Goal: Information Seeking & Learning: Learn about a topic

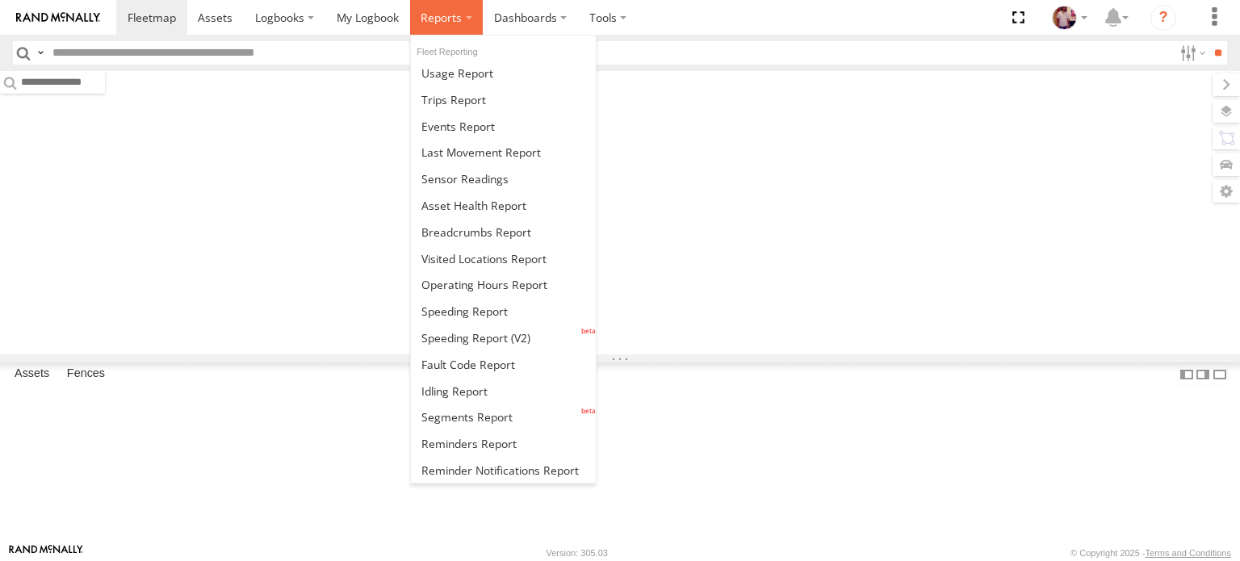
click at [442, 19] on span at bounding box center [441, 17] width 41 height 15
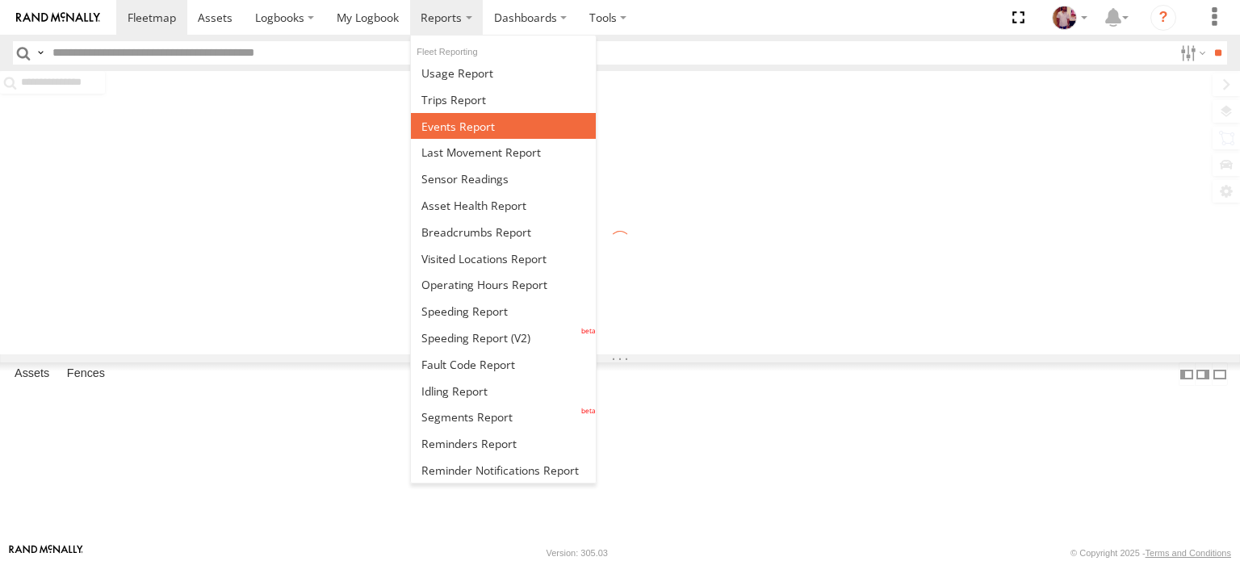
click at [468, 120] on span at bounding box center [457, 126] width 73 height 15
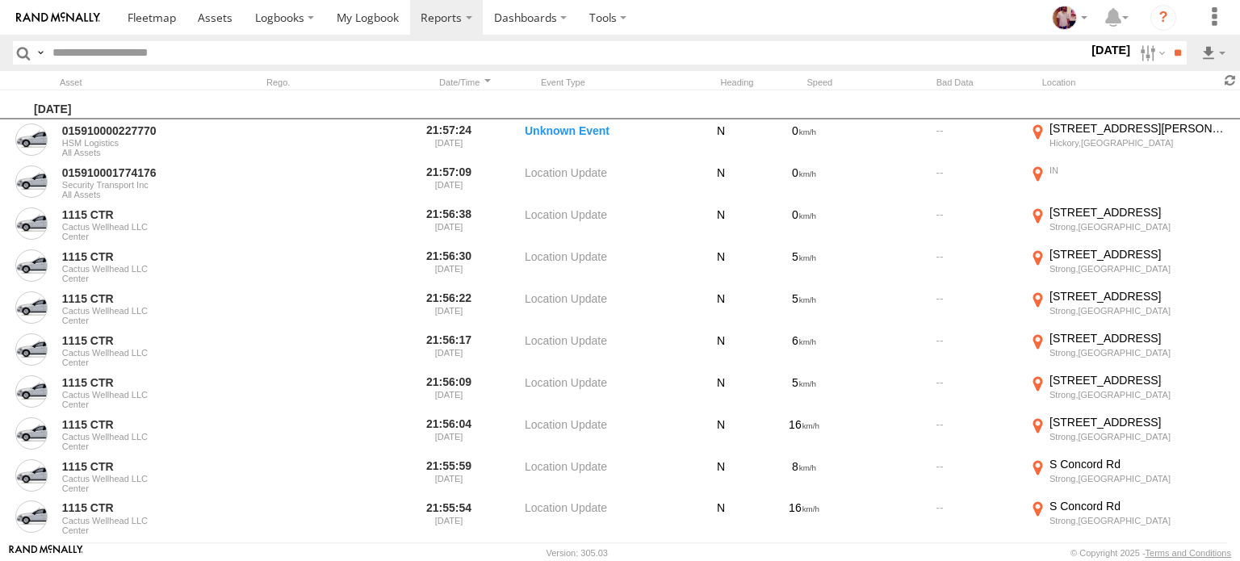
click at [1230, 81] on span at bounding box center [1229, 80] width 19 height 15
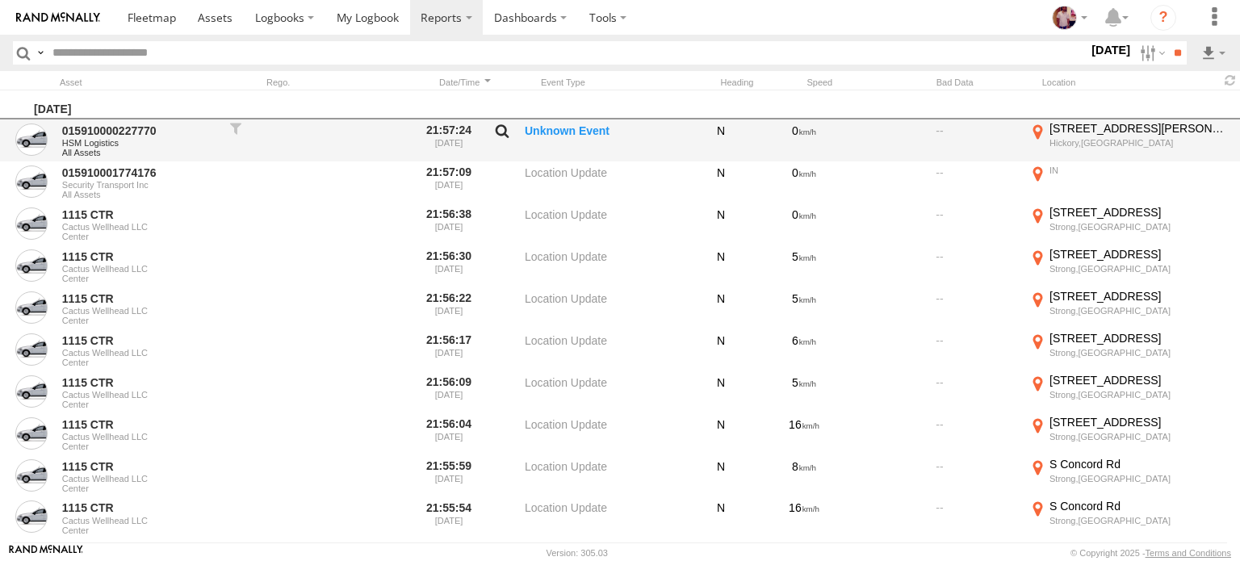
click at [501, 126] on label at bounding box center [501, 134] width 27 height 23
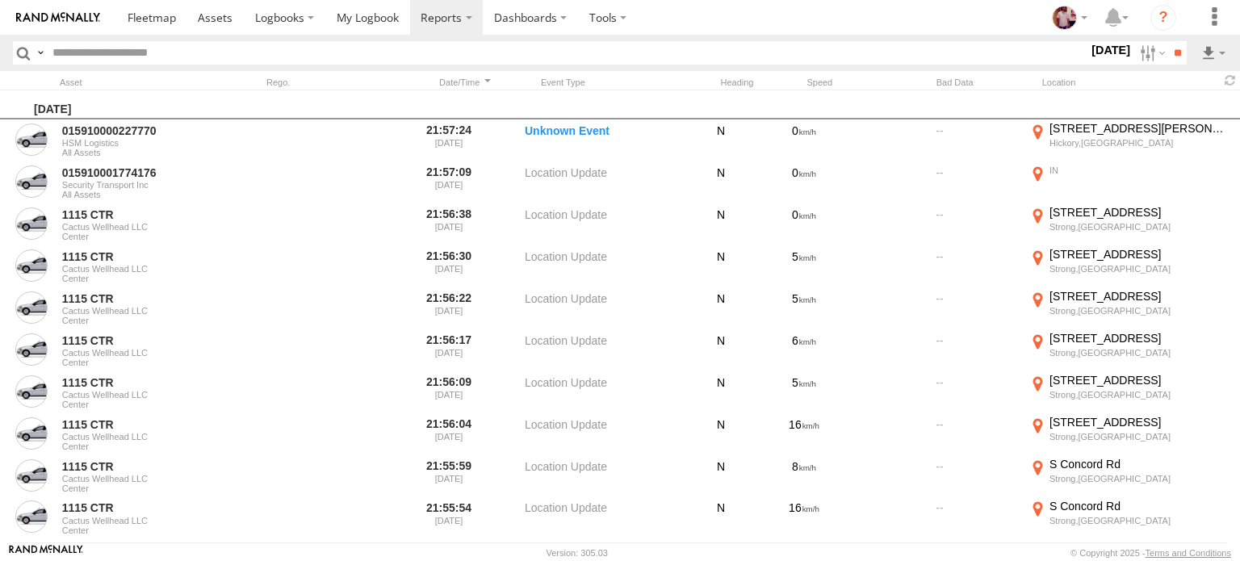
click at [0, 0] on label "Close" at bounding box center [0, 0] width 0 height 0
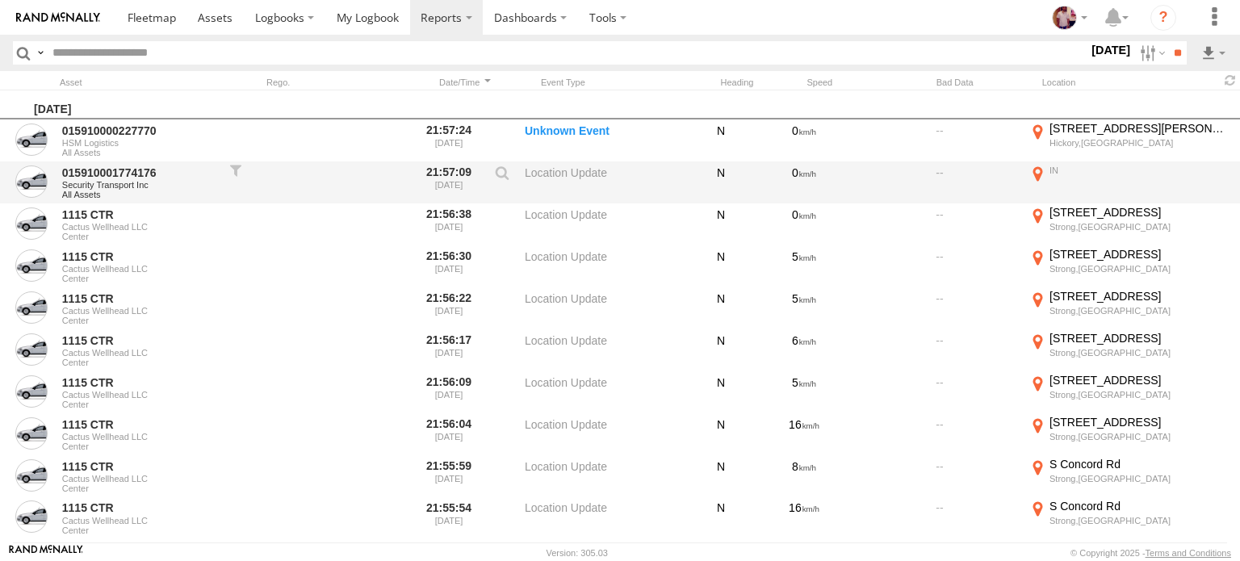
click at [1039, 168] on label "IN 39.91113 -87.41585" at bounding box center [1128, 182] width 202 height 39
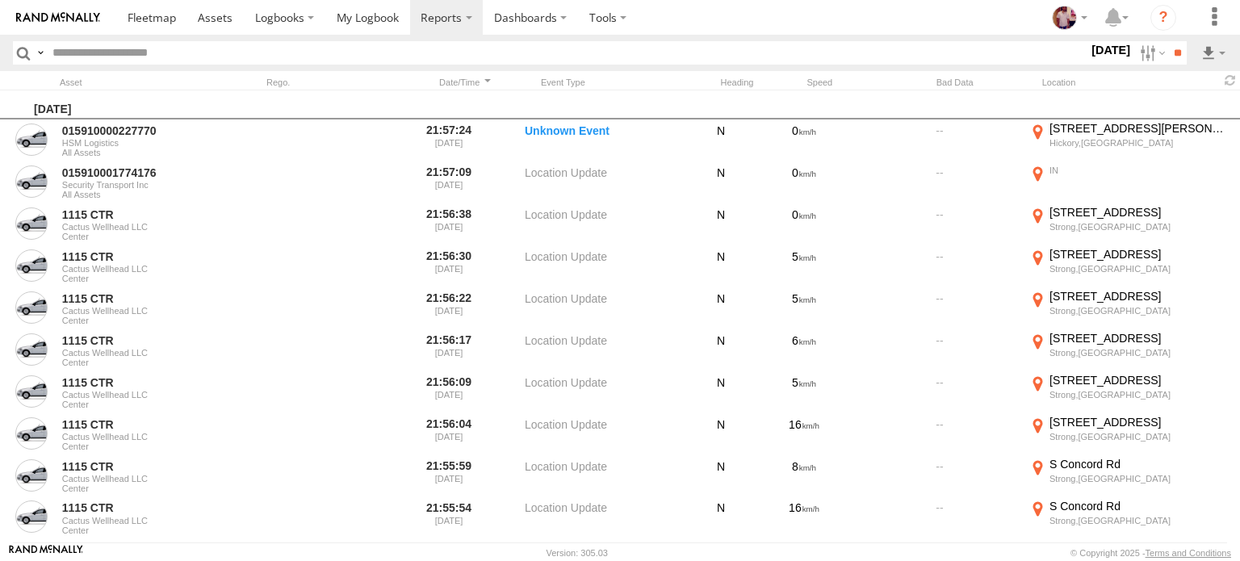
click at [0, 0] on area at bounding box center [0, 0] width 0 height 0
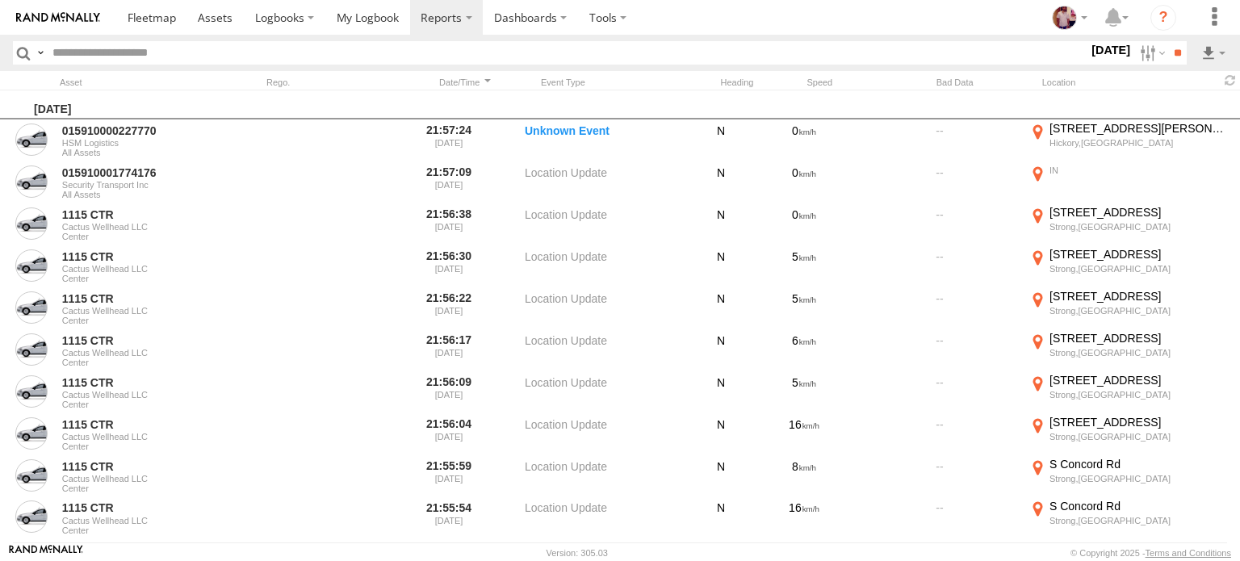
click at [0, 0] on area at bounding box center [0, 0] width 0 height 0
click at [0, 0] on label "×" at bounding box center [0, 0] width 0 height 0
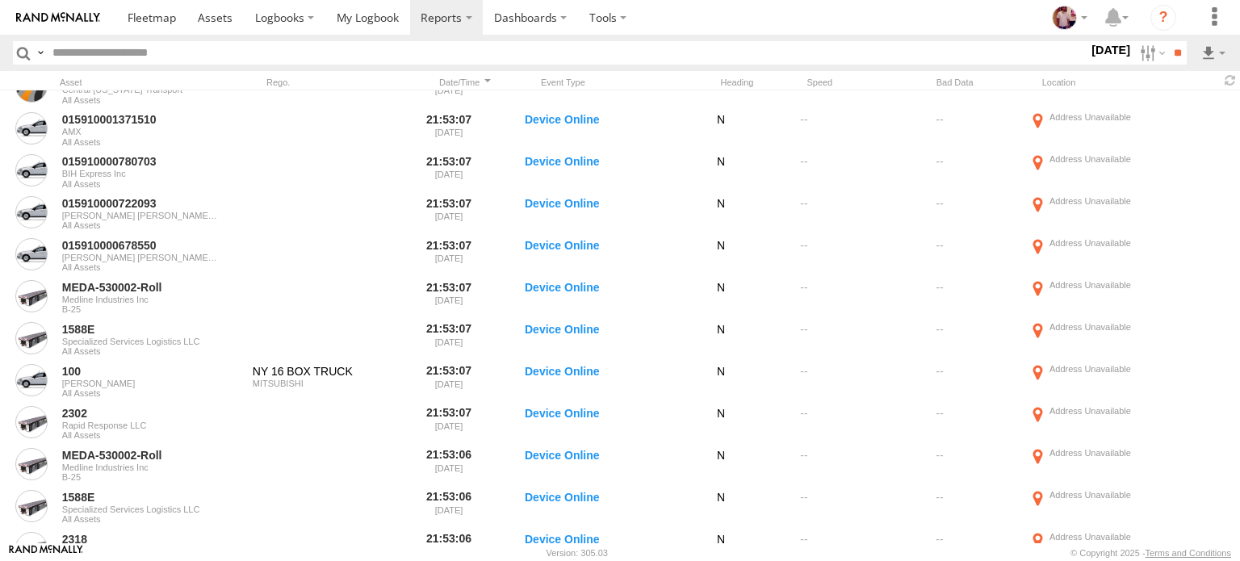
scroll to position [2024, 0]
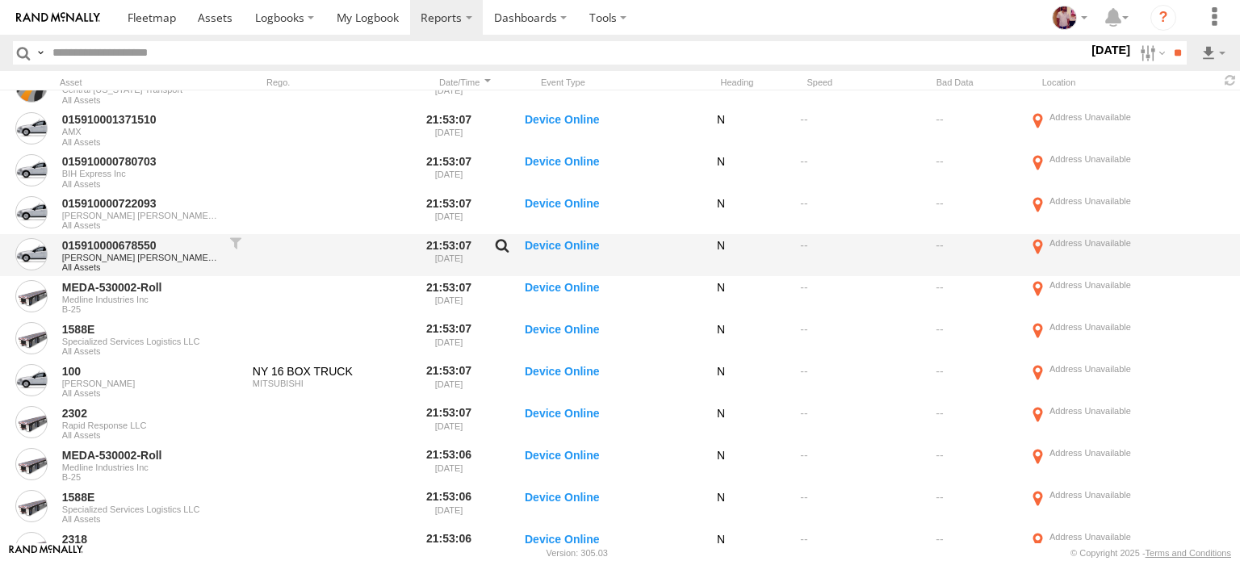
click at [497, 244] on label at bounding box center [501, 249] width 27 height 23
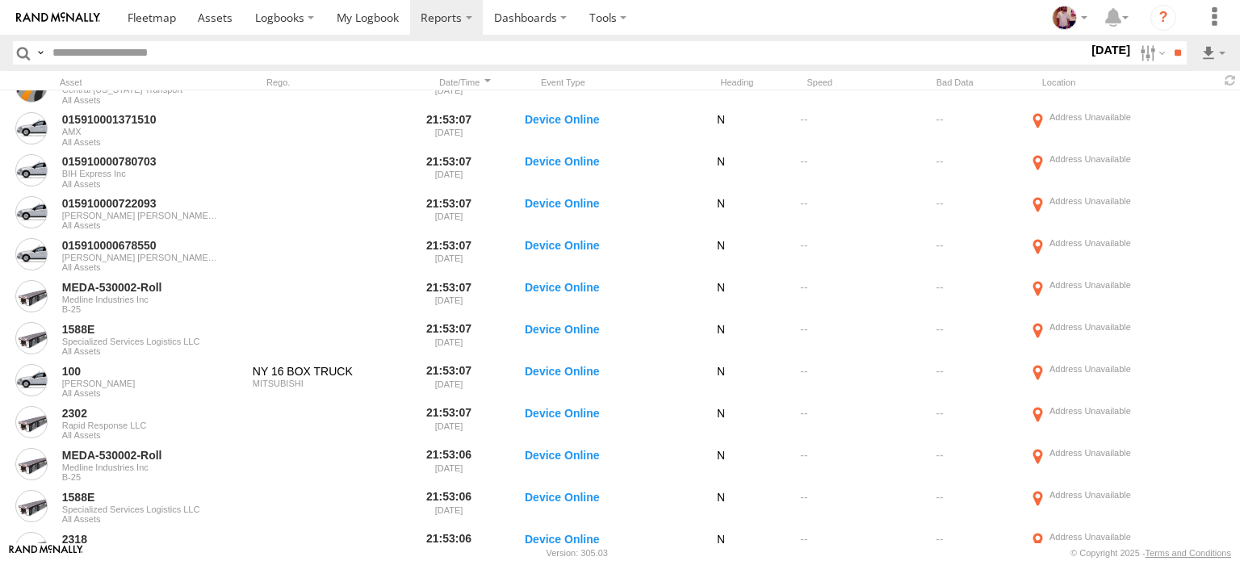
click at [0, 0] on label "Close" at bounding box center [0, 0] width 0 height 0
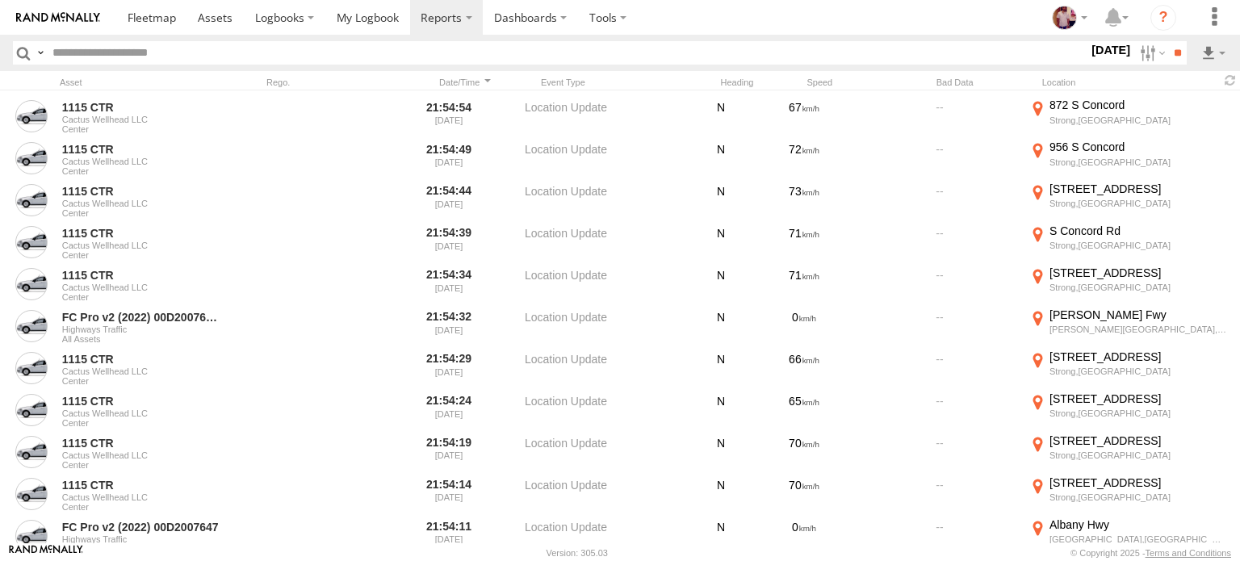
scroll to position [0, 0]
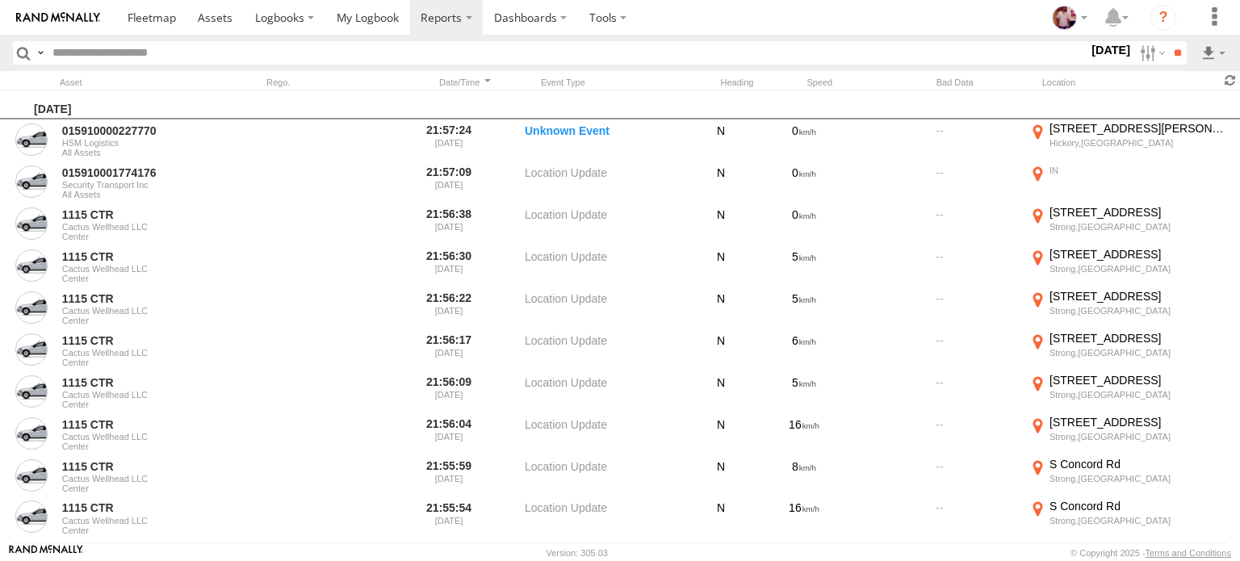
click at [1227, 85] on span at bounding box center [1229, 80] width 19 height 15
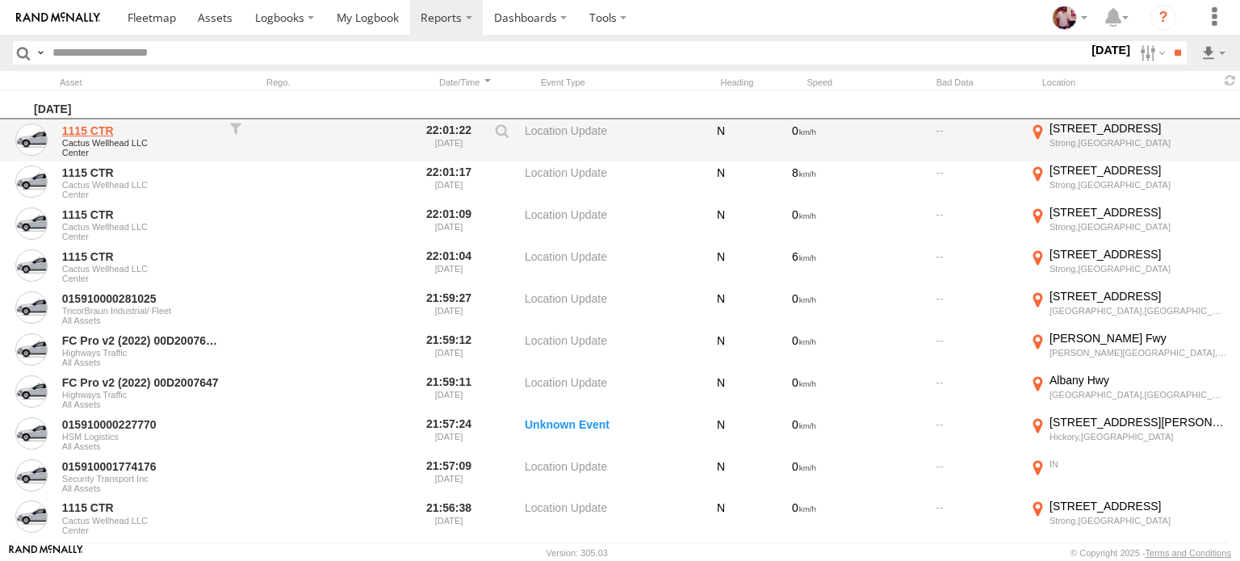
click at [96, 130] on link "1115 CTR" at bounding box center [140, 130] width 157 height 15
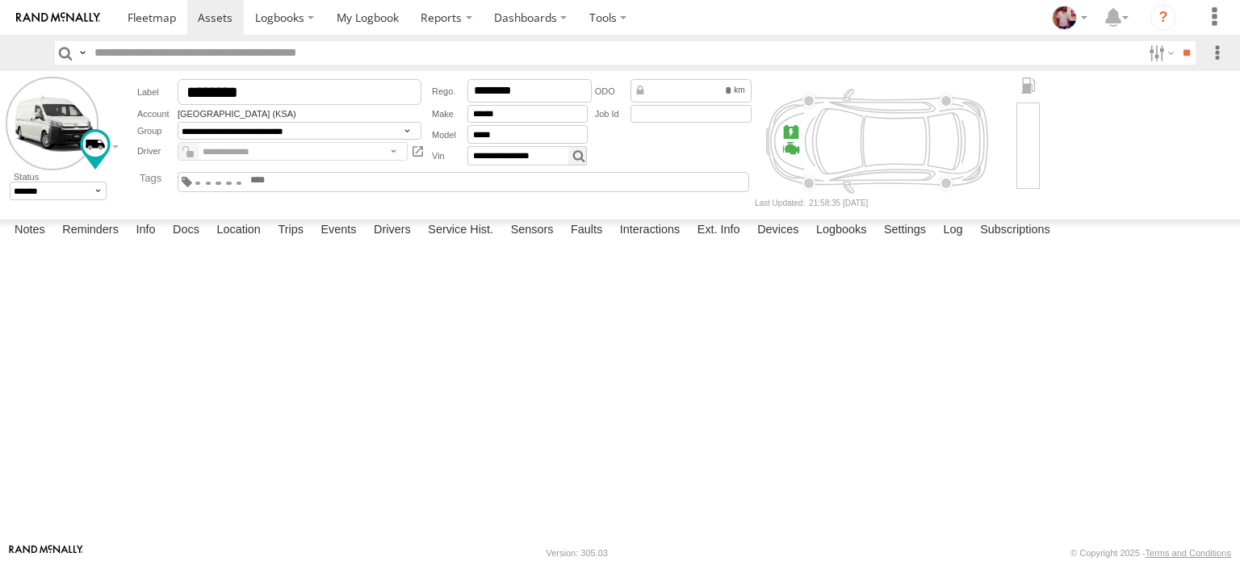
click at [0, 0] on span at bounding box center [0, 0] width 0 height 0
click at [0, 0] on div "13:35:44 2025-08-17 Heading Change N 8 Taiba Branch 21.80314 39.14392" at bounding box center [0, 0] width 0 height 0
click at [128, 198] on div "**********" at bounding box center [438, 142] width 633 height 131
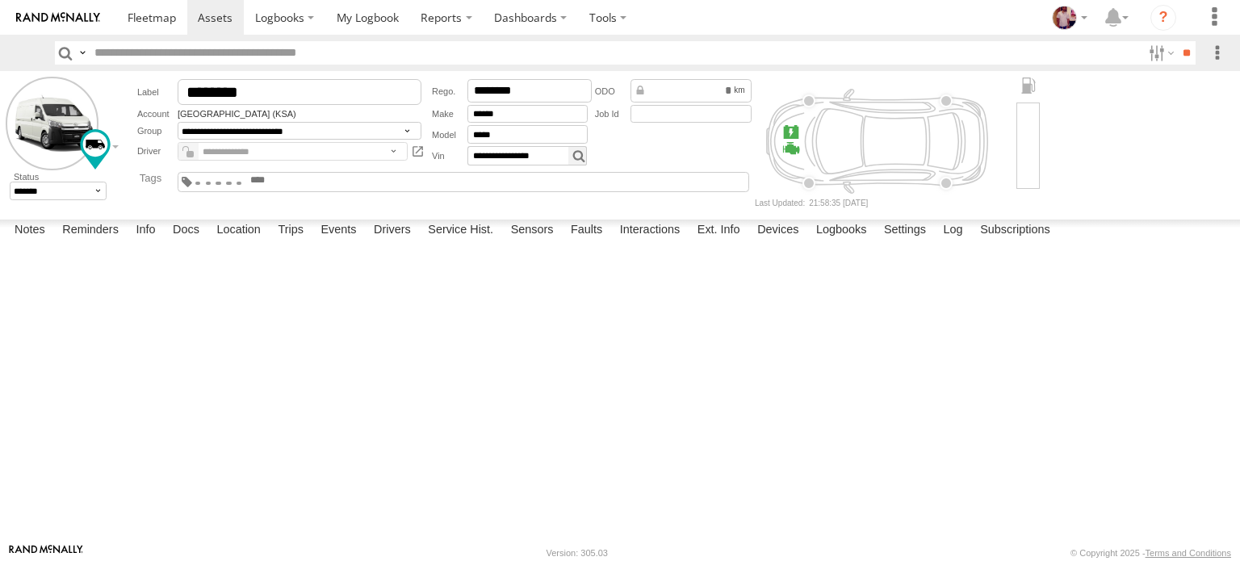
scroll to position [34515, 0]
click at [1111, 185] on form "**********" at bounding box center [620, 142] width 1228 height 131
click at [0, 0] on span at bounding box center [0, 0] width 0 height 0
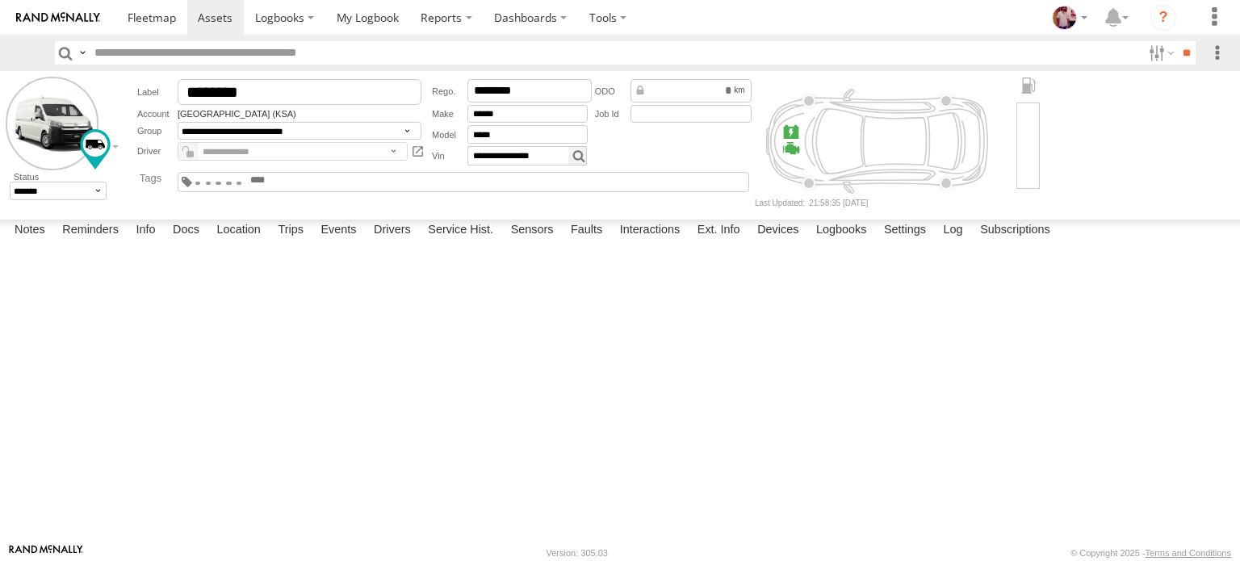
click at [0, 0] on span at bounding box center [0, 0] width 0 height 0
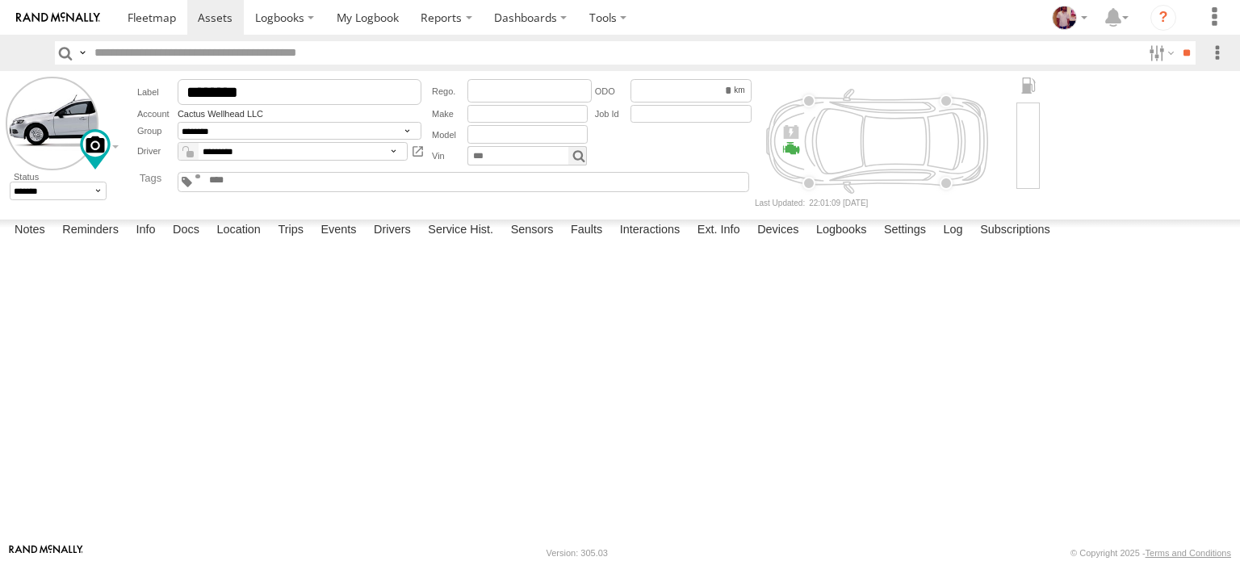
click at [0, 0] on span at bounding box center [0, 0] width 0 height 0
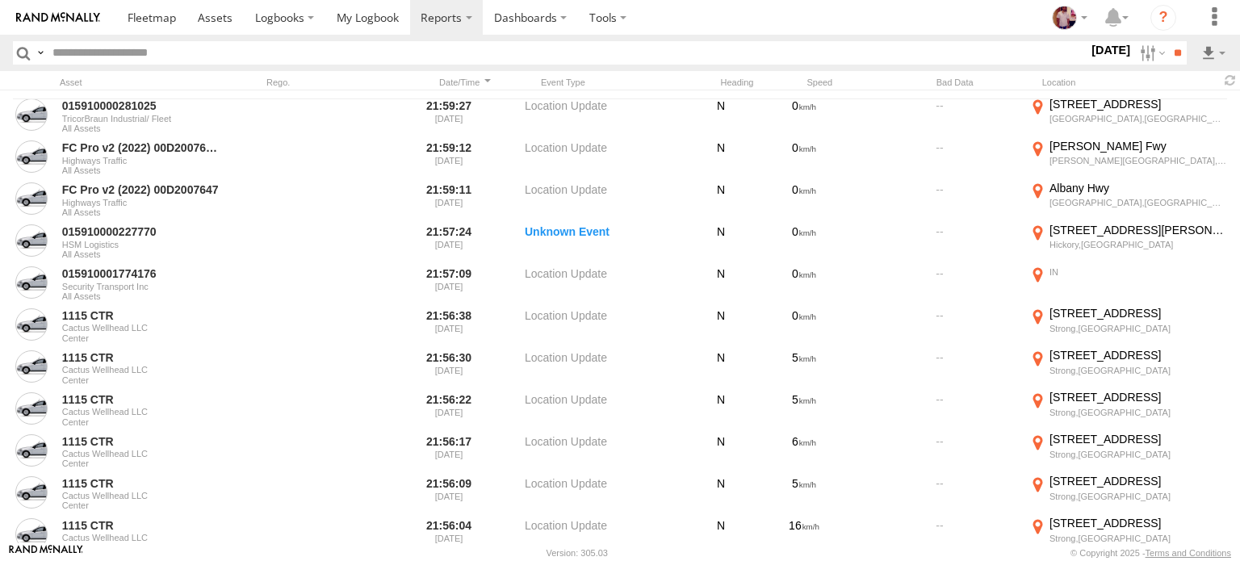
scroll to position [454, 0]
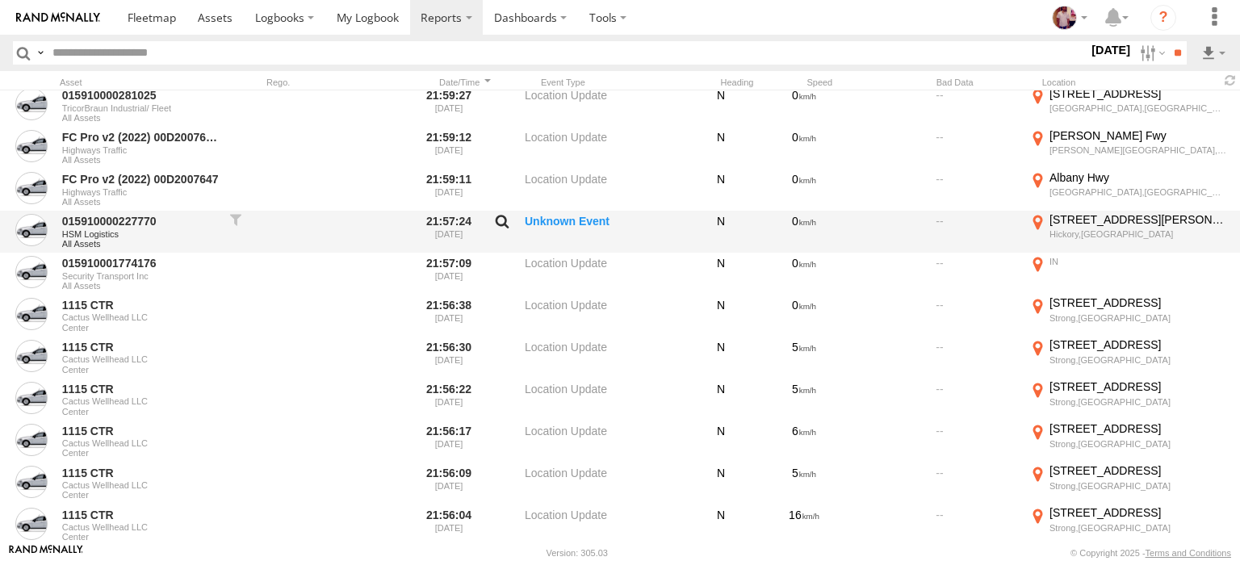
click at [505, 219] on label at bounding box center [501, 225] width 27 height 23
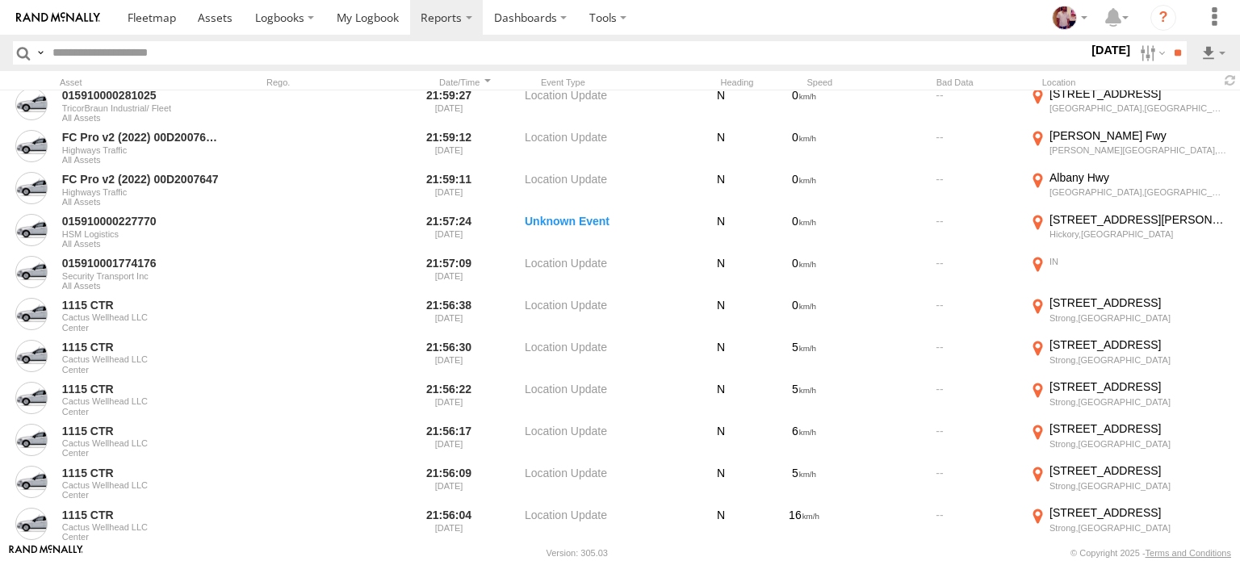
click at [0, 0] on label "Close" at bounding box center [0, 0] width 0 height 0
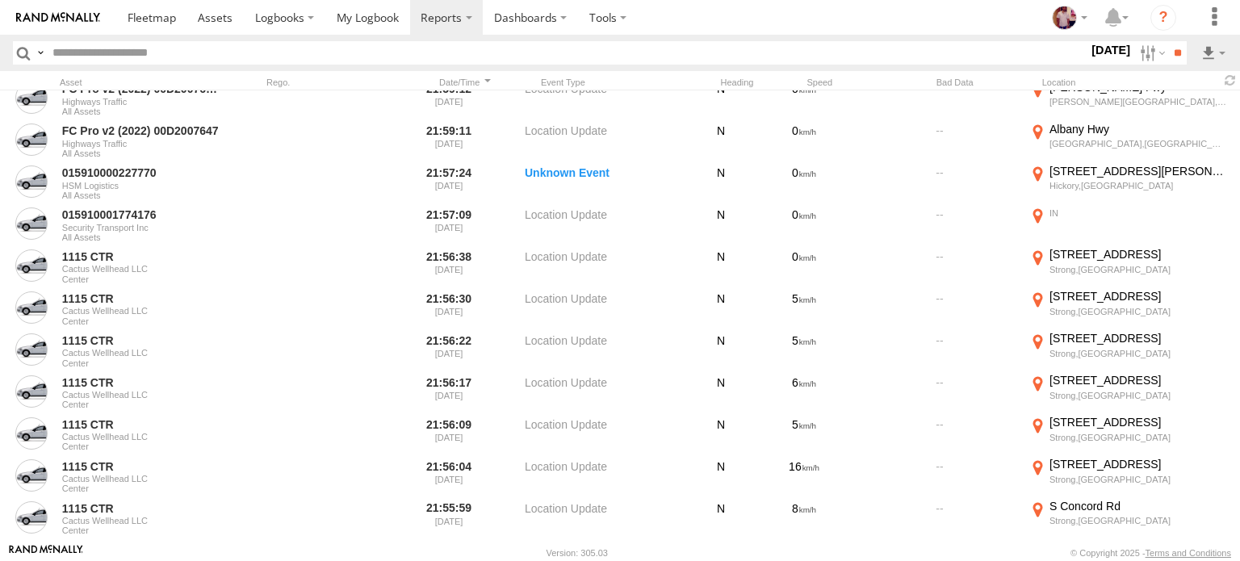
scroll to position [323, 0]
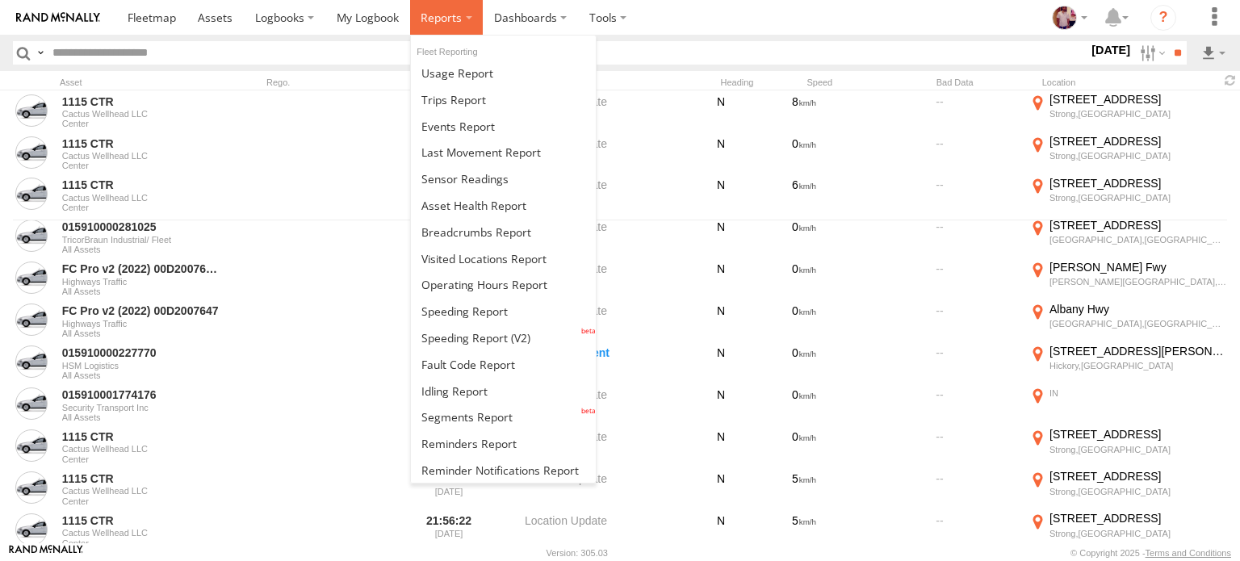
click at [426, 19] on span at bounding box center [441, 17] width 41 height 15
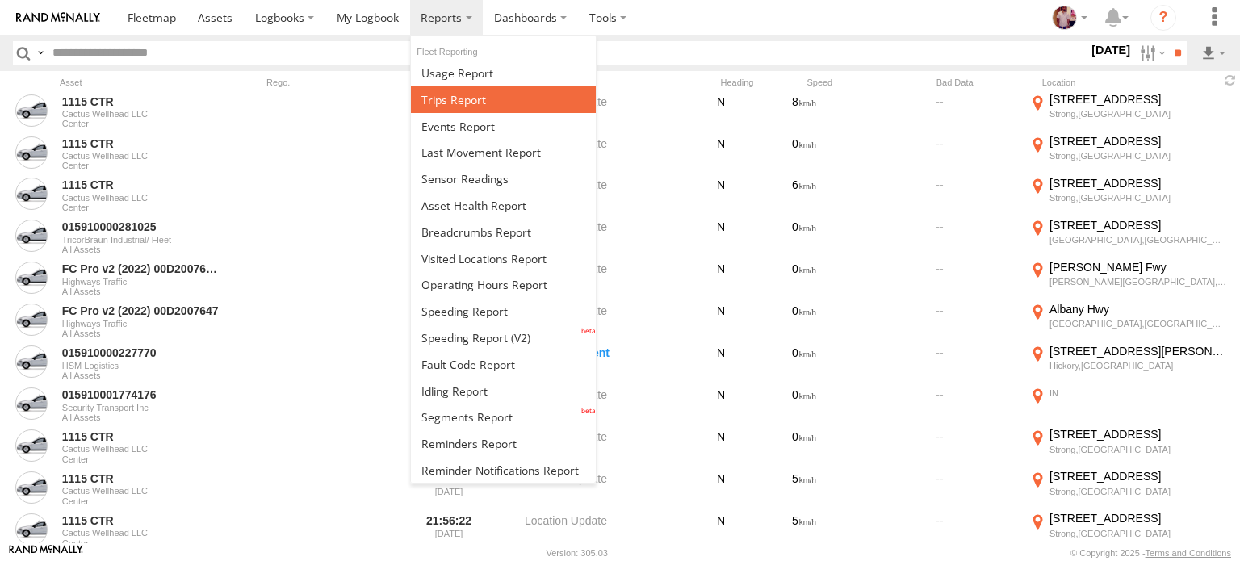
click at [455, 103] on span at bounding box center [453, 99] width 65 height 15
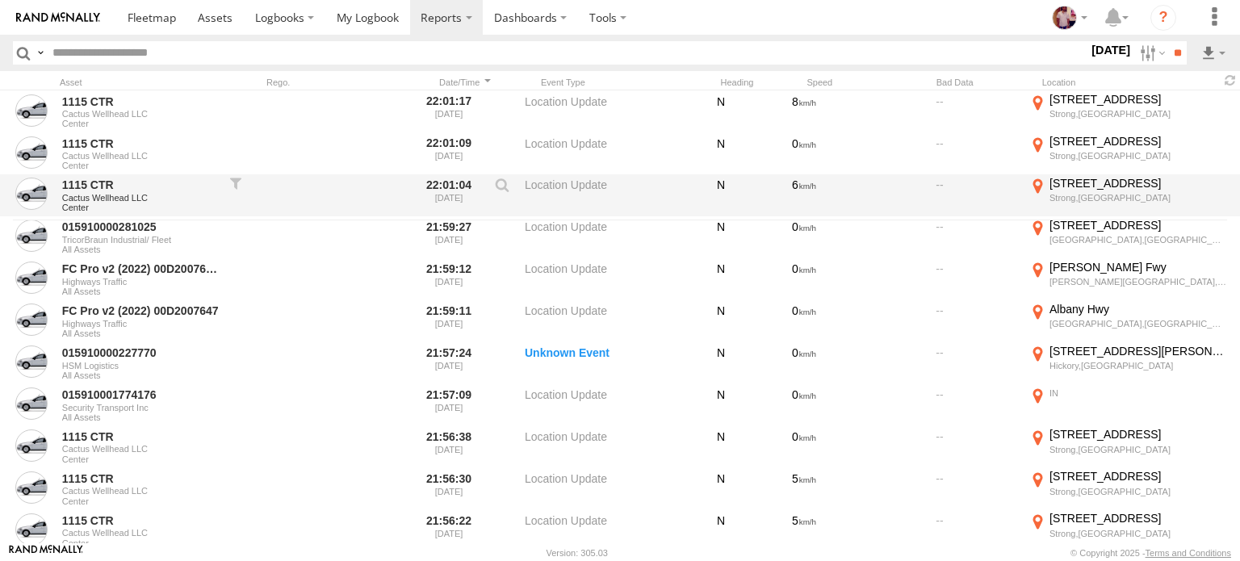
scroll to position [0, 0]
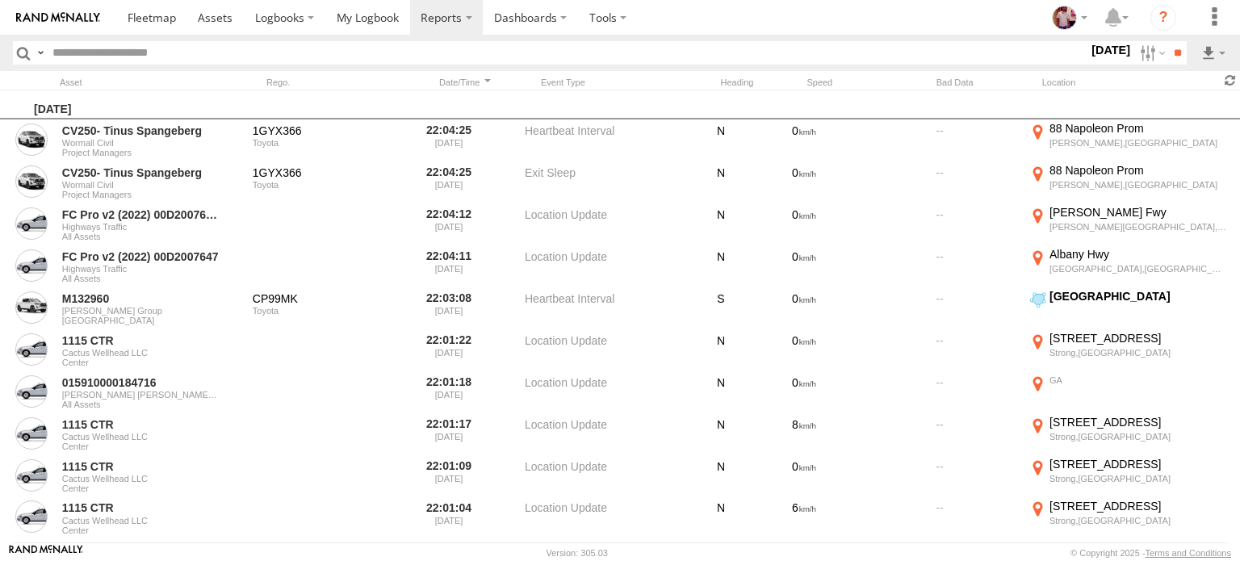
click at [1228, 77] on span at bounding box center [1229, 80] width 19 height 15
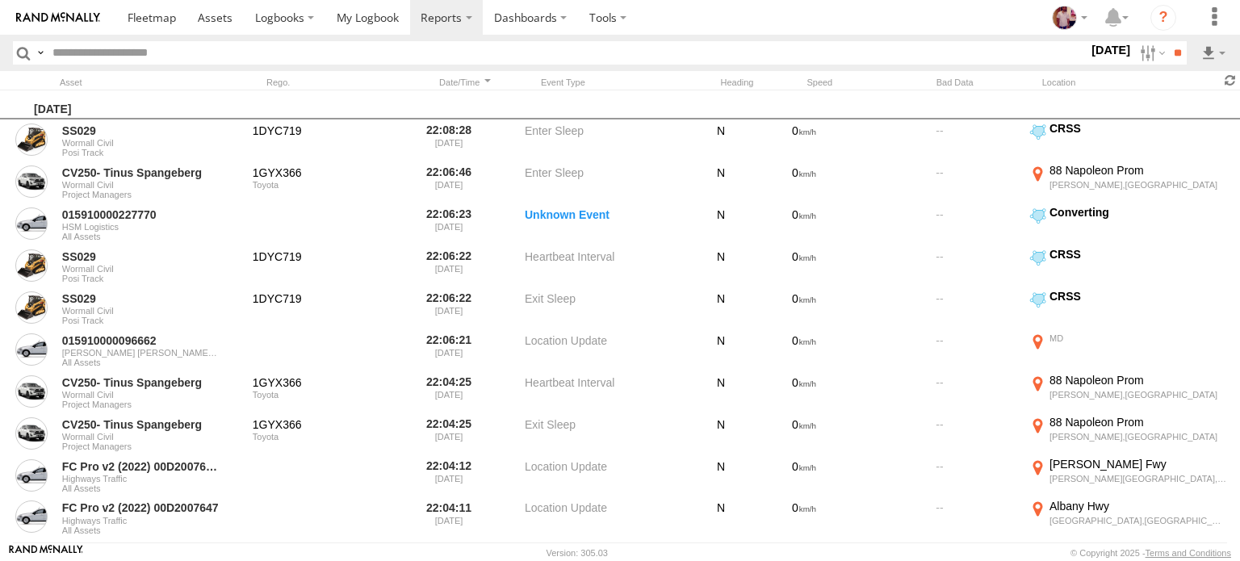
click at [1230, 83] on span at bounding box center [1229, 80] width 19 height 15
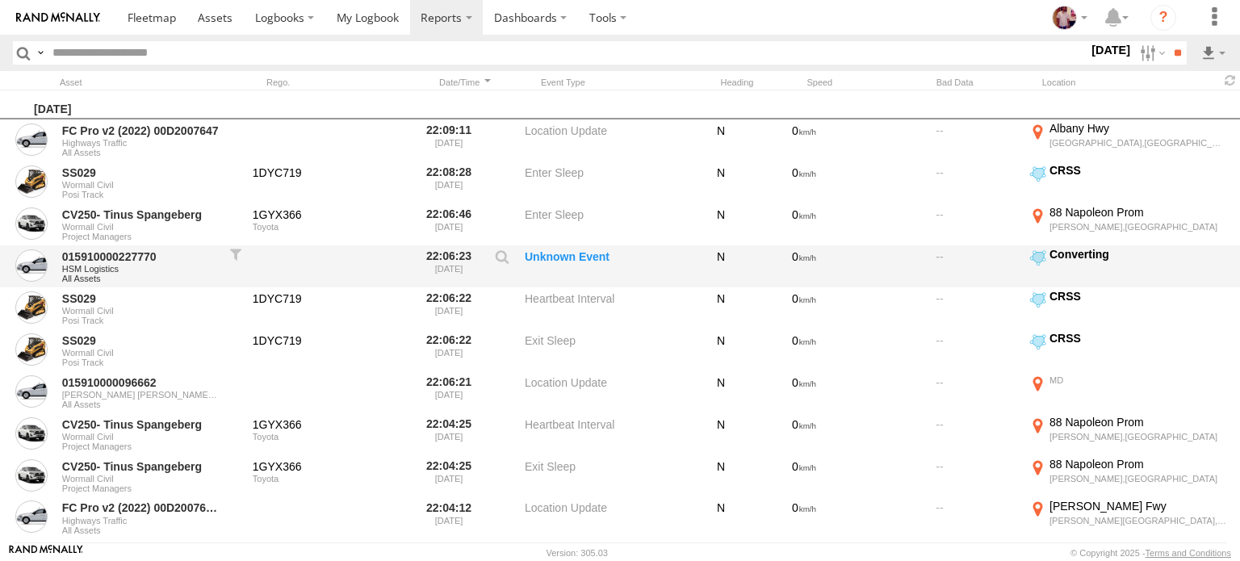
click at [544, 256] on label "Unknown Event" at bounding box center [605, 266] width 161 height 39
drag, startPoint x: 544, startPoint y: 256, endPoint x: 504, endPoint y: 254, distance: 39.6
click at [504, 254] on label at bounding box center [501, 260] width 27 height 23
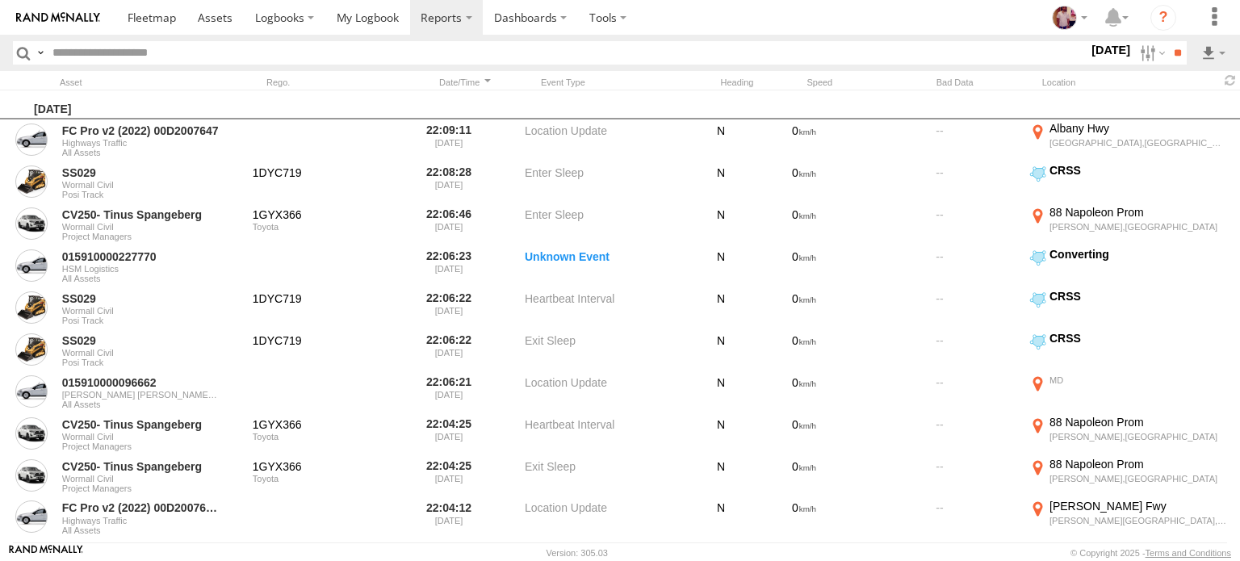
scroll to position [400, 0]
click at [0, 0] on label "Close" at bounding box center [0, 0] width 0 height 0
click at [1230, 81] on span at bounding box center [1229, 80] width 19 height 15
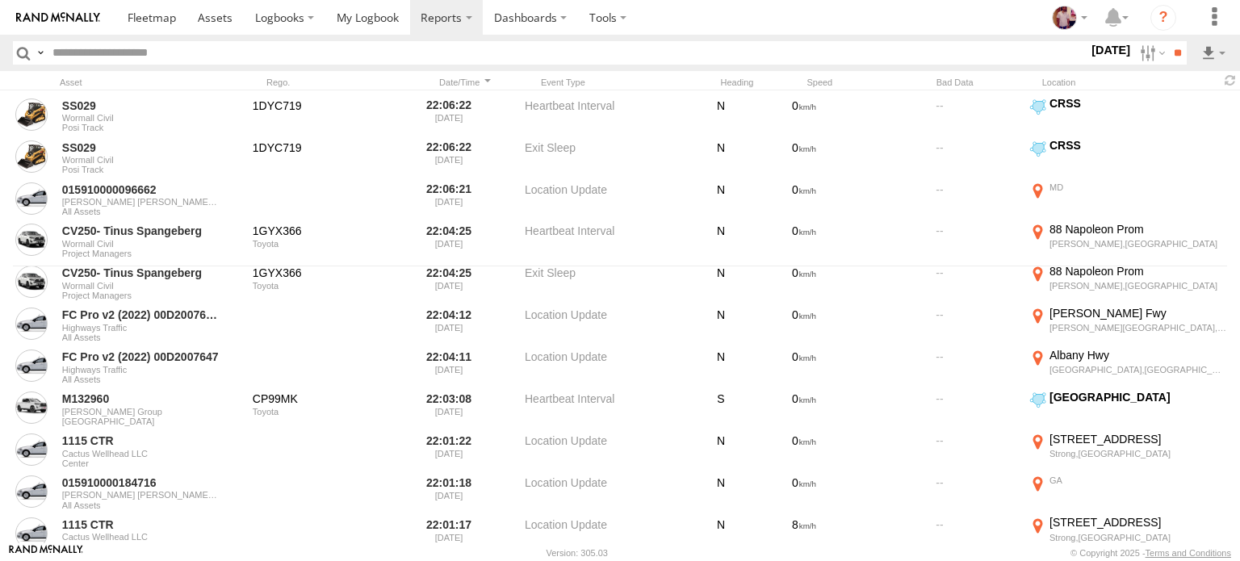
scroll to position [0, 0]
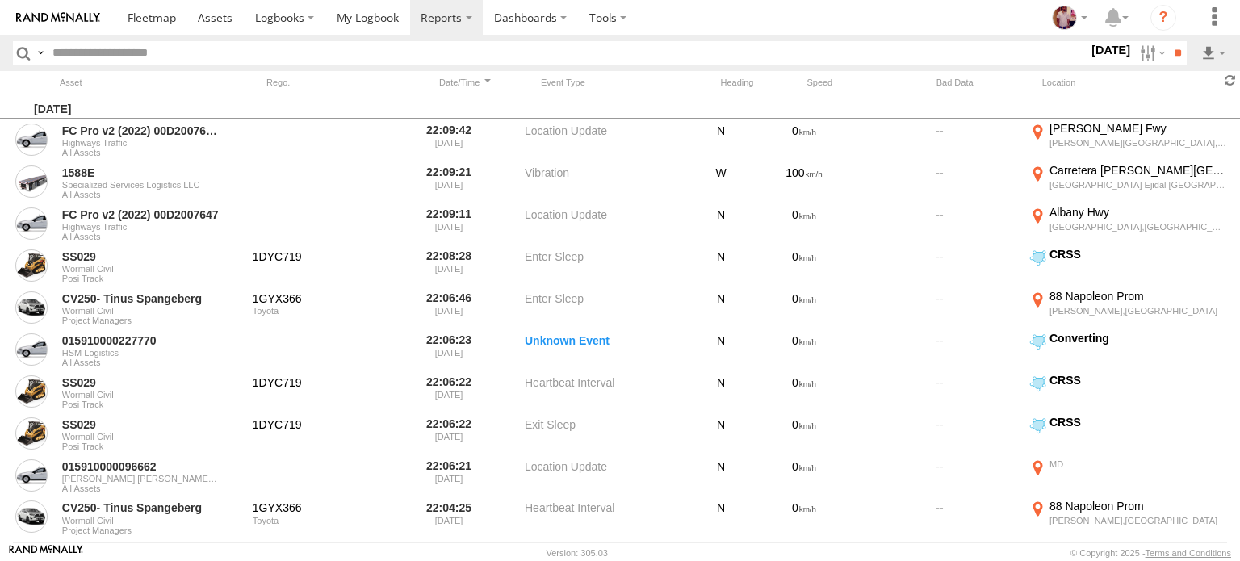
click at [1227, 81] on span at bounding box center [1229, 80] width 19 height 15
click at [1228, 76] on span at bounding box center [1229, 80] width 19 height 15
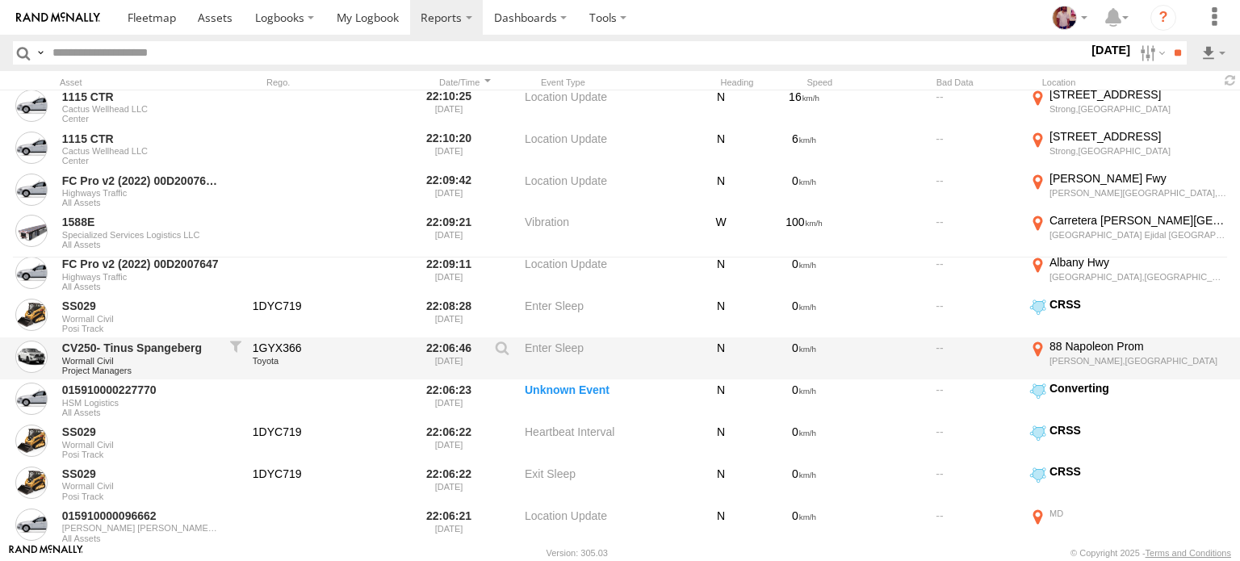
scroll to position [366, 0]
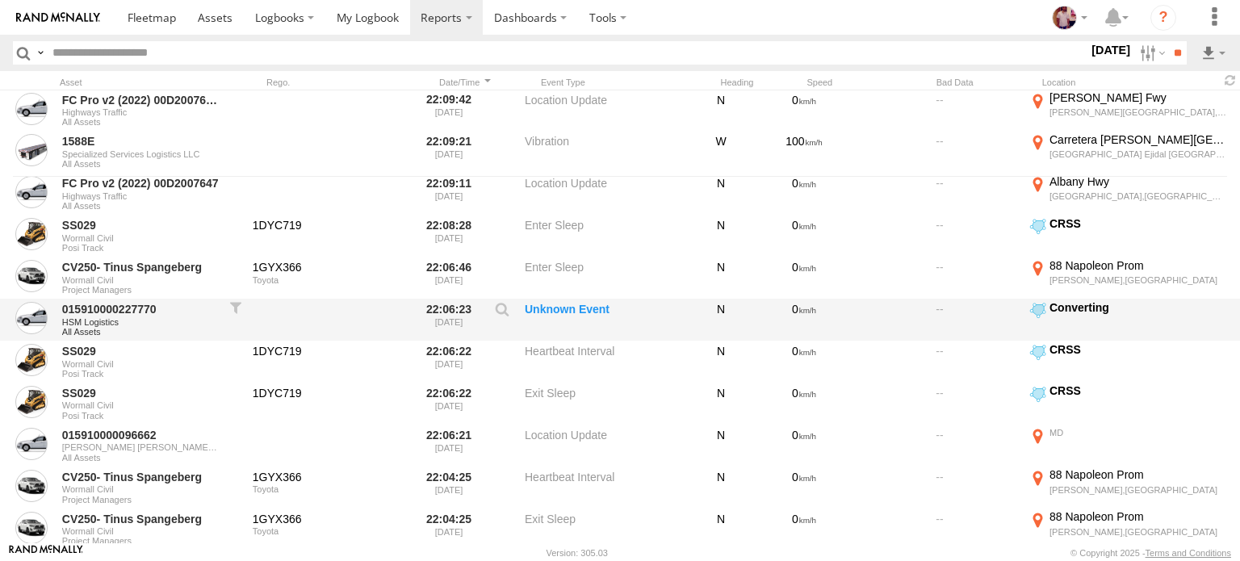
drag, startPoint x: 682, startPoint y: 349, endPoint x: 646, endPoint y: 298, distance: 63.1
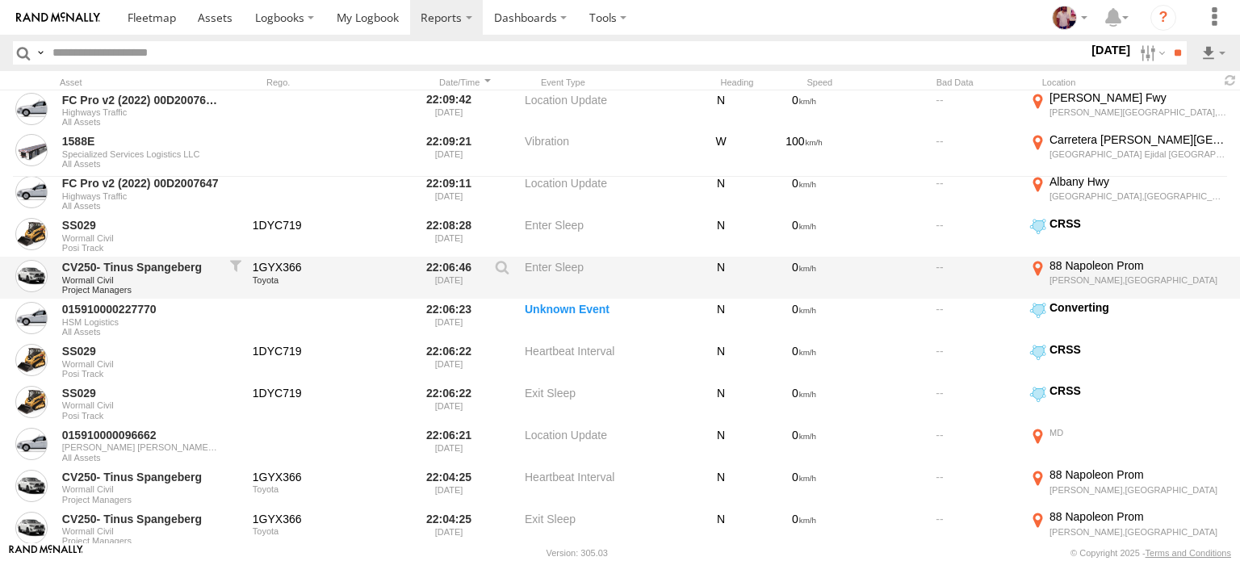
drag, startPoint x: 646, startPoint y: 298, endPoint x: 618, endPoint y: 285, distance: 30.3
click at [618, 285] on label "Enter Sleep" at bounding box center [605, 277] width 161 height 39
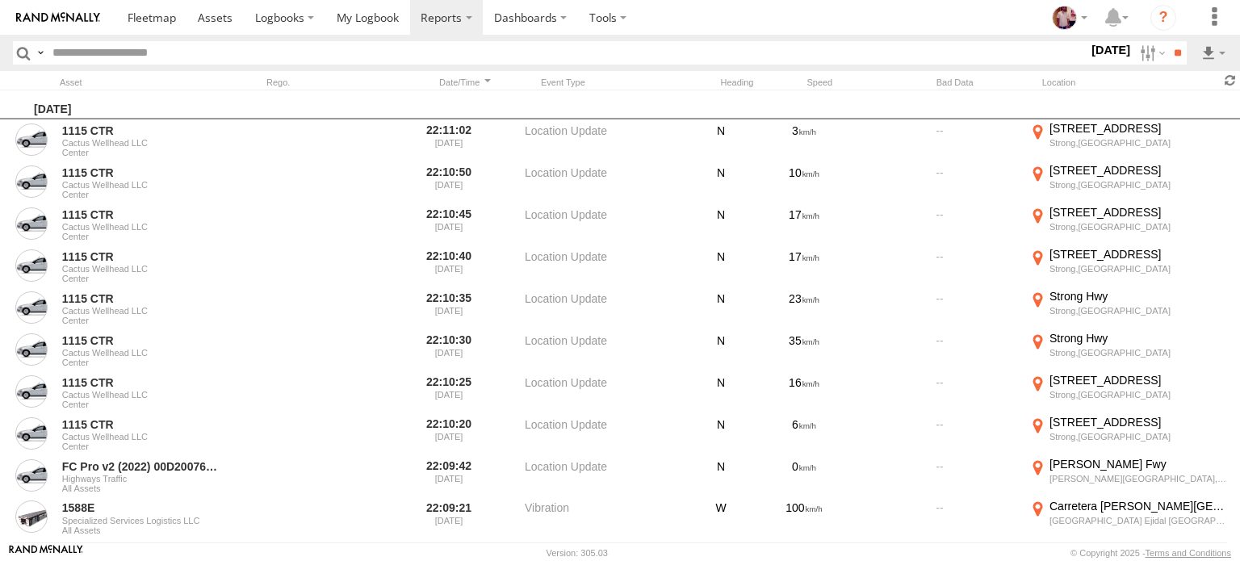
click at [1230, 78] on span at bounding box center [1229, 80] width 19 height 15
click at [1226, 73] on span at bounding box center [1229, 80] width 19 height 15
click at [1224, 83] on span at bounding box center [1229, 80] width 19 height 15
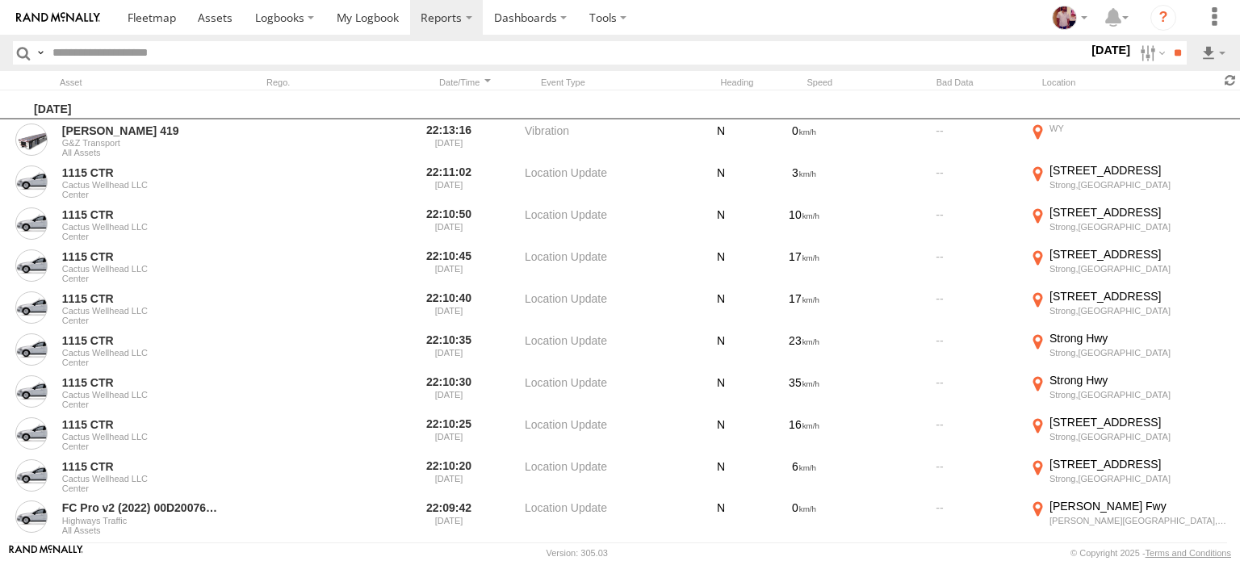
click at [1224, 77] on span at bounding box center [1229, 80] width 19 height 15
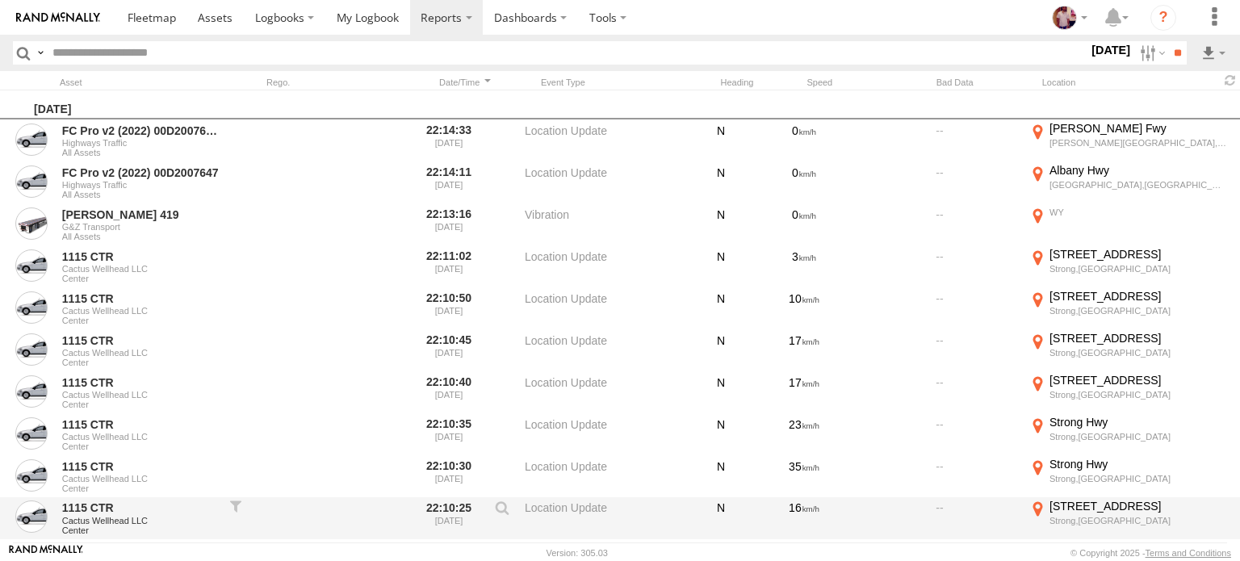
click at [676, 513] on label "Location Update" at bounding box center [605, 518] width 161 height 39
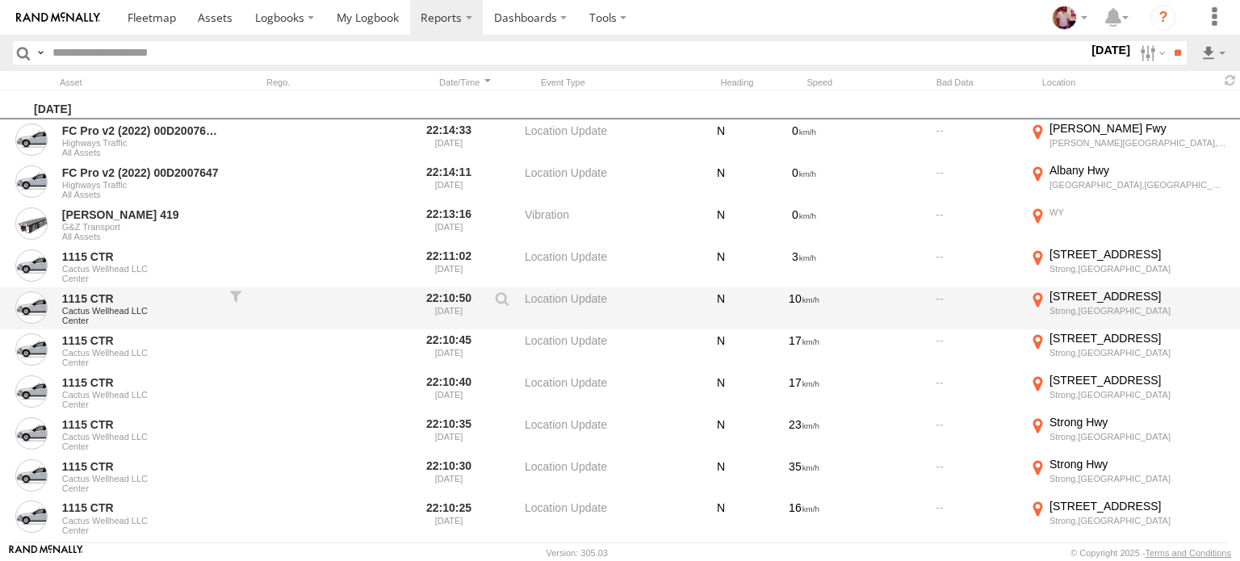
scroll to position [13, 0]
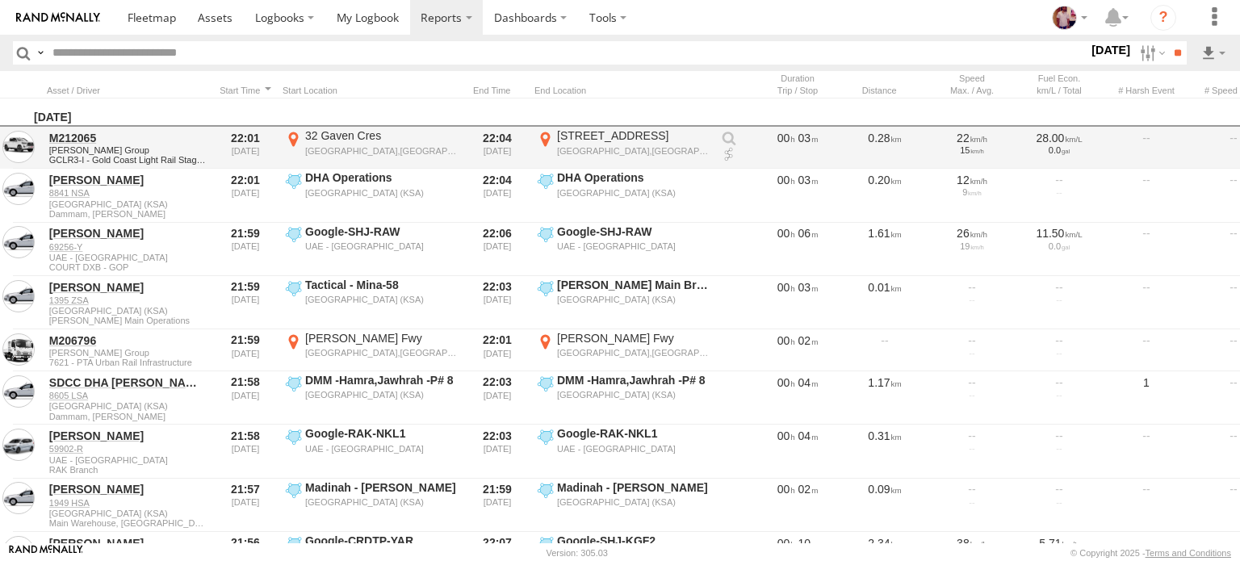
click at [730, 133] on link at bounding box center [729, 139] width 16 height 16
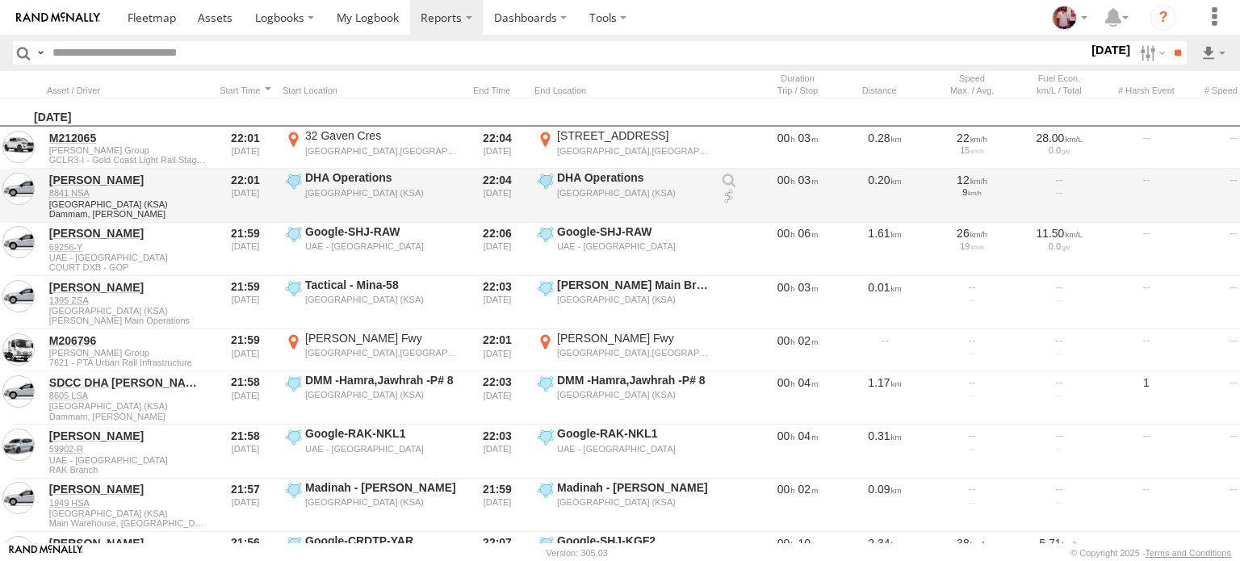
click at [730, 182] on link at bounding box center [729, 181] width 16 height 16
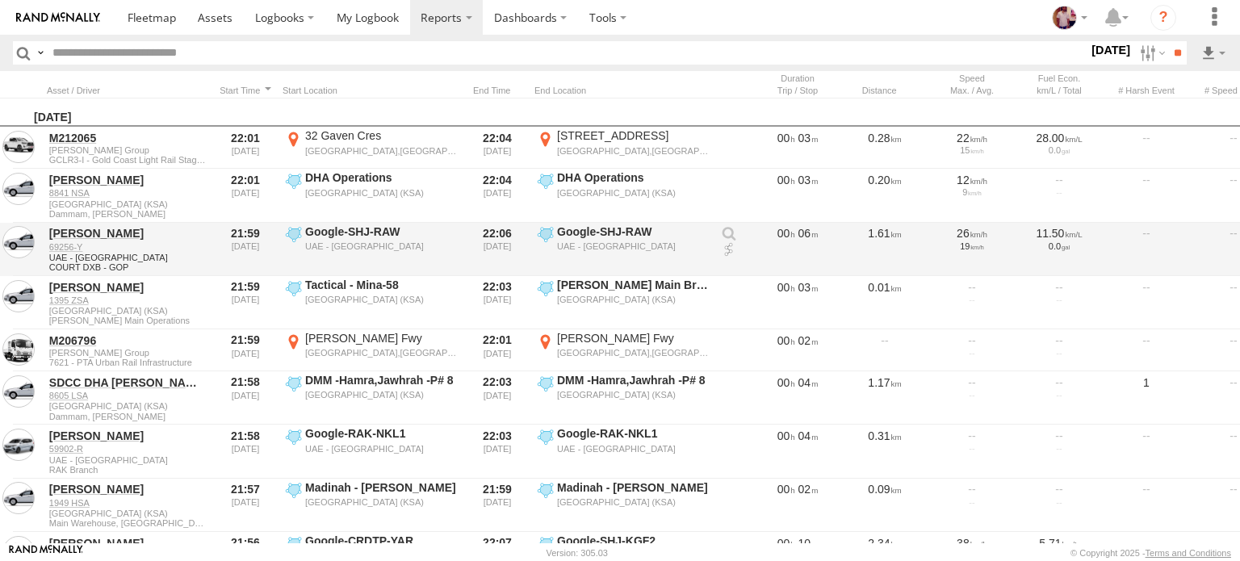
click at [726, 237] on link at bounding box center [729, 234] width 16 height 16
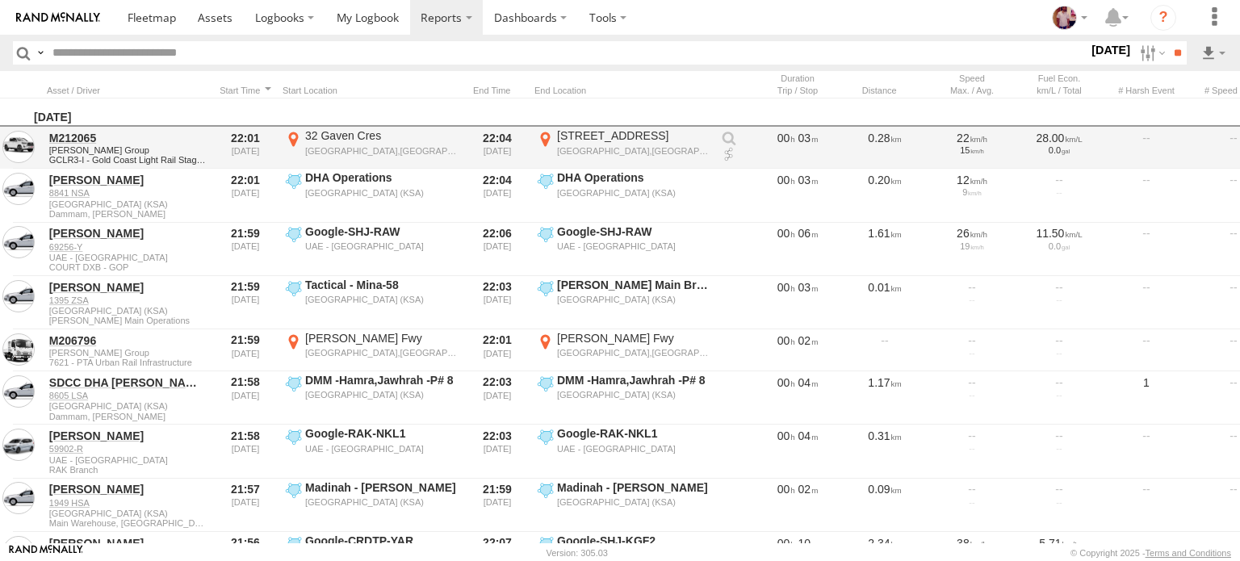
scroll to position [0, 375]
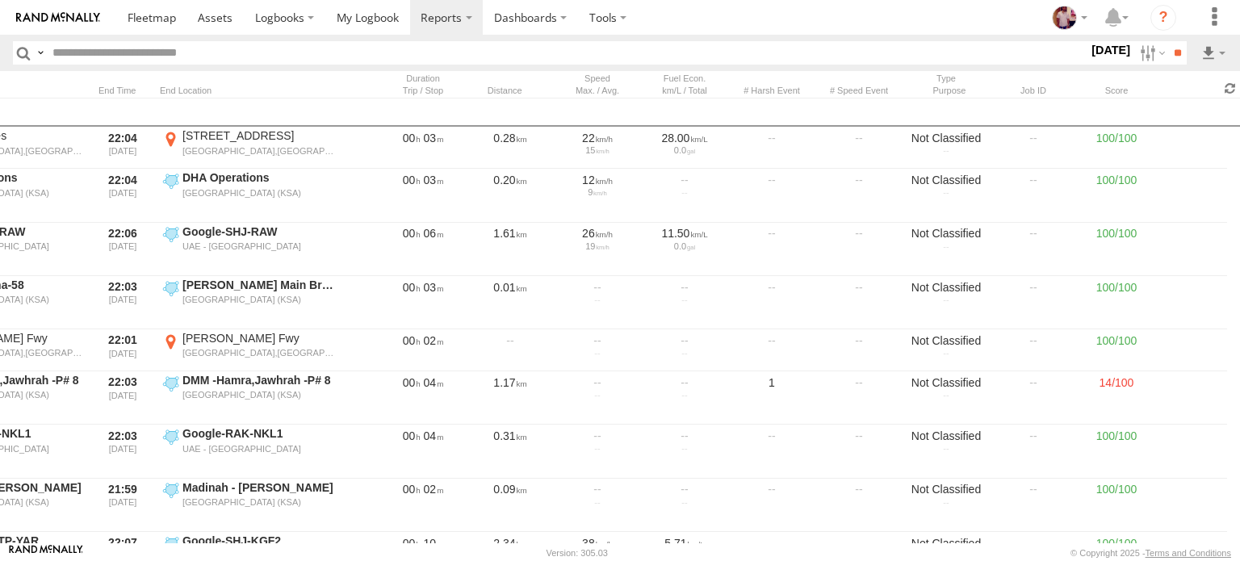
click at [1226, 83] on span at bounding box center [1229, 88] width 19 height 15
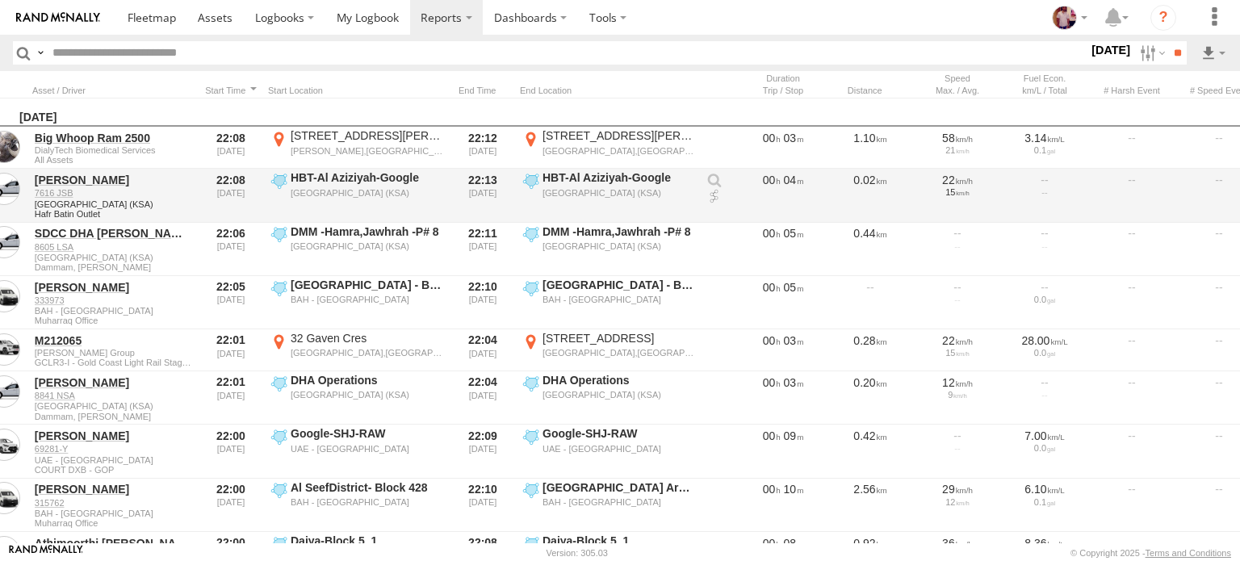
scroll to position [0, 0]
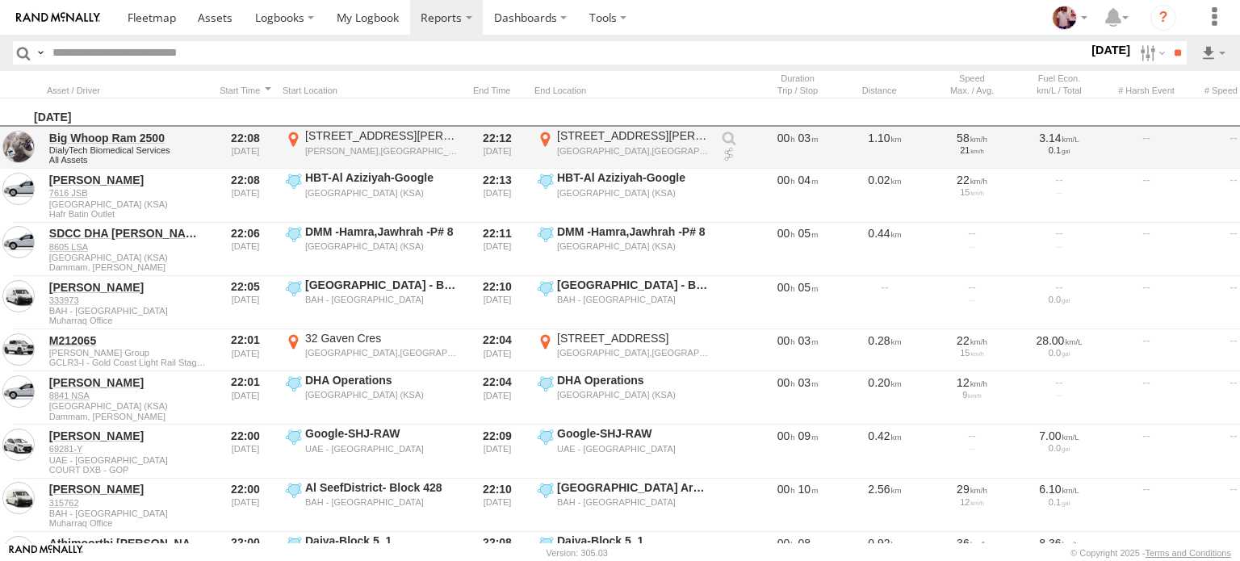
click at [732, 132] on link at bounding box center [729, 139] width 16 height 16
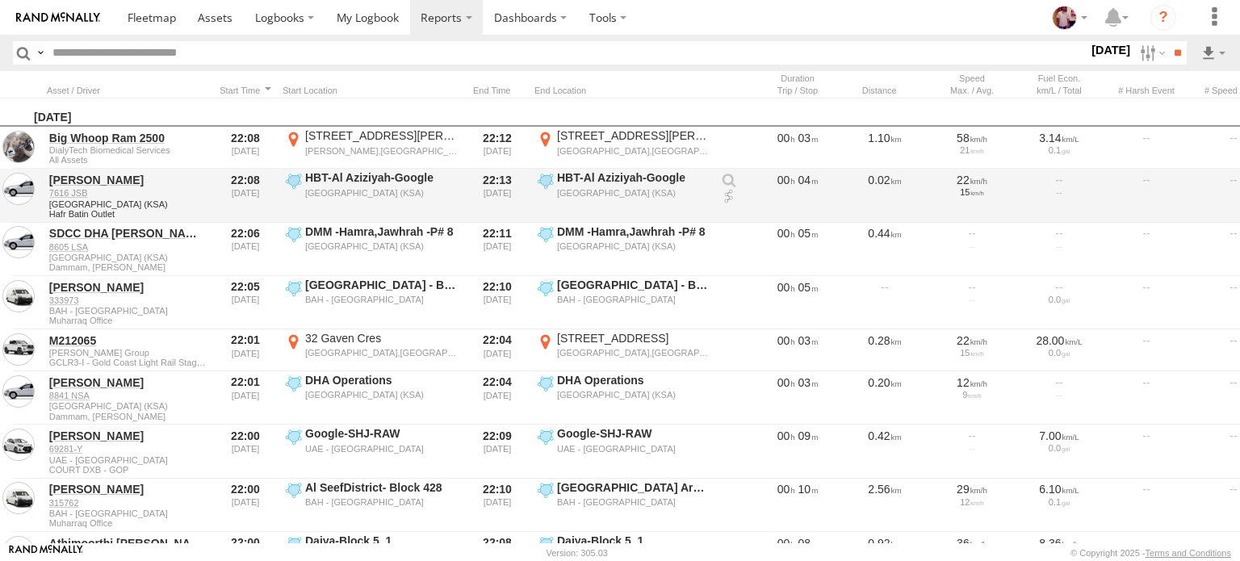
click at [726, 180] on link at bounding box center [729, 181] width 16 height 16
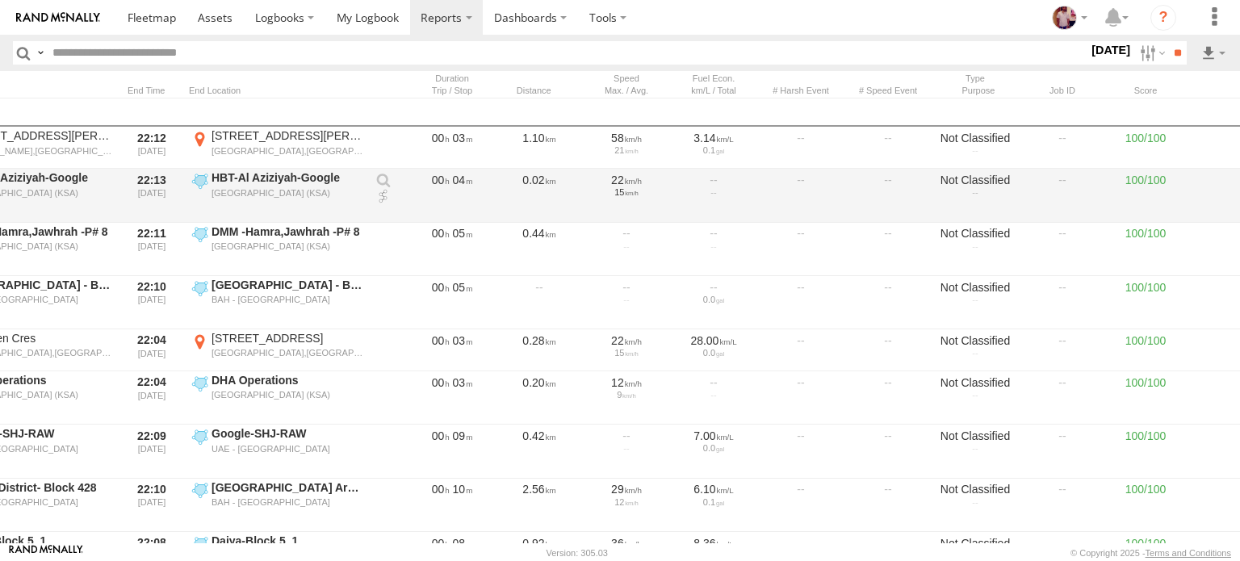
scroll to position [0, 375]
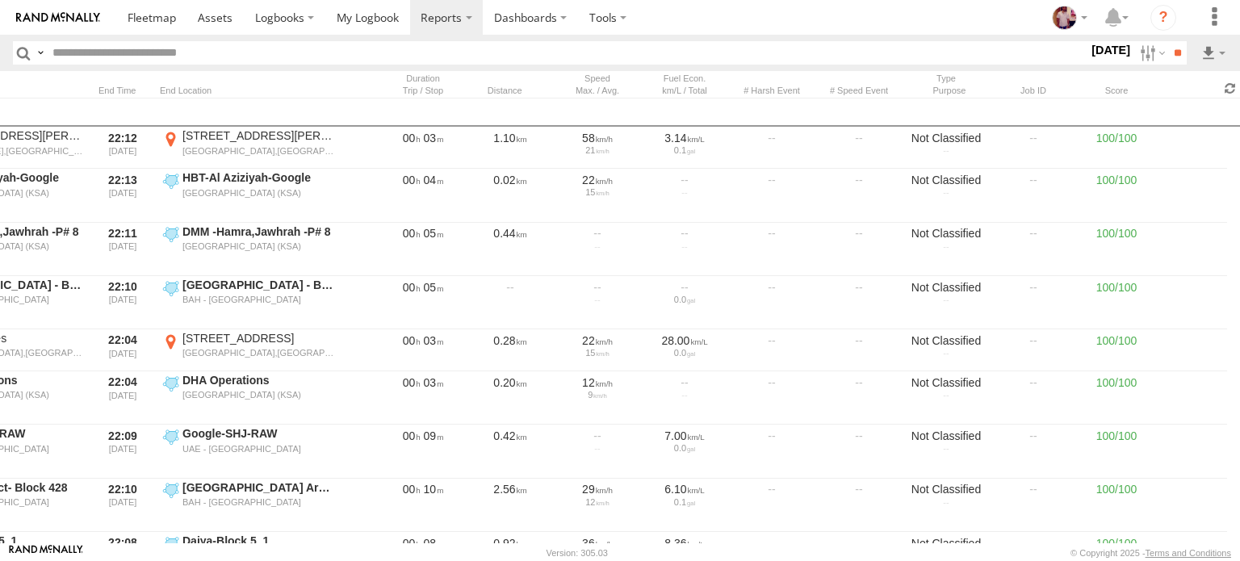
click at [1230, 92] on span at bounding box center [1229, 88] width 19 height 15
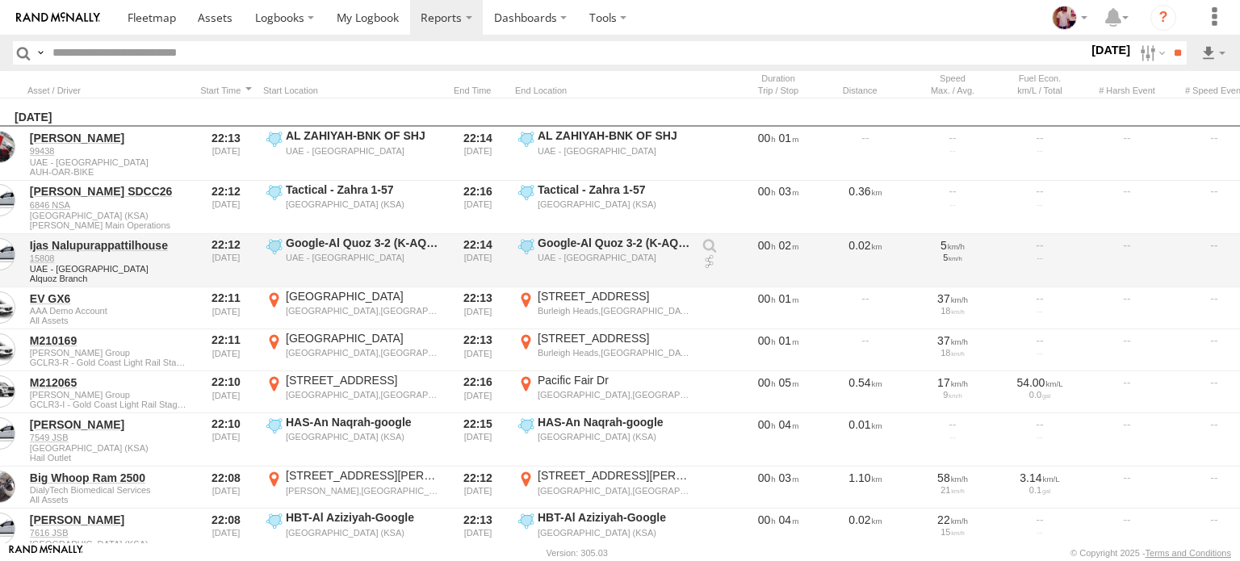
scroll to position [0, 0]
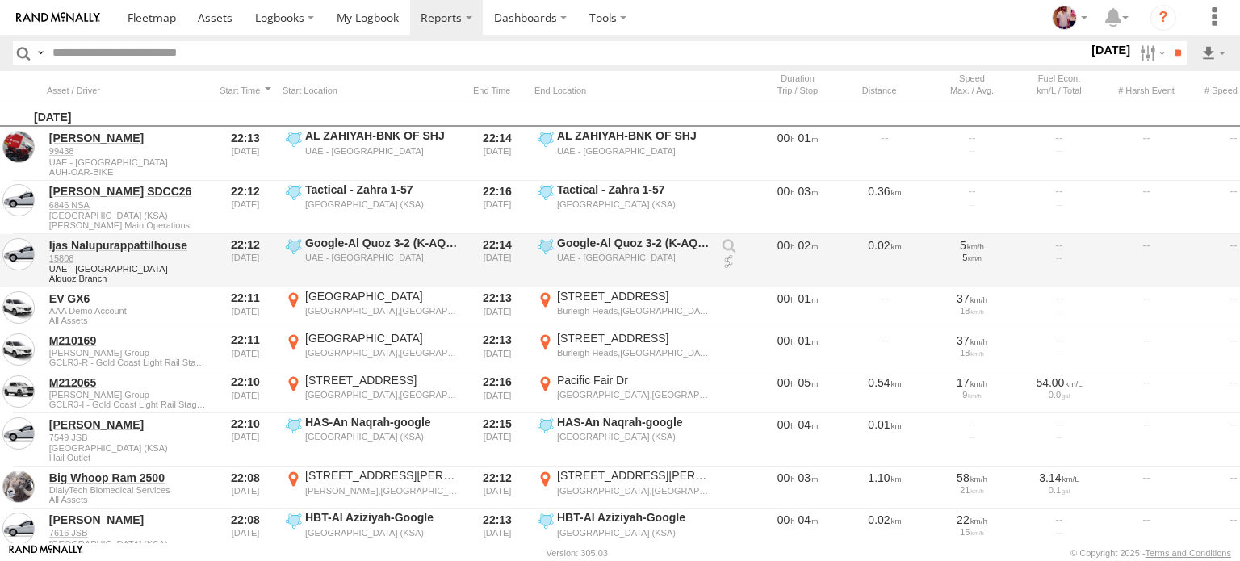
click at [724, 249] on link at bounding box center [729, 246] width 16 height 16
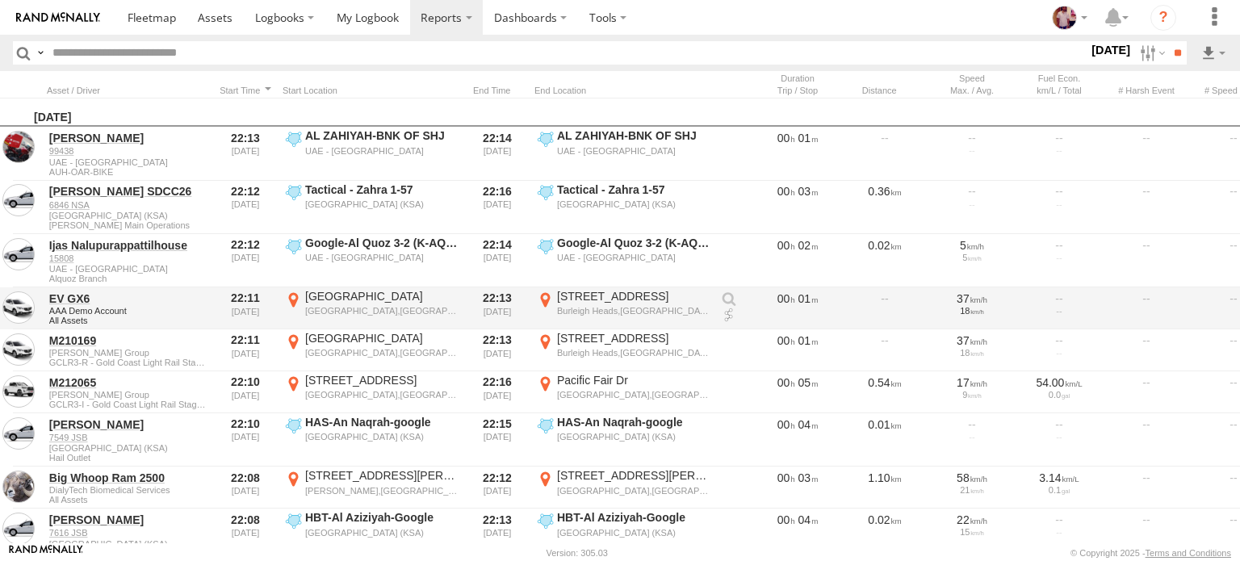
click at [725, 293] on link at bounding box center [729, 299] width 16 height 16
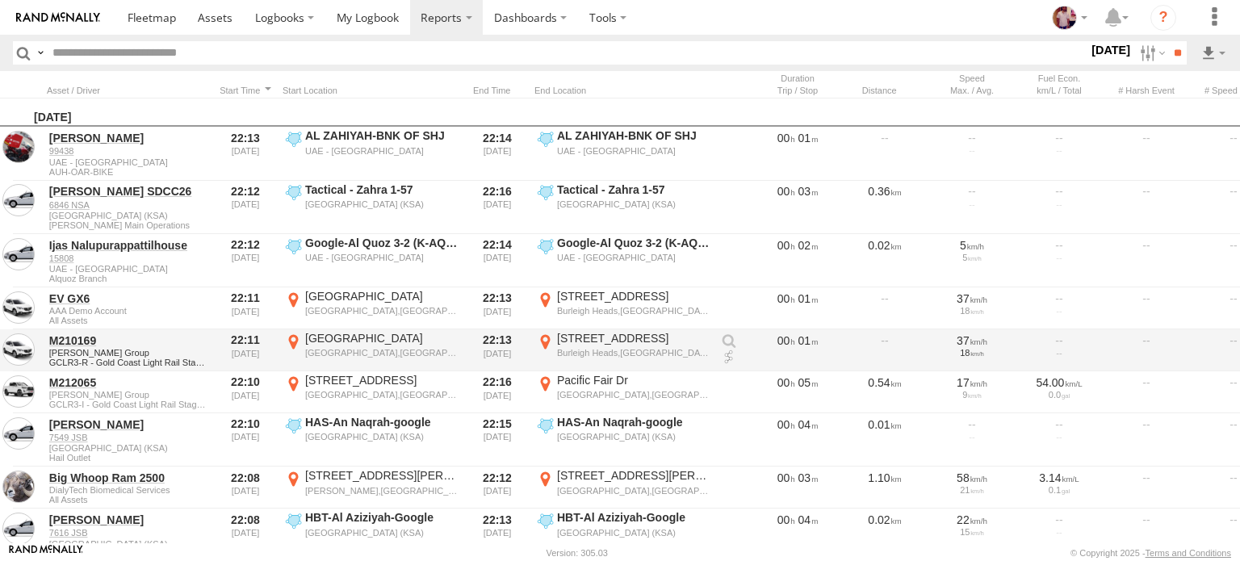
click at [731, 337] on link at bounding box center [729, 341] width 16 height 16
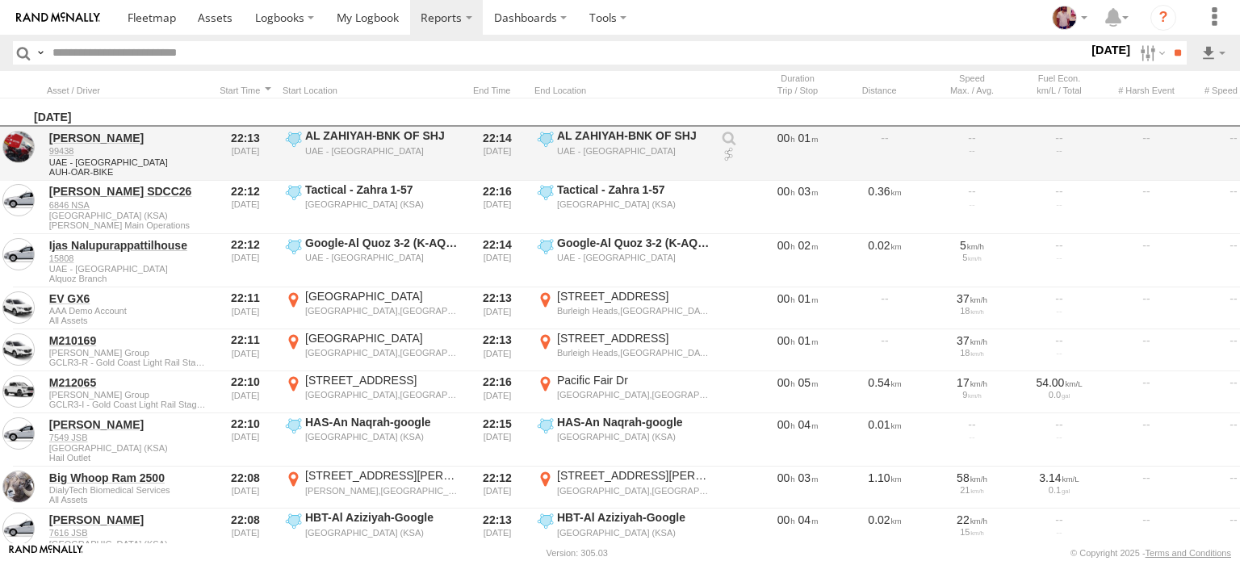
click at [726, 136] on link at bounding box center [729, 139] width 16 height 16
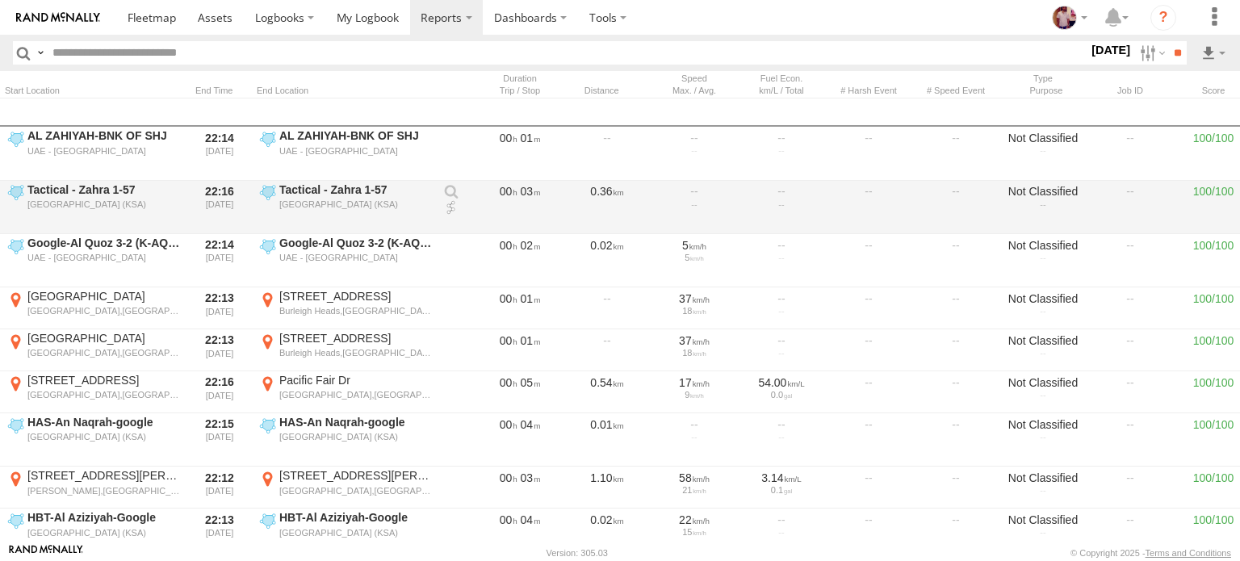
scroll to position [0, 375]
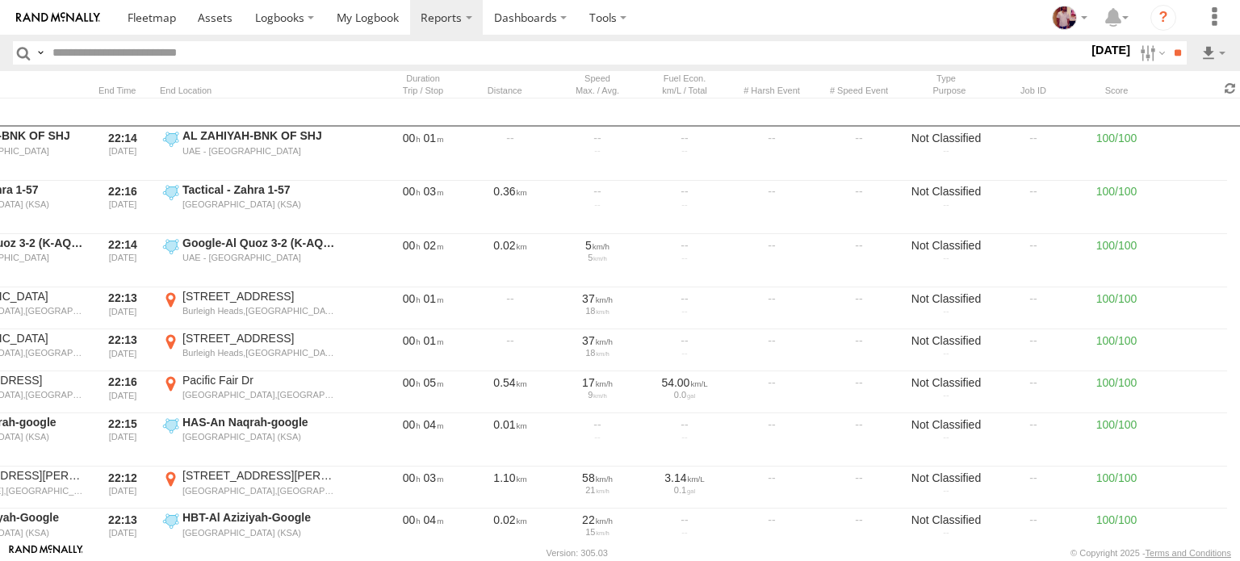
click at [1232, 88] on span at bounding box center [1229, 88] width 19 height 15
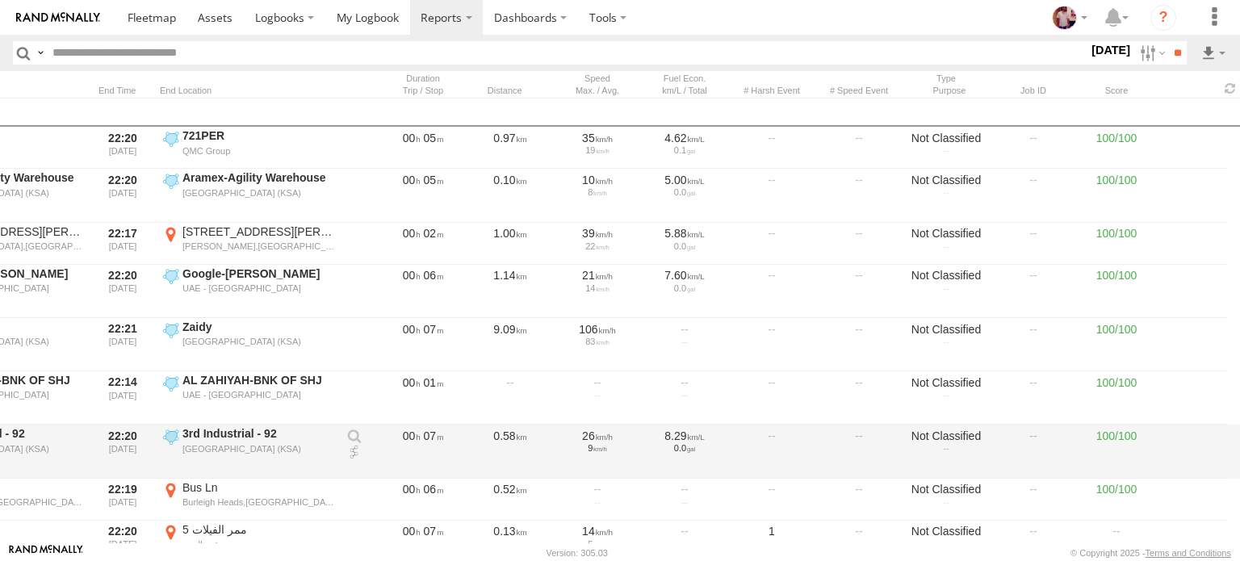
click at [69, 473] on div at bounding box center [534, 475] width 1411 height 5
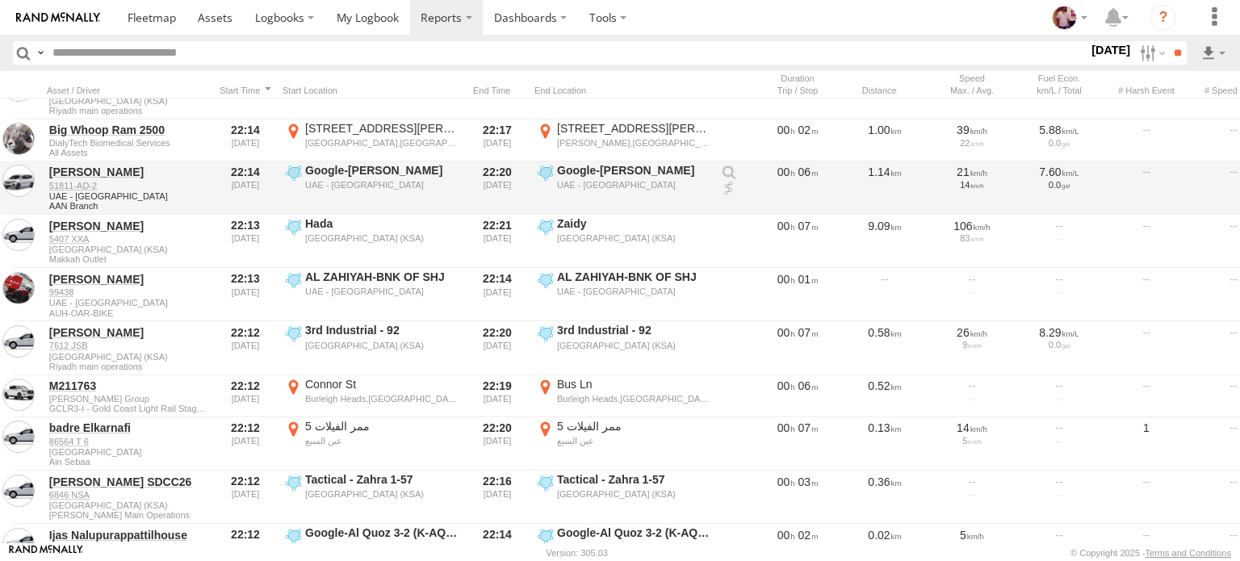
scroll to position [0, 0]
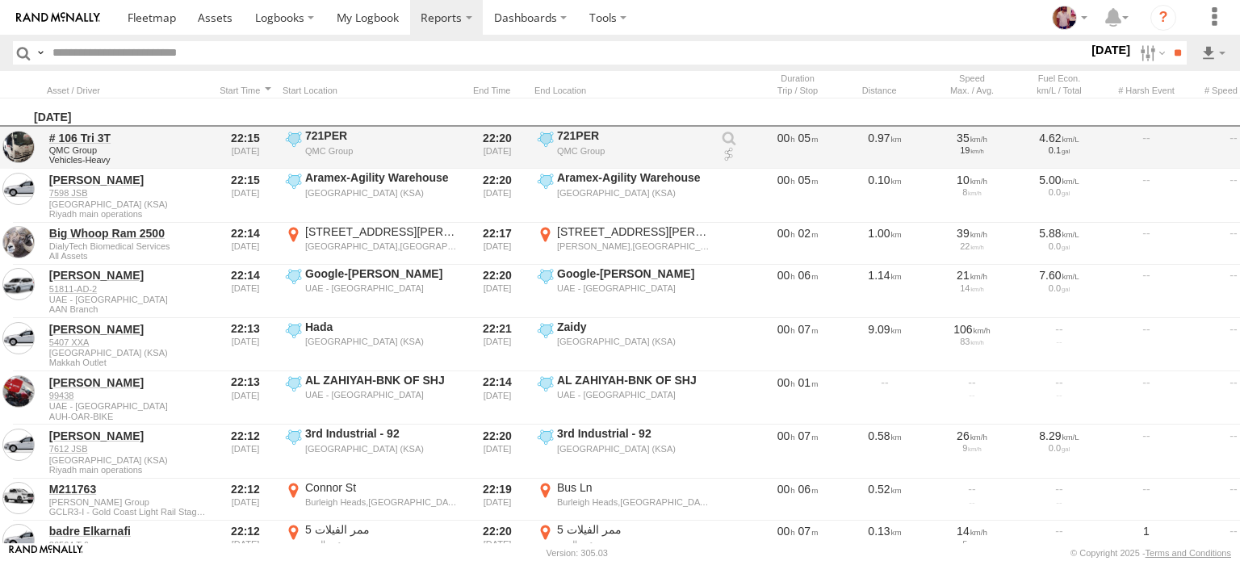
click at [726, 137] on link at bounding box center [729, 139] width 16 height 16
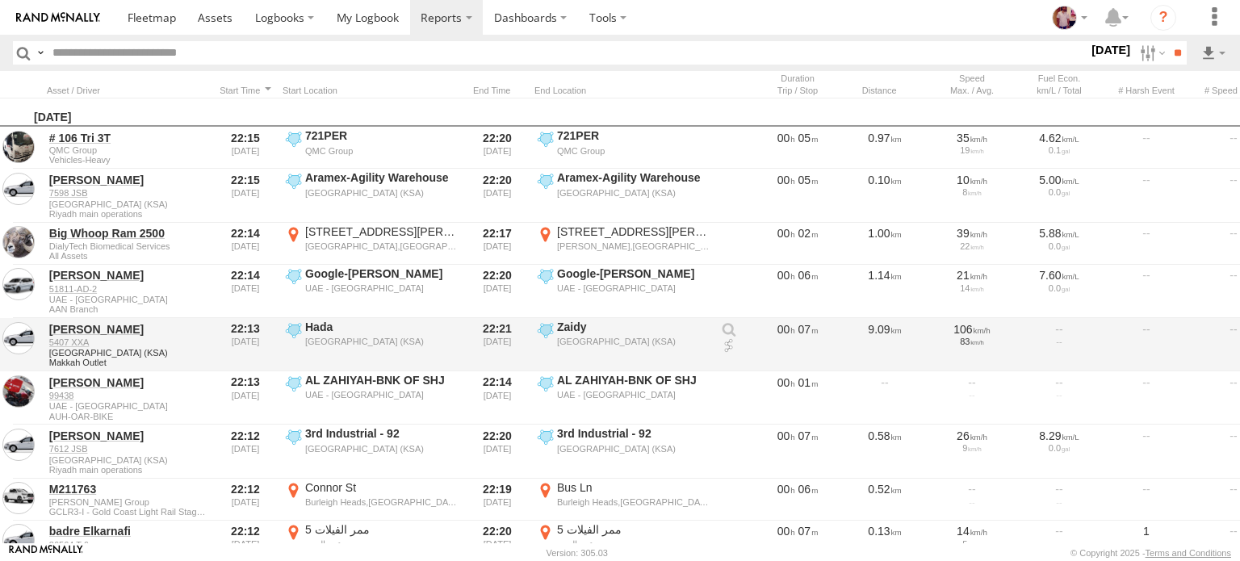
click at [729, 328] on link at bounding box center [729, 330] width 16 height 16
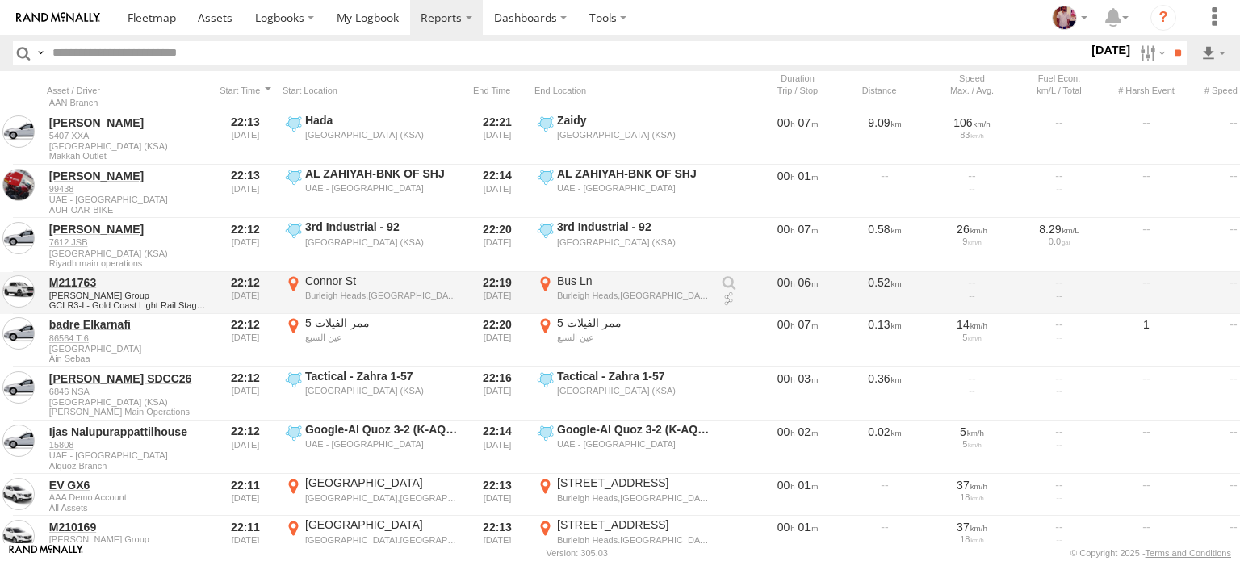
scroll to position [0, 375]
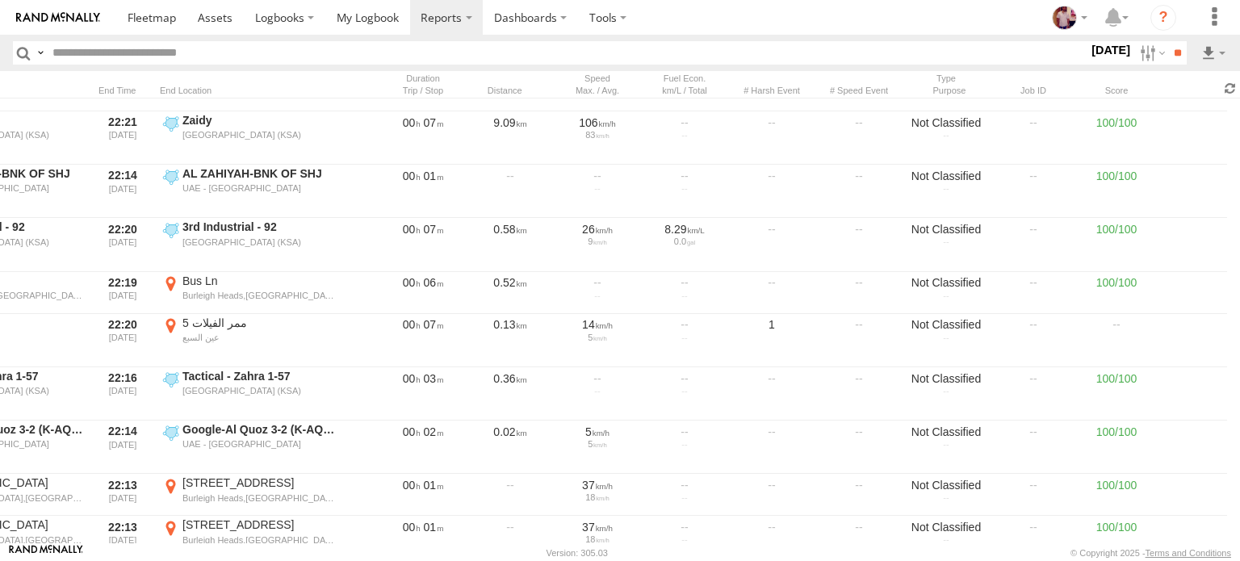
click at [1232, 90] on span at bounding box center [1229, 88] width 19 height 15
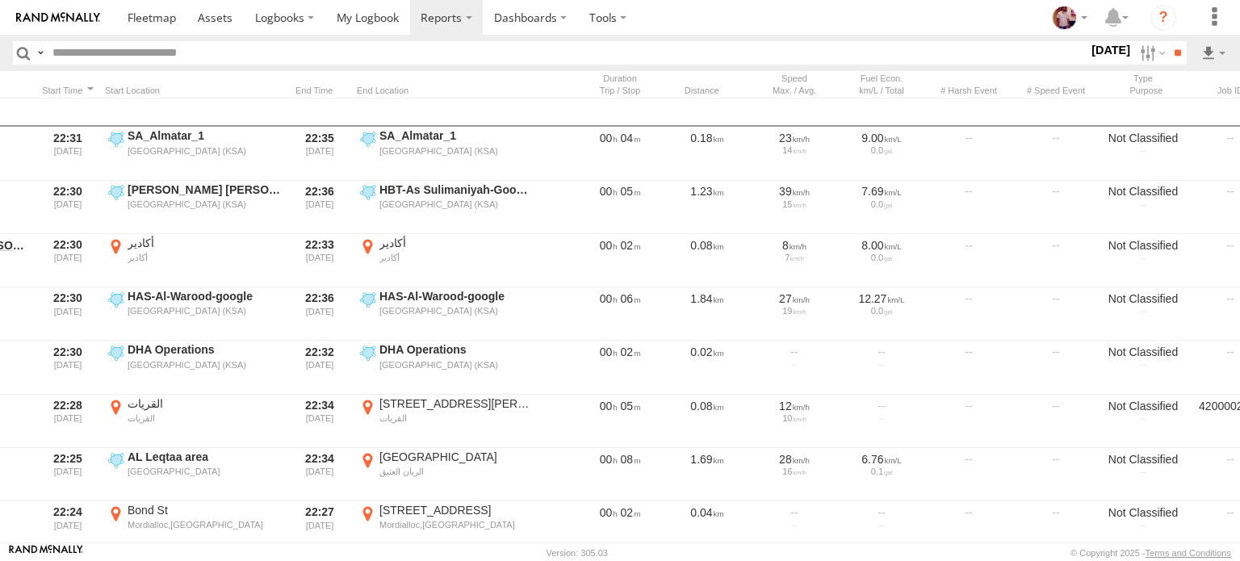
scroll to position [0, 0]
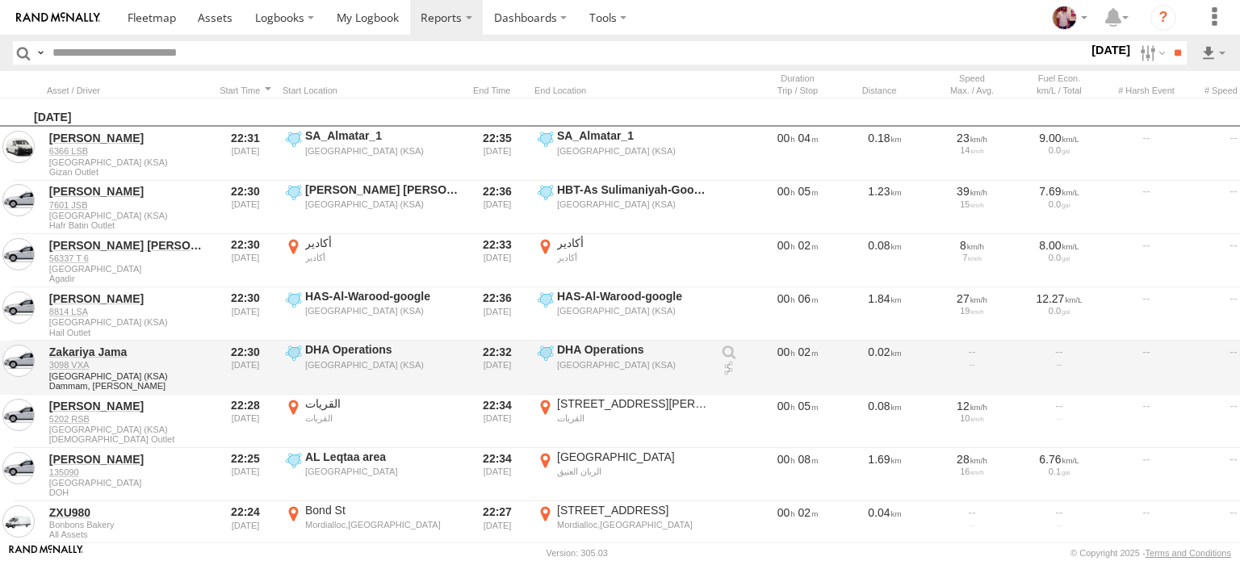
click at [675, 365] on div "[GEOGRAPHIC_DATA] (KSA)" at bounding box center [633, 364] width 153 height 11
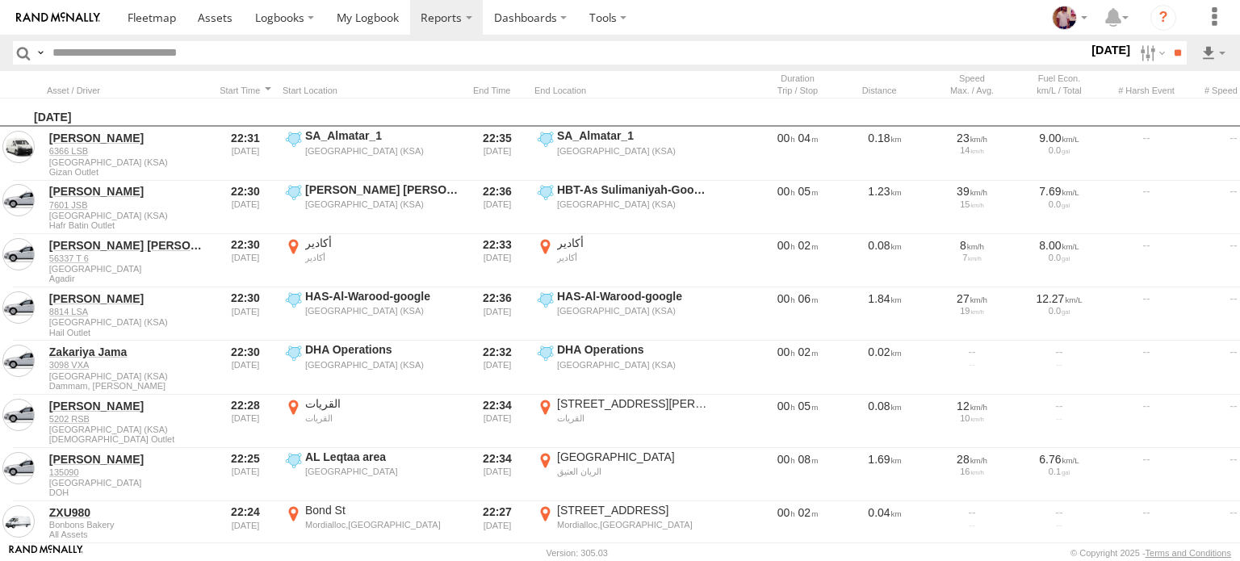
click at [0, 0] on label "×" at bounding box center [0, 0] width 0 height 0
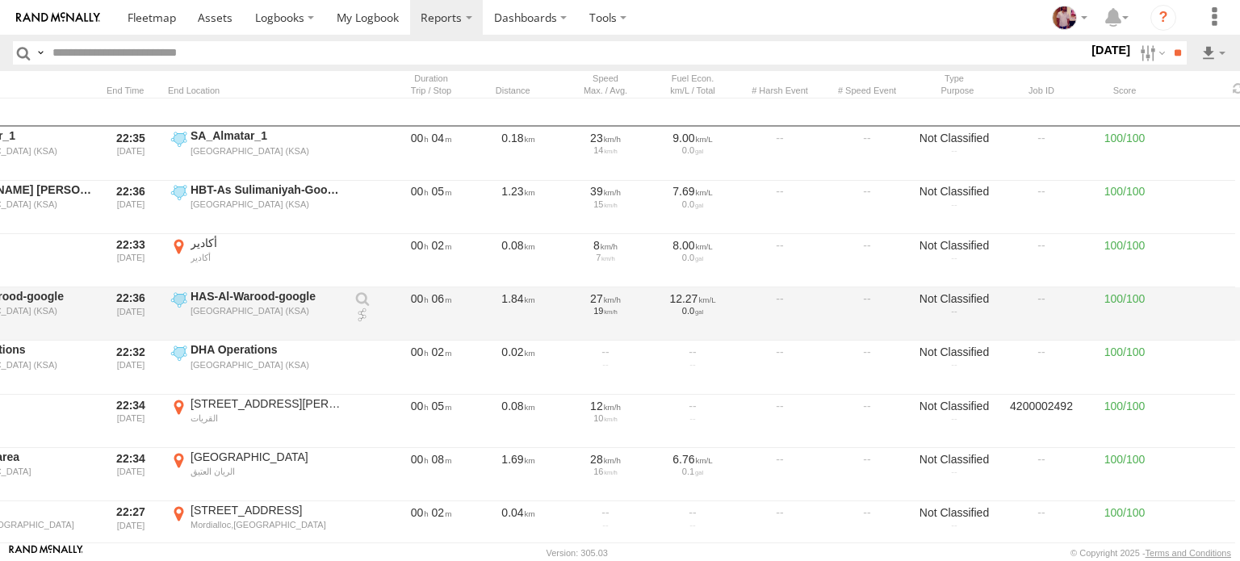
scroll to position [0, 375]
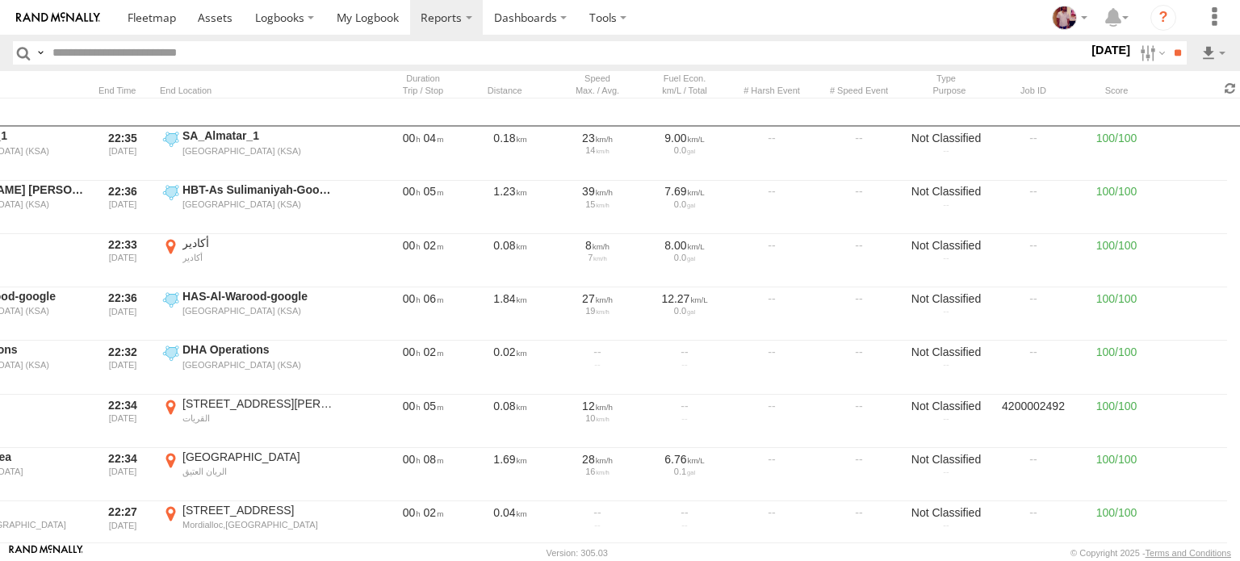
click at [1233, 86] on span at bounding box center [1229, 88] width 19 height 15
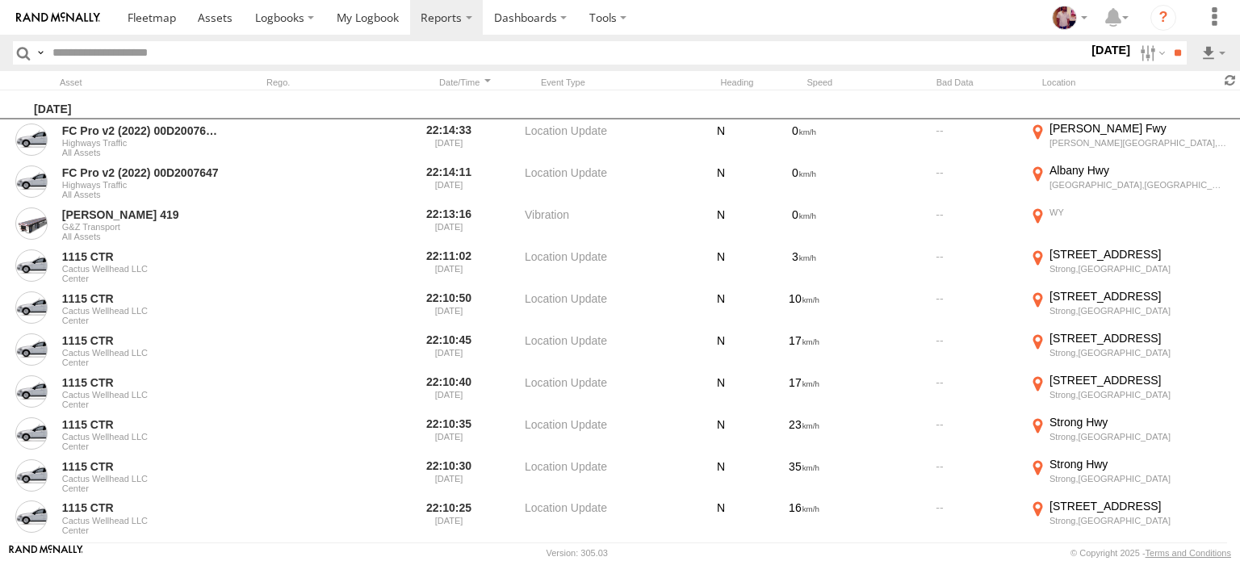
click at [1227, 77] on span at bounding box center [1229, 80] width 19 height 15
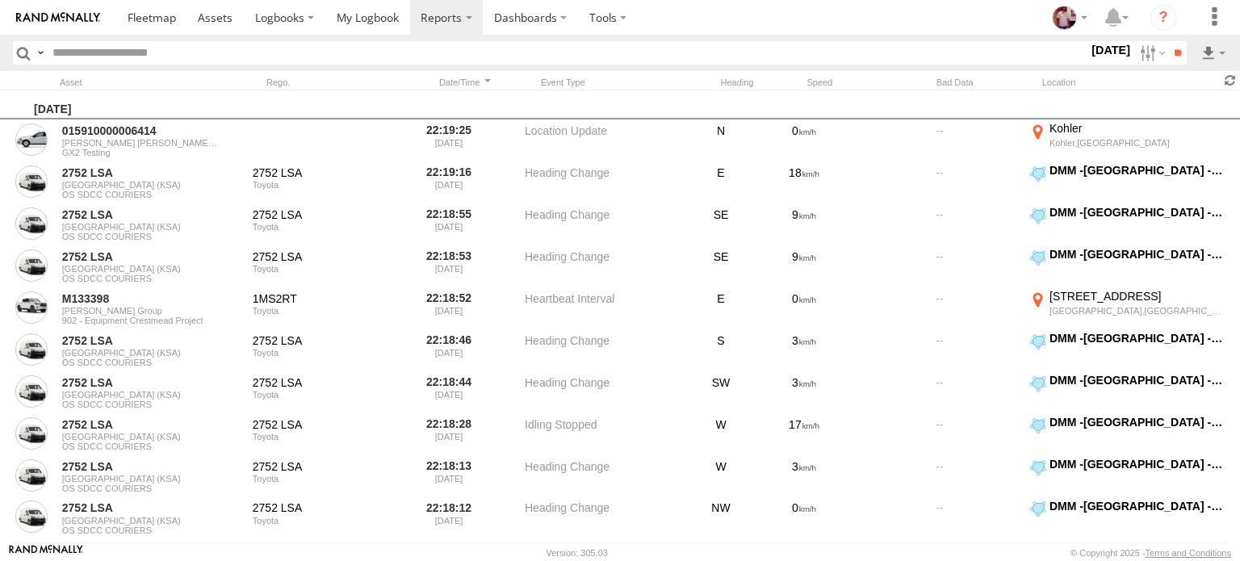
click at [1230, 79] on span at bounding box center [1229, 80] width 19 height 15
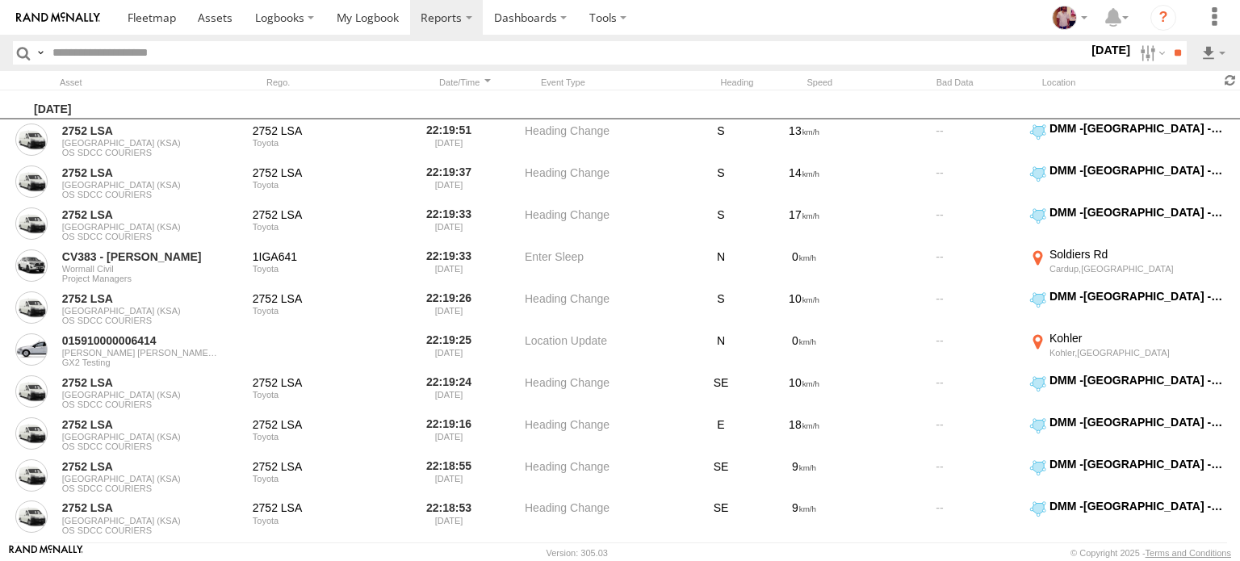
click at [1230, 79] on span at bounding box center [1229, 80] width 19 height 15
click at [1230, 78] on span at bounding box center [1229, 80] width 19 height 15
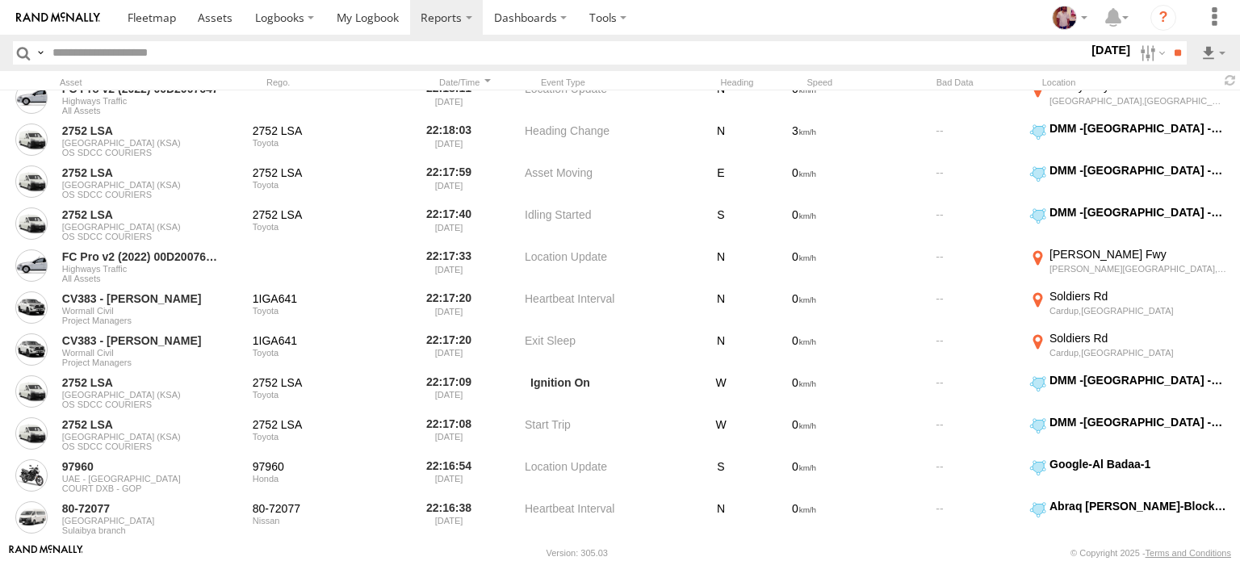
scroll to position [926, 0]
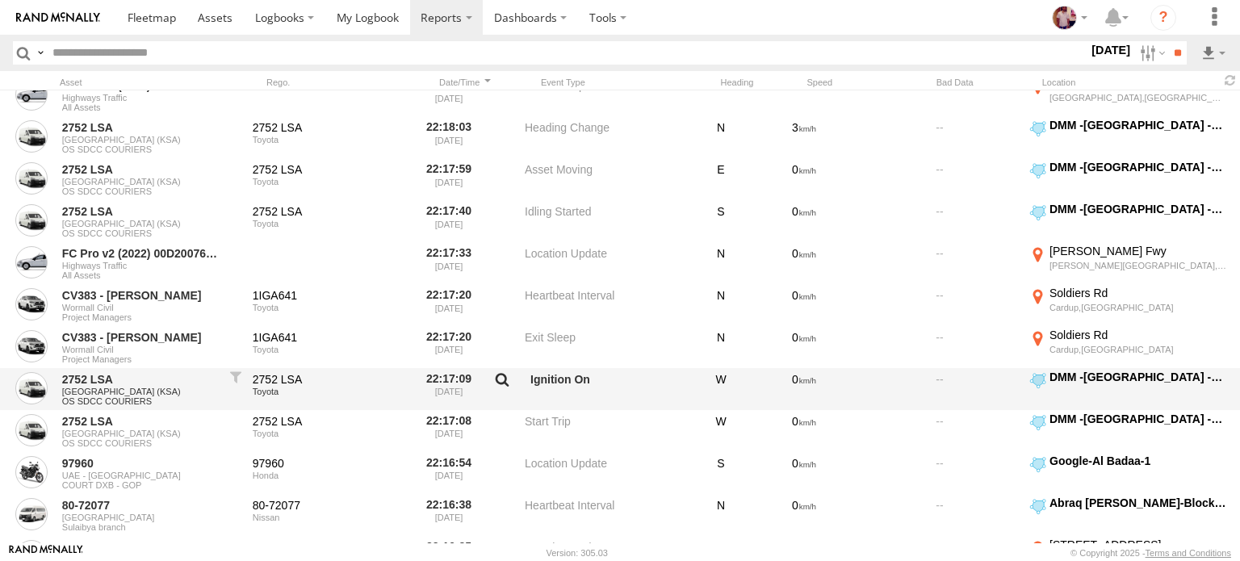
drag, startPoint x: 562, startPoint y: 285, endPoint x: 495, endPoint y: 379, distance: 115.1
click at [495, 379] on label at bounding box center [501, 383] width 27 height 23
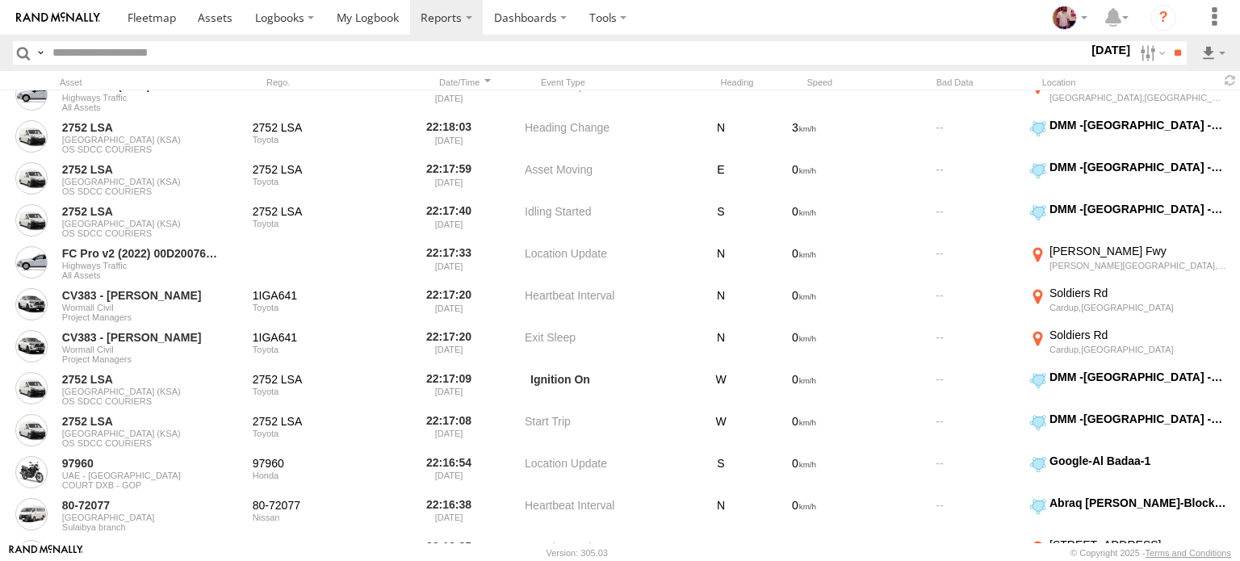
scroll to position [877, 0]
click at [0, 0] on label "Close" at bounding box center [0, 0] width 0 height 0
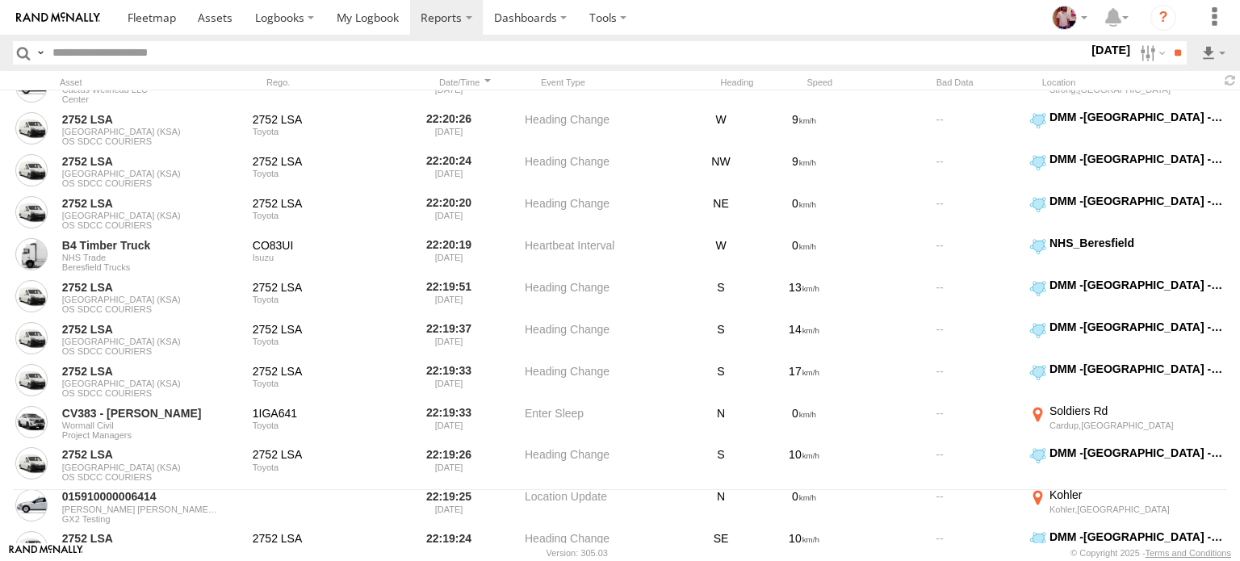
scroll to position [0, 0]
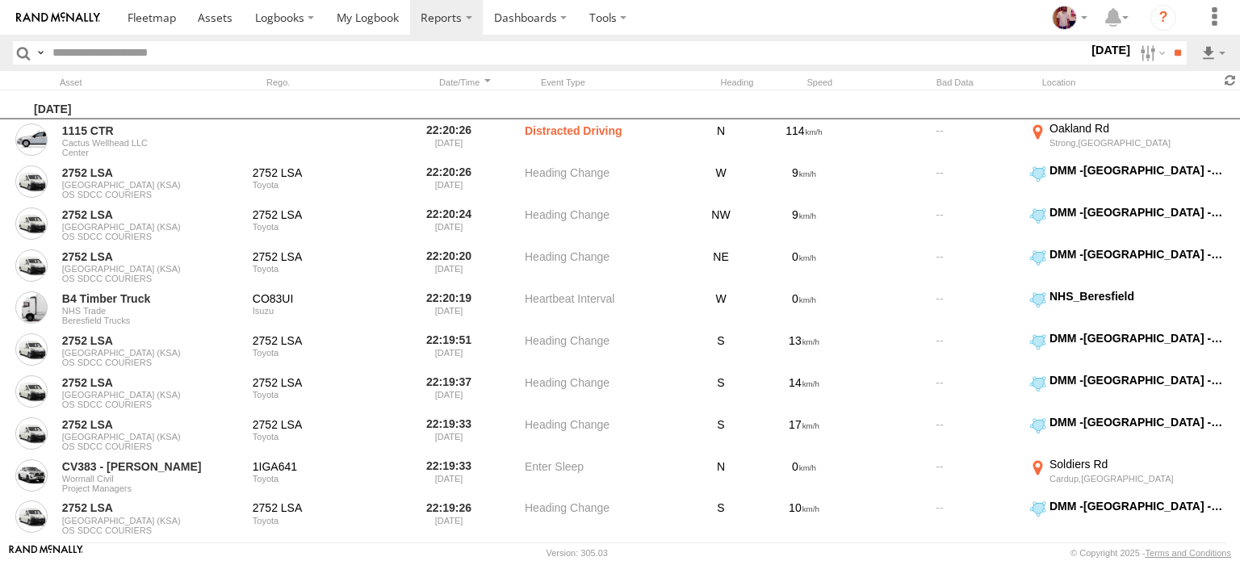
click at [1226, 82] on span at bounding box center [1229, 80] width 19 height 15
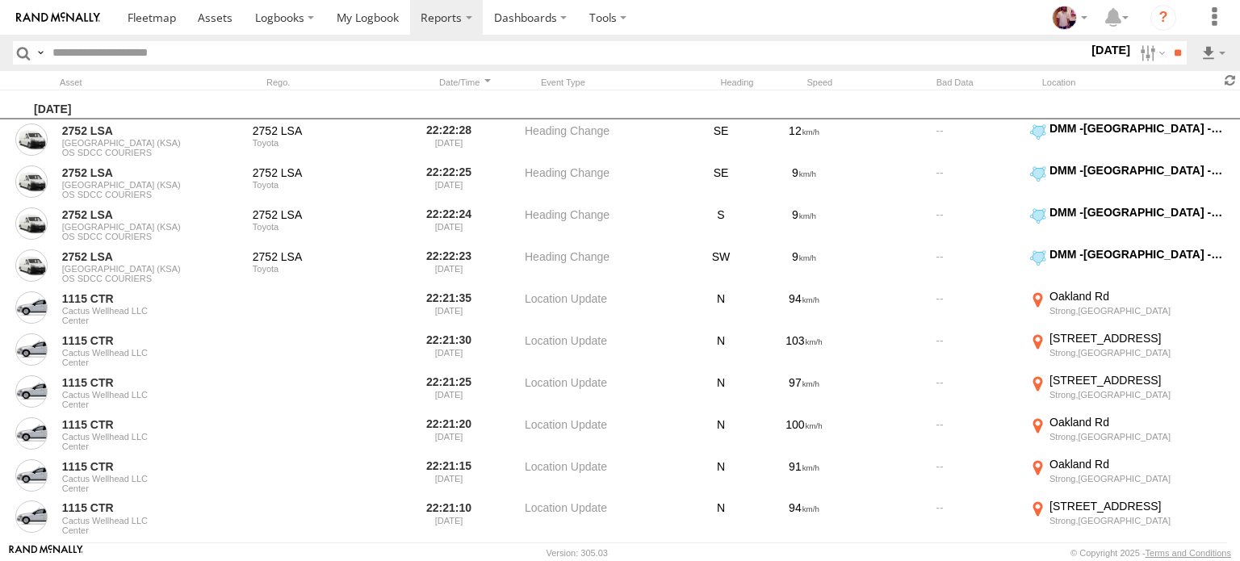
click at [1230, 73] on span at bounding box center [1229, 80] width 19 height 15
click at [1233, 75] on span at bounding box center [1229, 80] width 19 height 15
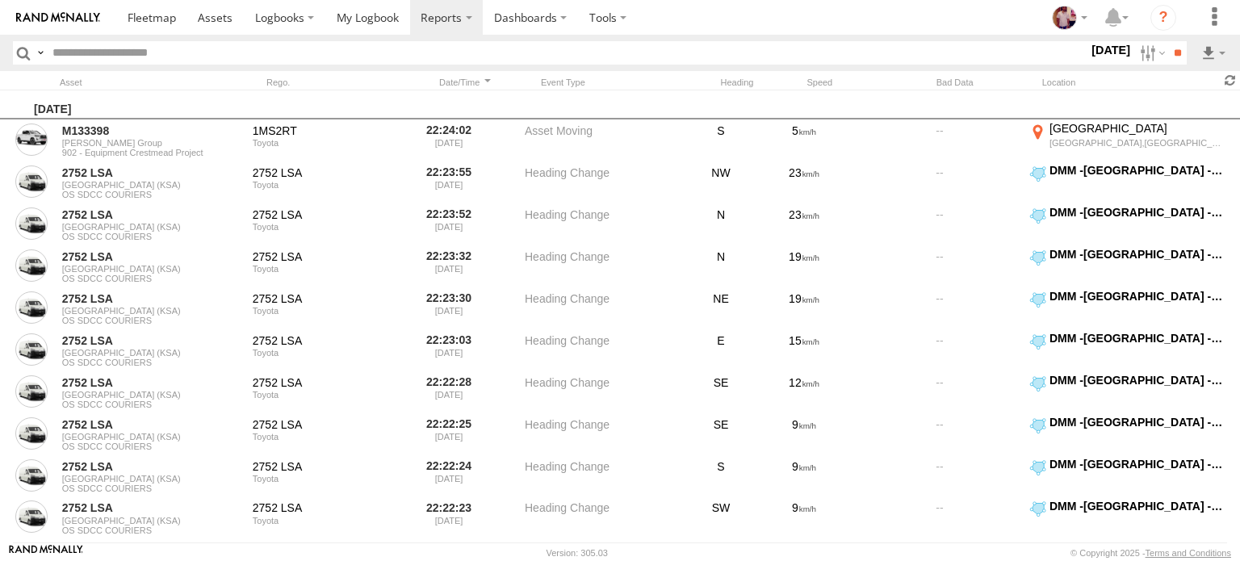
click at [1231, 79] on span at bounding box center [1229, 80] width 19 height 15
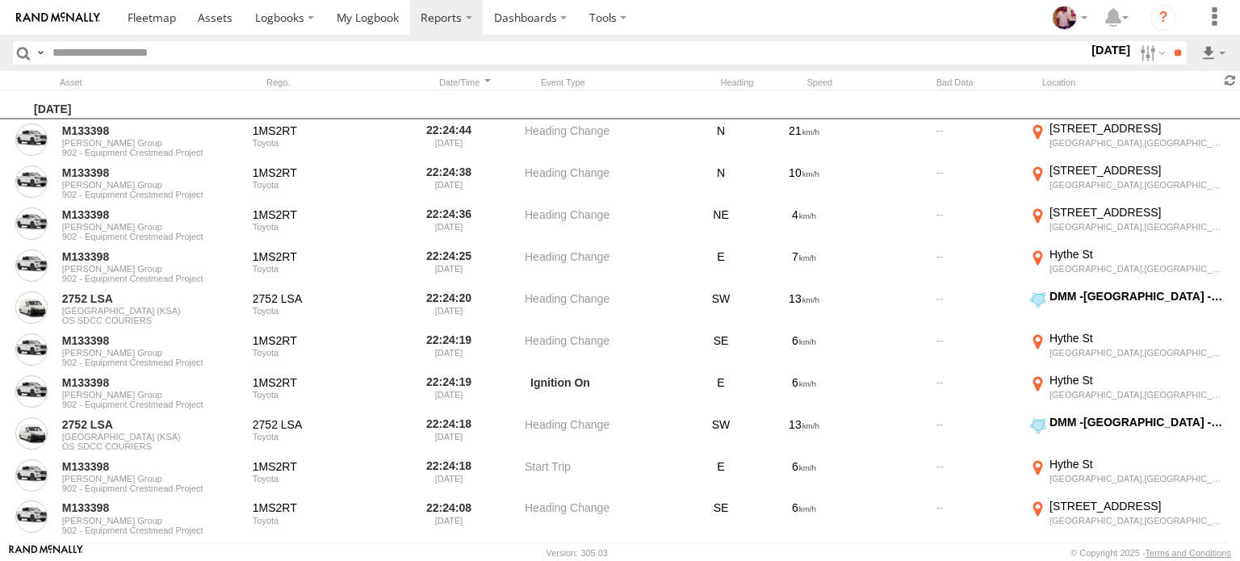
click at [1232, 80] on span at bounding box center [1229, 80] width 19 height 15
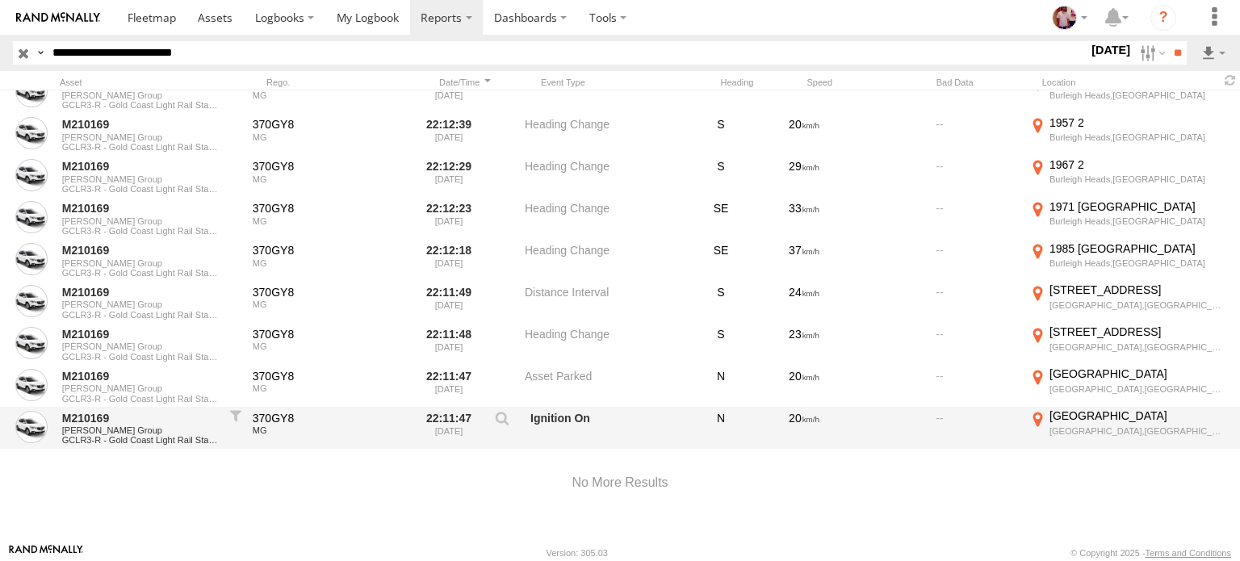
click at [326, 535] on div "Sunday, 17th August 2025 M210169 John Holland Group GCLR3-R - Gold Coast Light …" at bounding box center [620, 316] width 1240 height 453
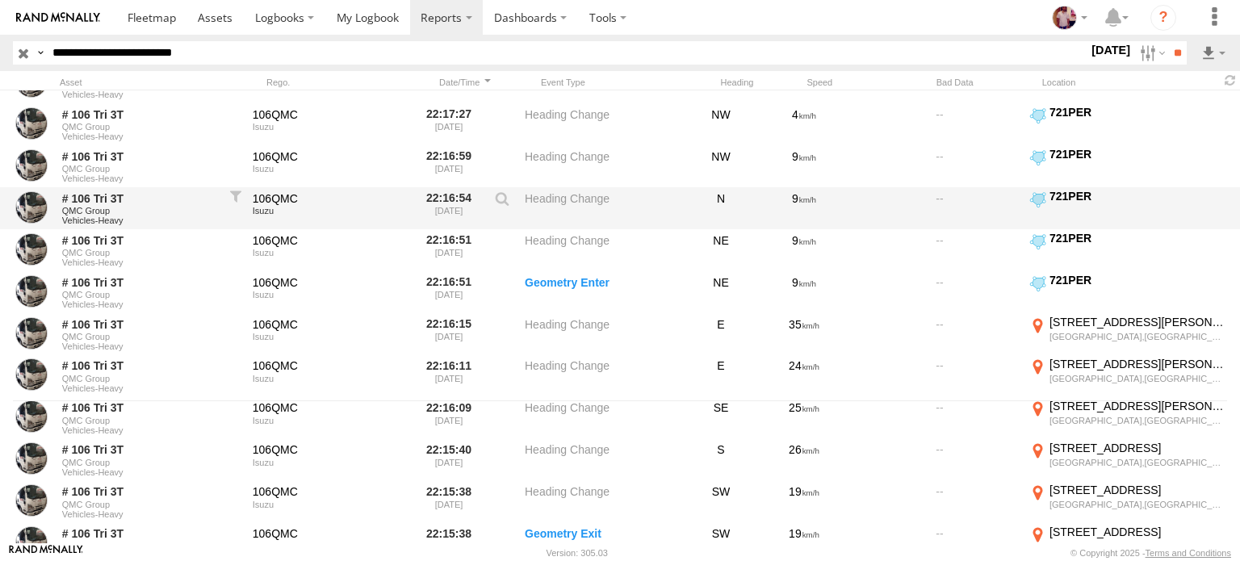
scroll to position [304, 0]
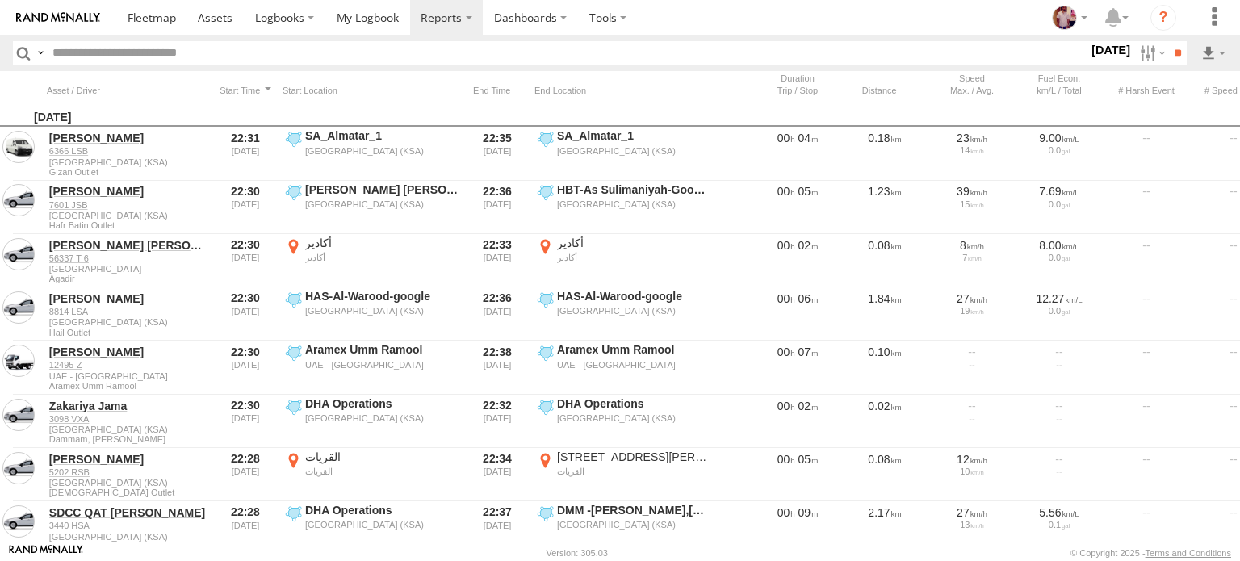
scroll to position [0, 375]
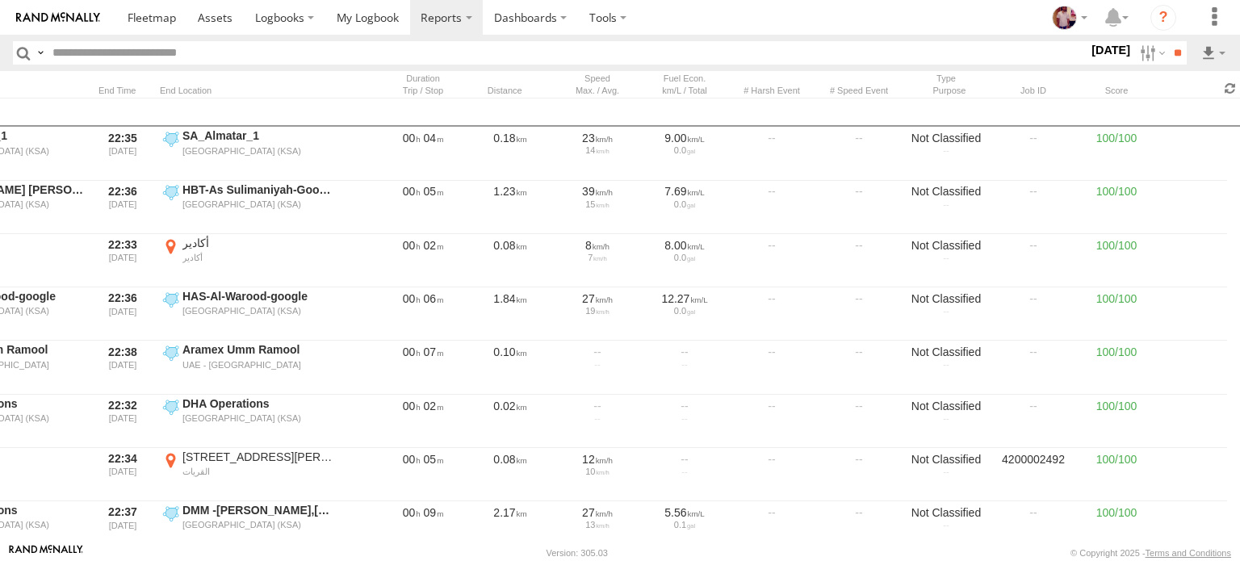
click at [1227, 92] on span at bounding box center [1229, 88] width 19 height 15
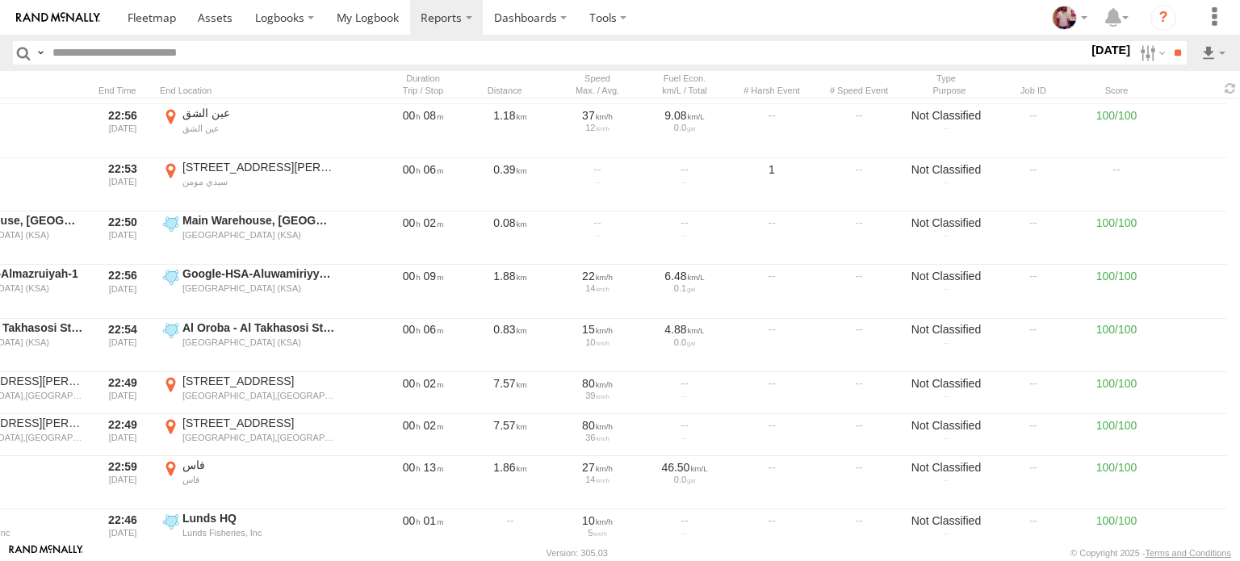
scroll to position [0, 0]
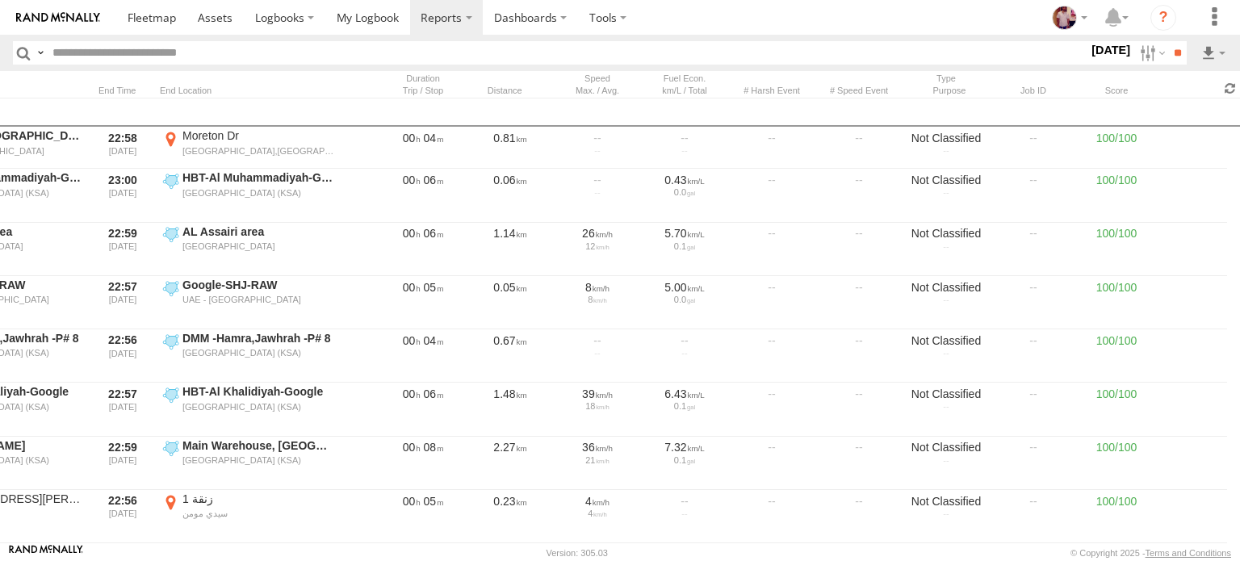
click at [1229, 82] on span at bounding box center [1229, 88] width 19 height 15
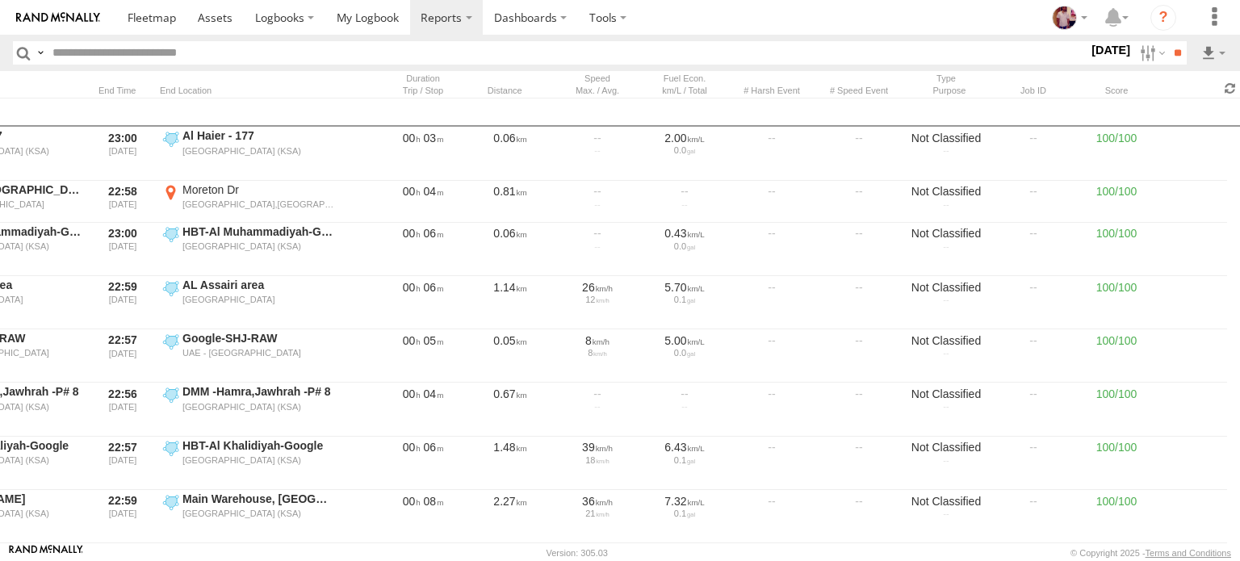
click at [1229, 82] on span at bounding box center [1229, 88] width 19 height 15
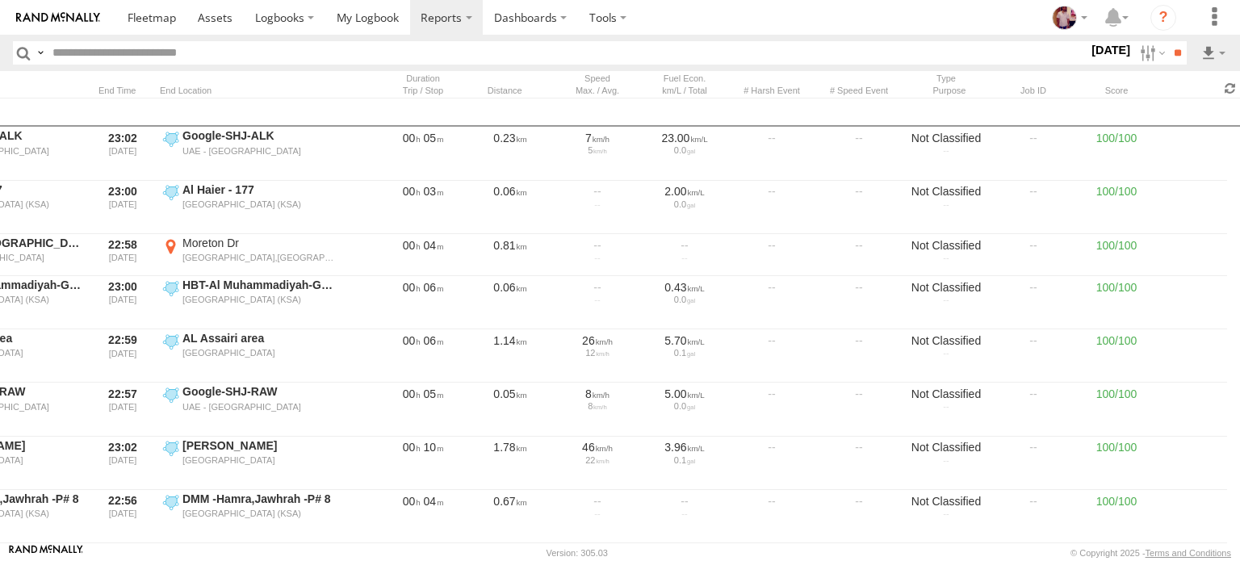
click at [1228, 86] on span at bounding box center [1229, 88] width 19 height 15
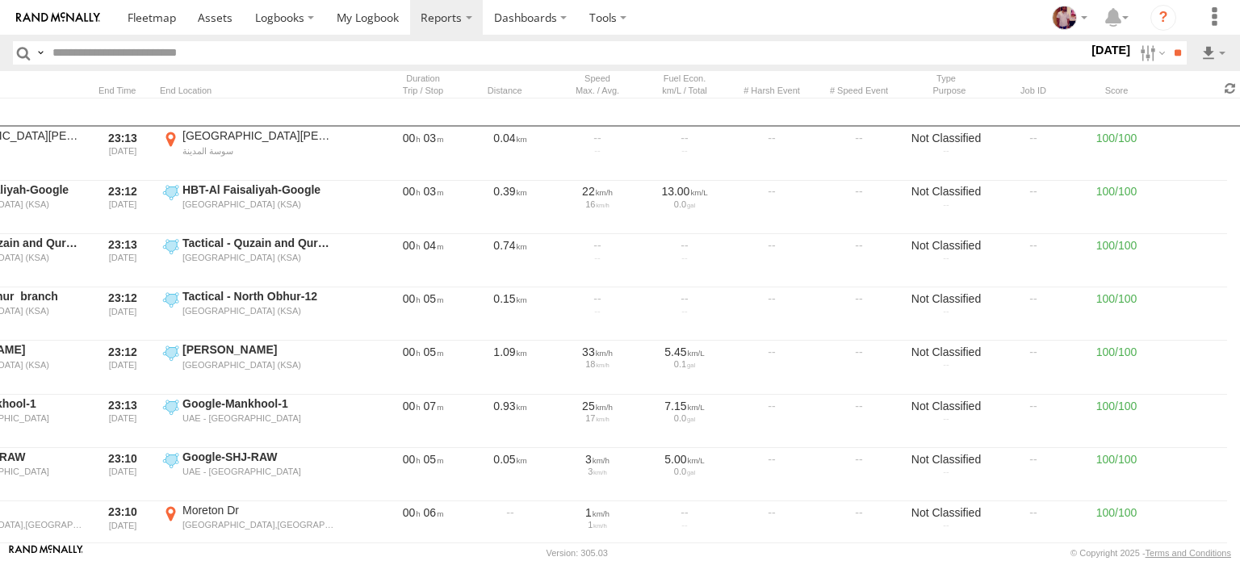
click at [1227, 91] on span at bounding box center [1229, 88] width 19 height 15
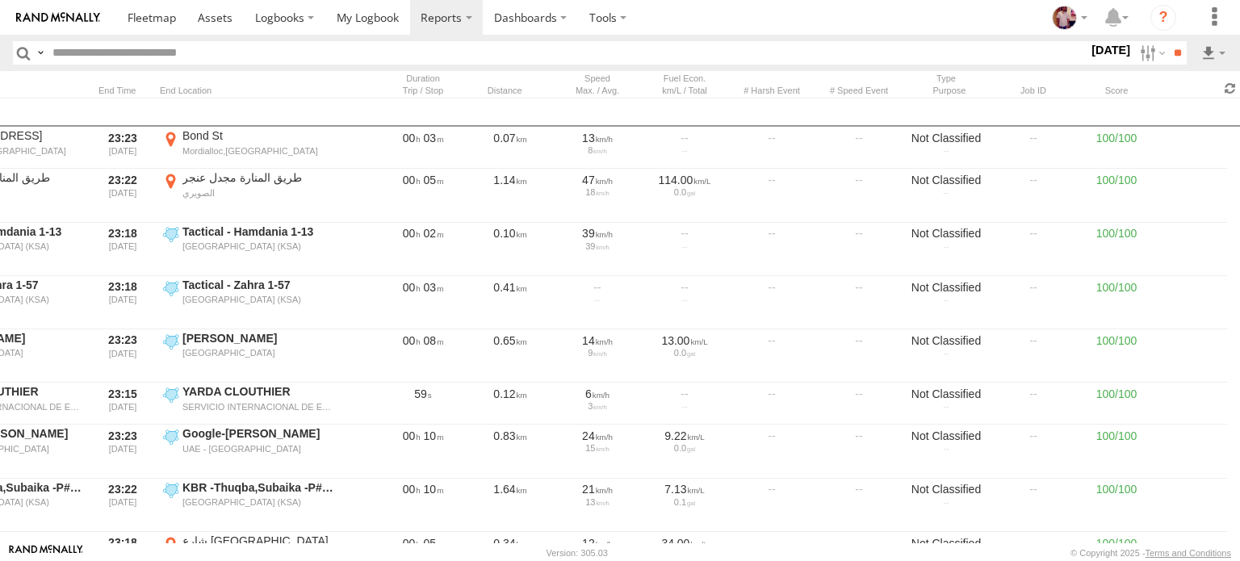
click at [1233, 90] on span at bounding box center [1229, 88] width 19 height 15
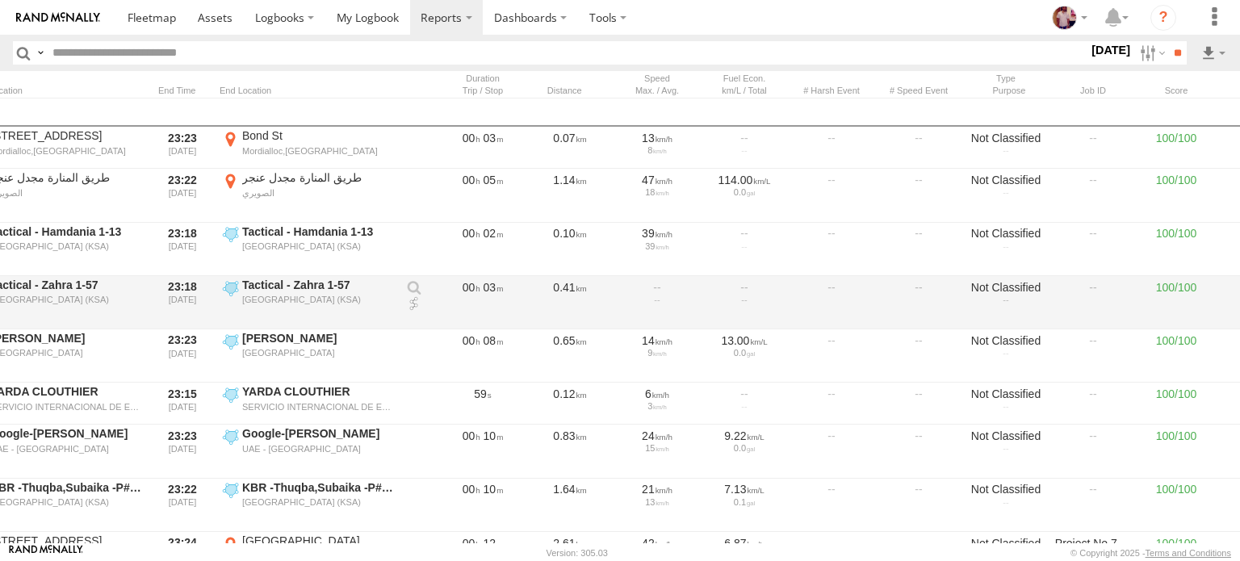
scroll to position [0, 375]
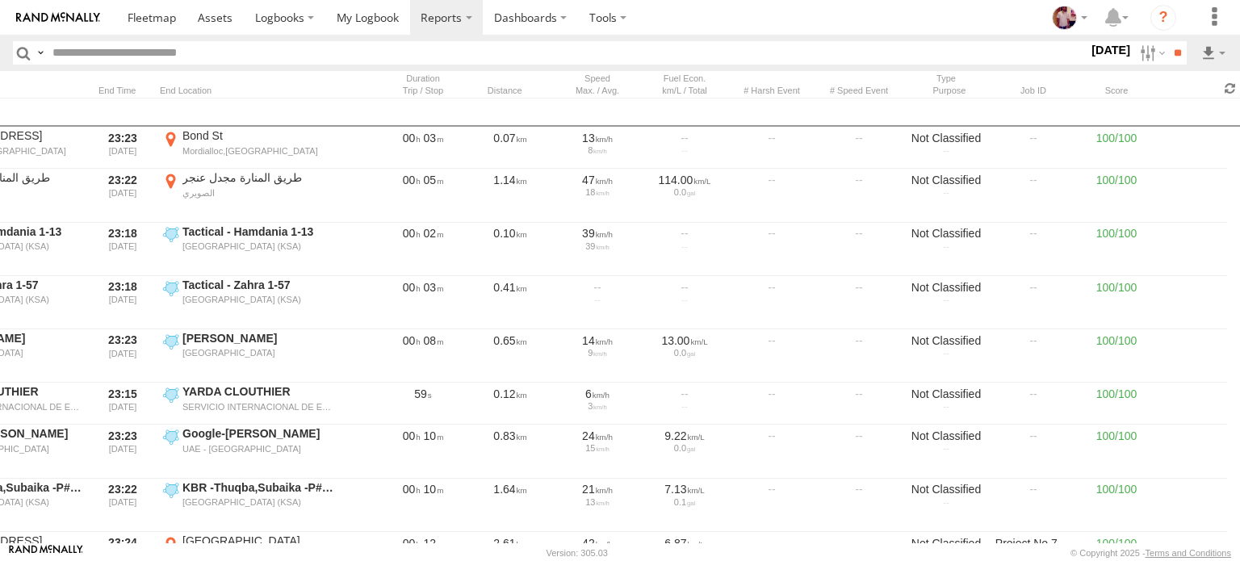
click at [1229, 93] on span at bounding box center [1229, 88] width 19 height 15
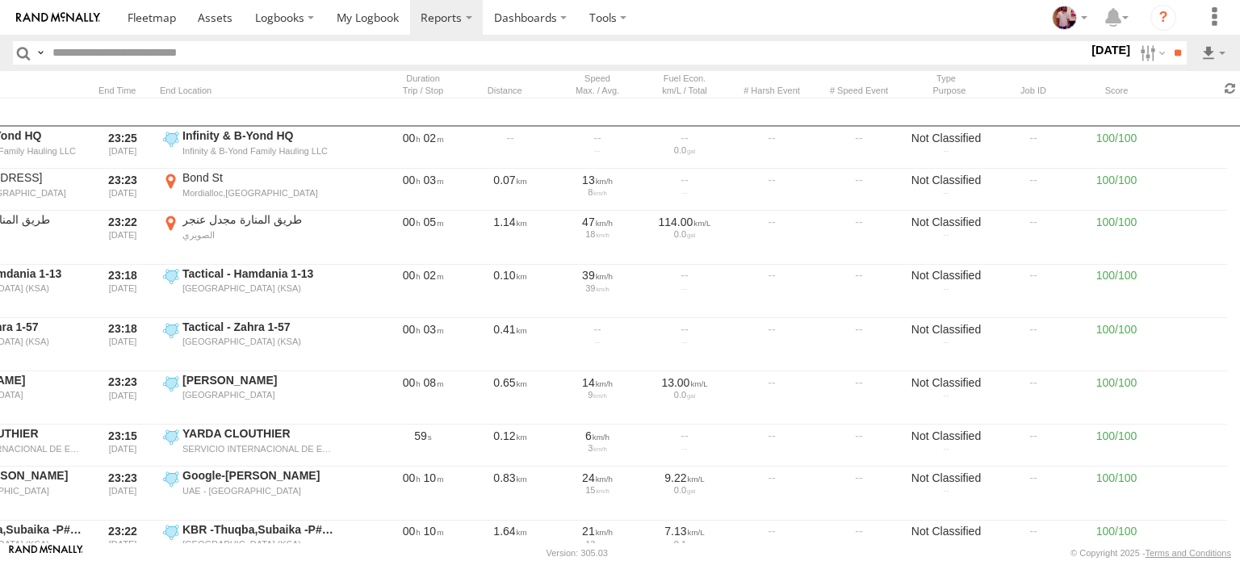
click at [1233, 89] on span at bounding box center [1229, 88] width 19 height 15
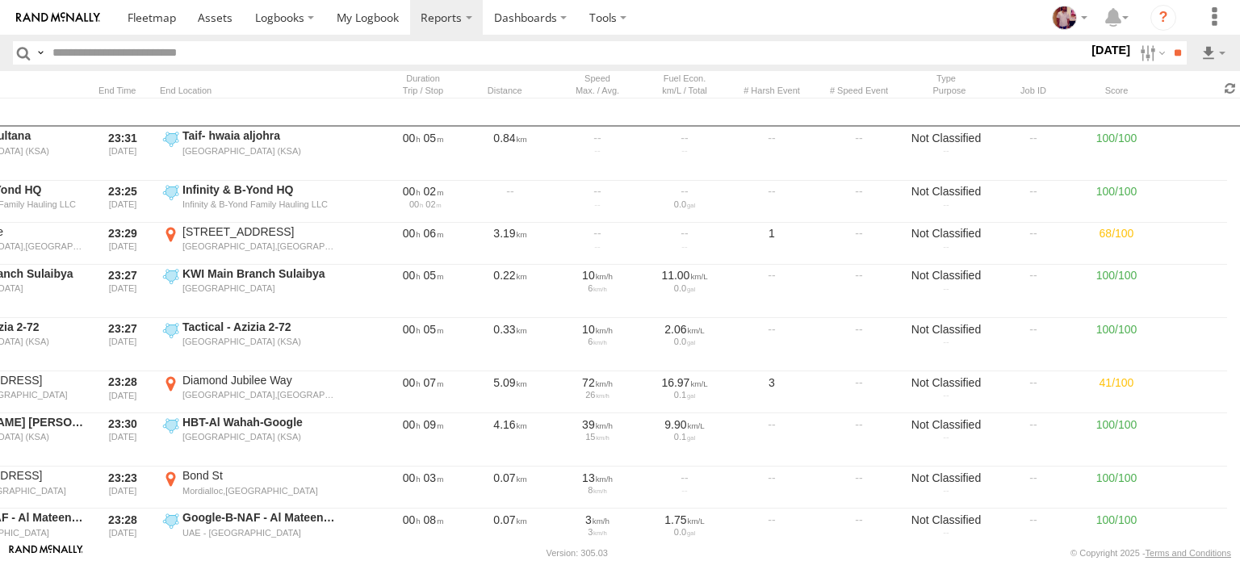
click at [1227, 82] on span at bounding box center [1229, 88] width 19 height 15
click at [1228, 84] on span at bounding box center [1229, 88] width 19 height 15
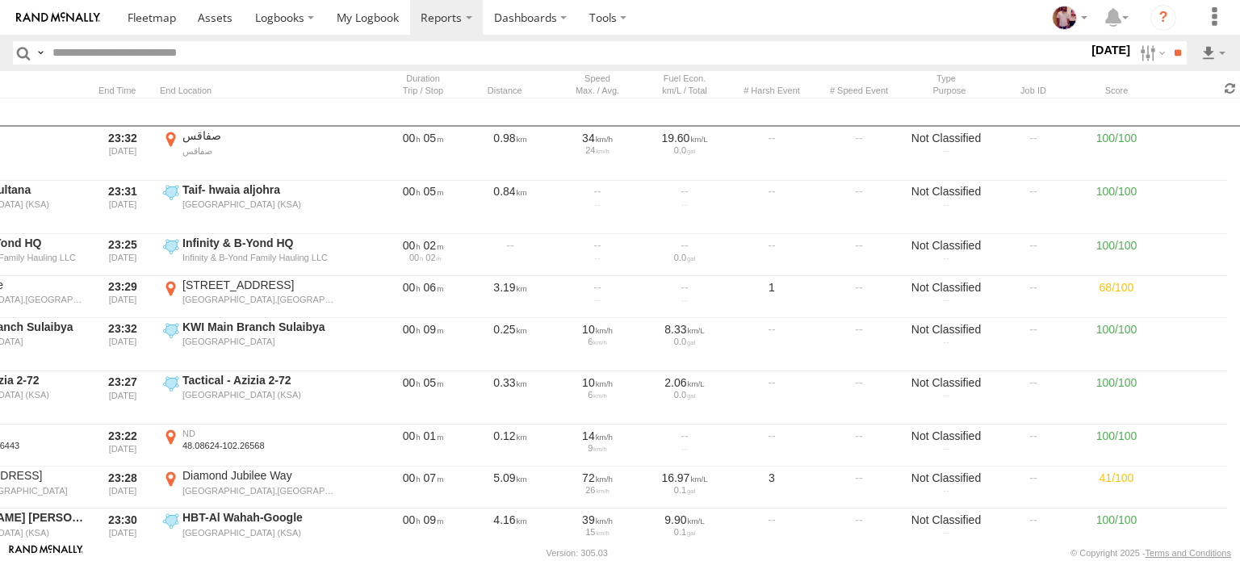
click at [1228, 84] on span at bounding box center [1229, 88] width 19 height 15
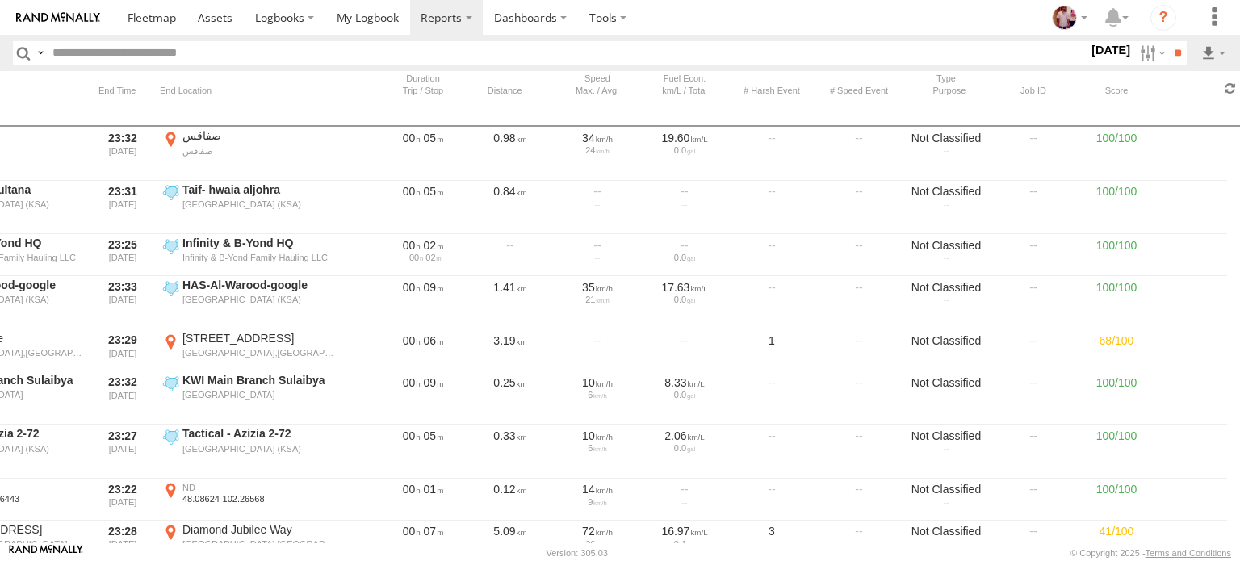
click at [1231, 90] on span at bounding box center [1229, 88] width 19 height 15
click at [1225, 90] on span at bounding box center [1229, 88] width 19 height 15
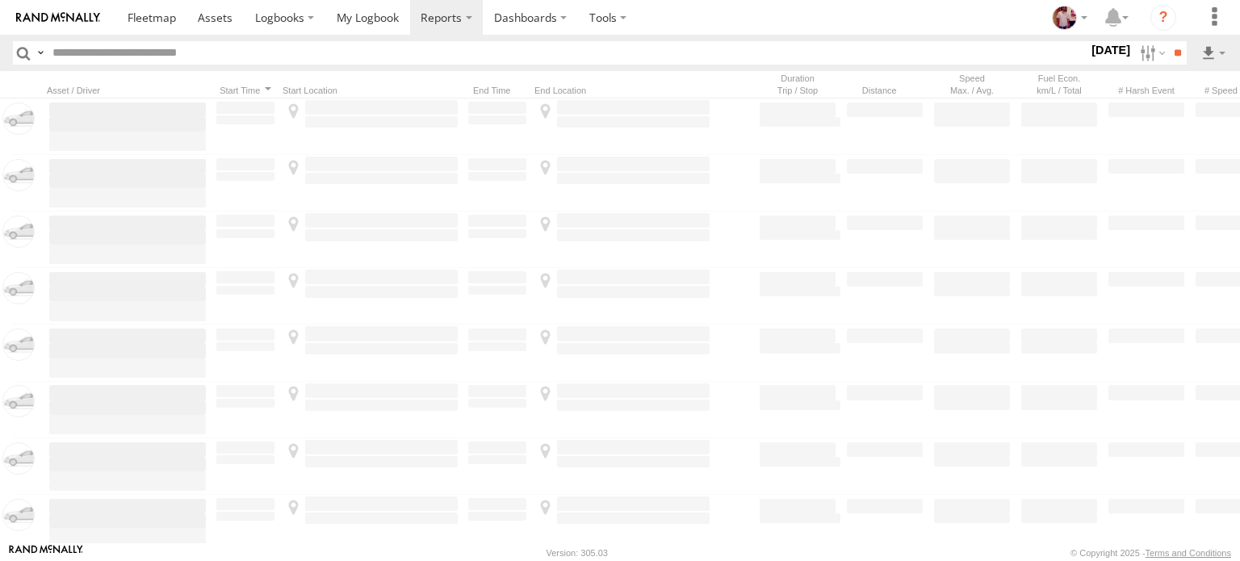
scroll to position [0, 375]
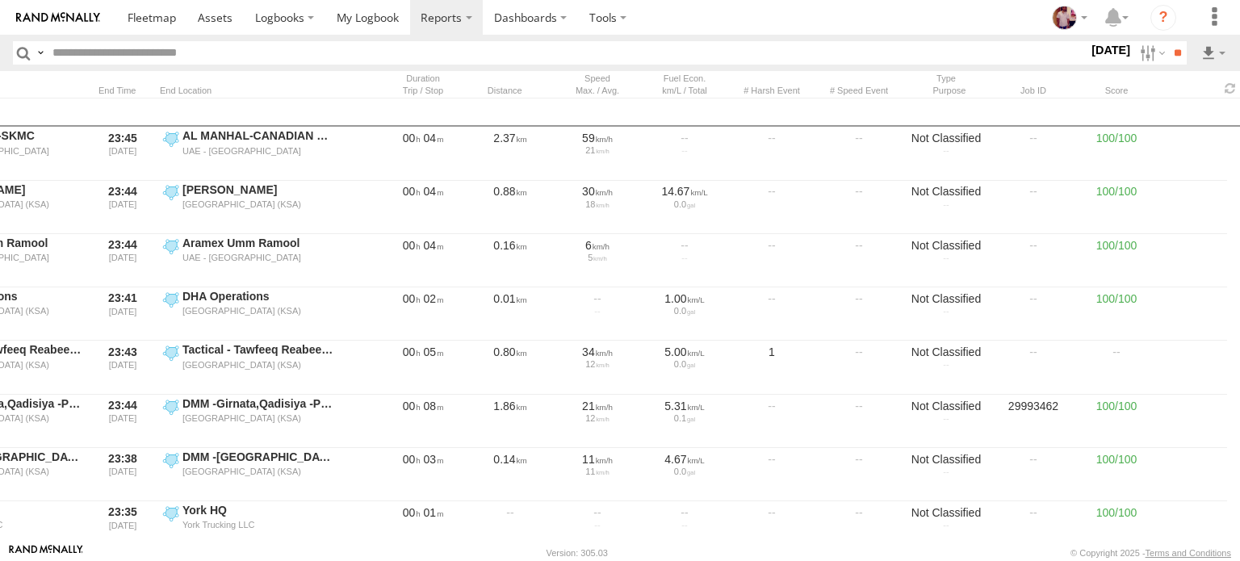
click at [1225, 90] on span at bounding box center [1229, 88] width 19 height 15
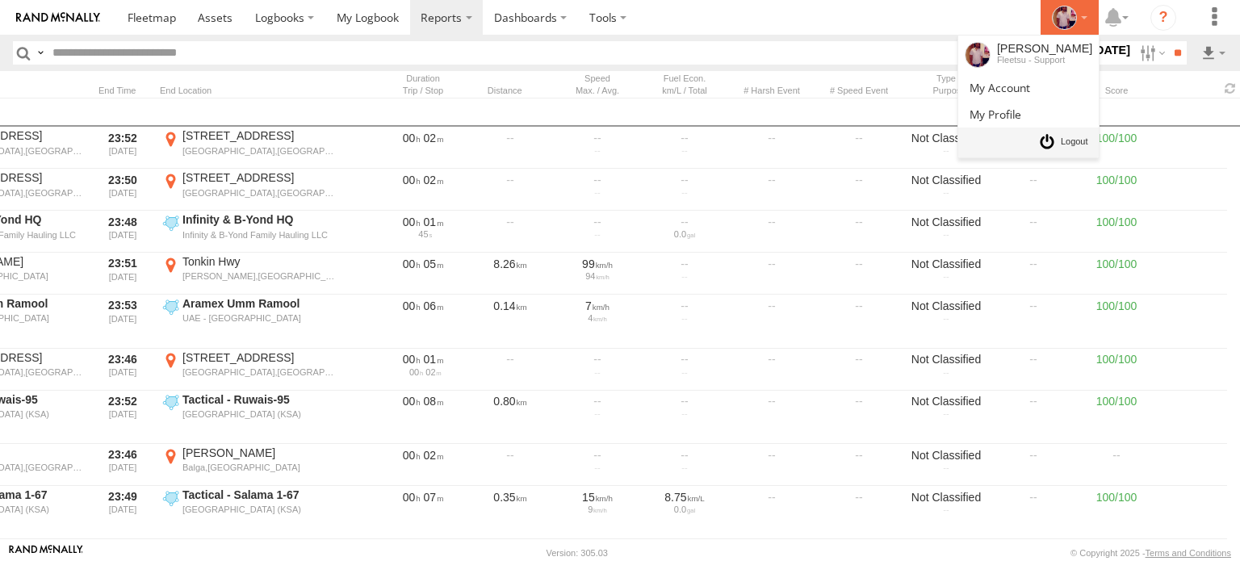
drag, startPoint x: 1069, startPoint y: 22, endPoint x: 1077, endPoint y: 144, distance: 122.9
click at [1077, 35] on li "[PERSON_NAME] Fleetsu - Support" at bounding box center [1069, 17] width 58 height 35
click at [1077, 144] on span at bounding box center [1074, 142] width 27 height 18
